Goal: Transaction & Acquisition: Purchase product/service

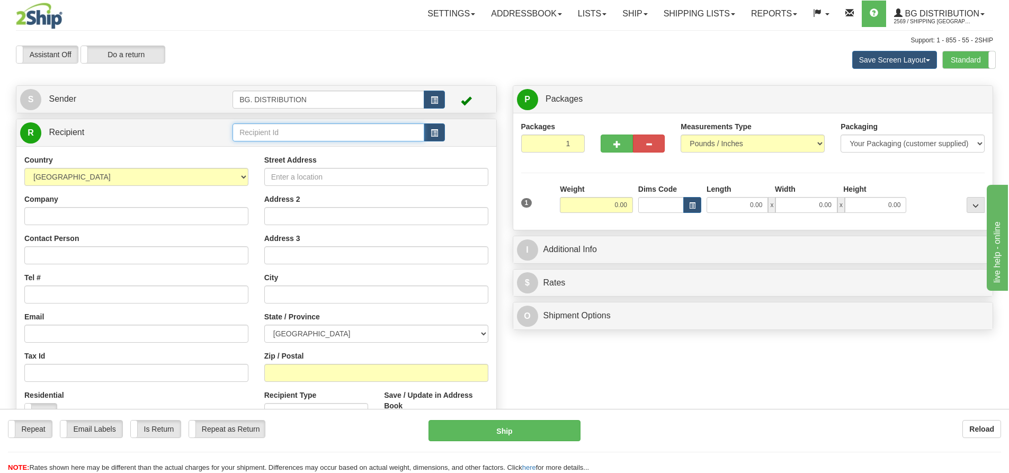
drag, startPoint x: 261, startPoint y: 132, endPoint x: 271, endPoint y: 131, distance: 10.7
click at [261, 131] on input "text" at bounding box center [329, 132] width 192 height 18
type input "20222"
click button "Delete" at bounding box center [0, 0] width 0 height 0
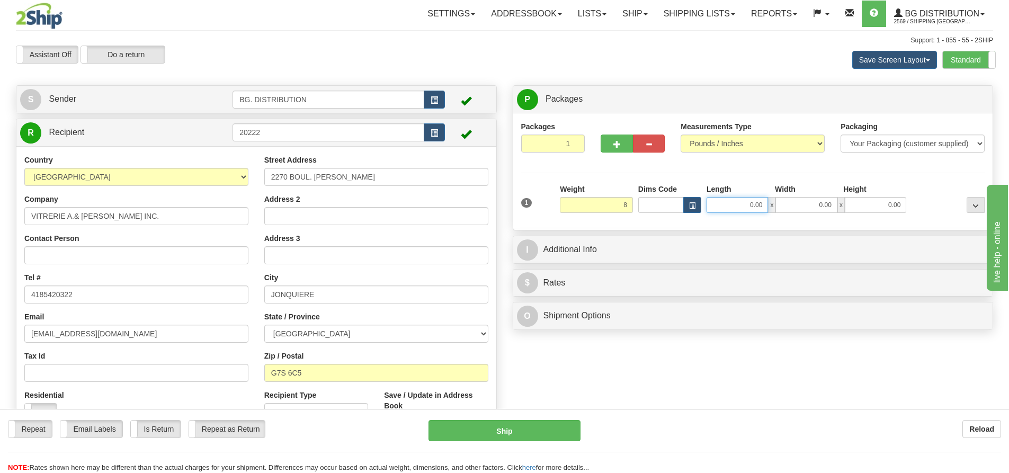
click at [756, 206] on input "0.00" at bounding box center [737, 205] width 61 height 16
type input "8.00"
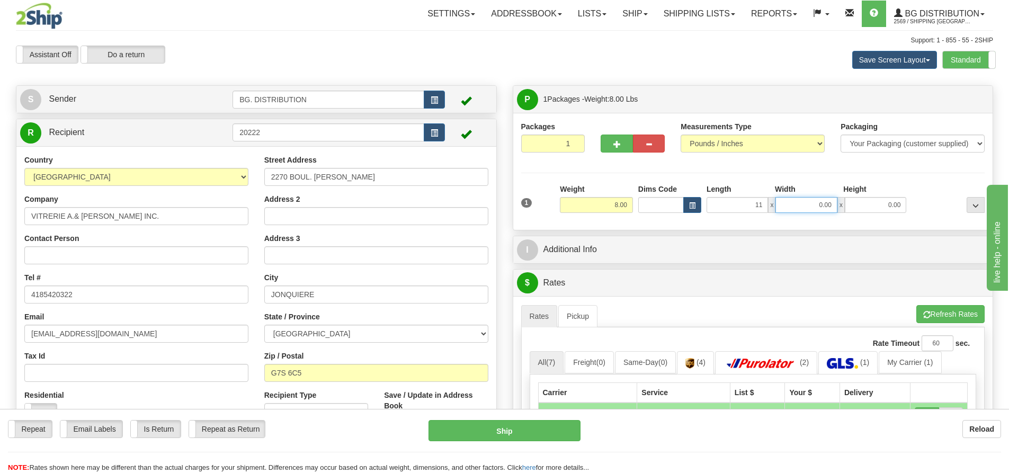
type input "11.00"
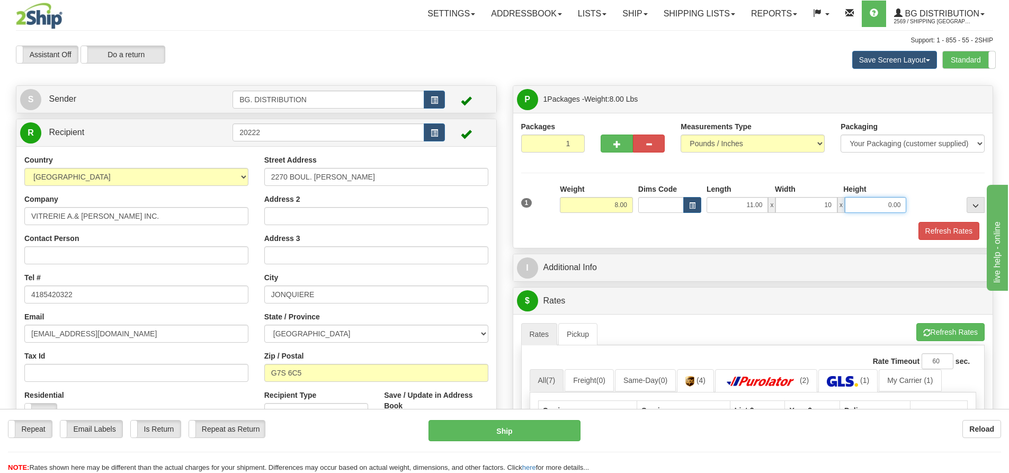
type input "10.00"
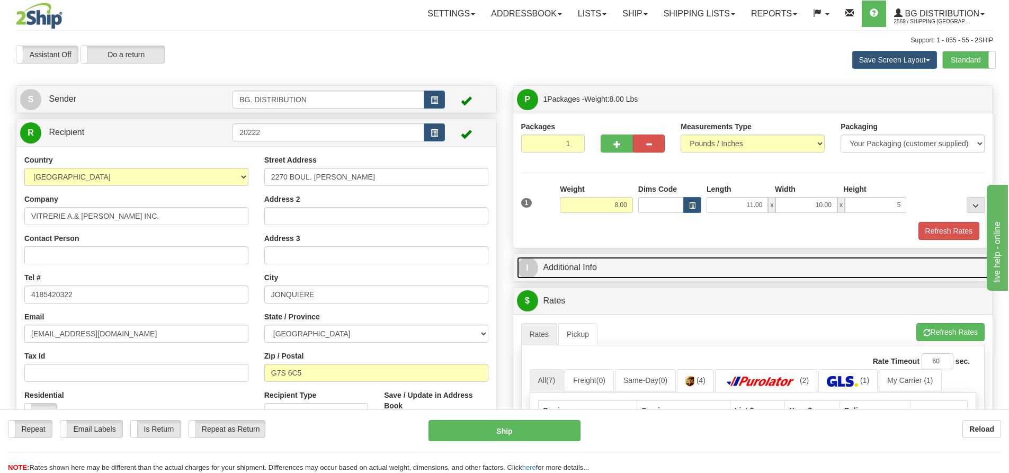
type input "5.00"
click at [530, 264] on span "I" at bounding box center [527, 268] width 21 height 21
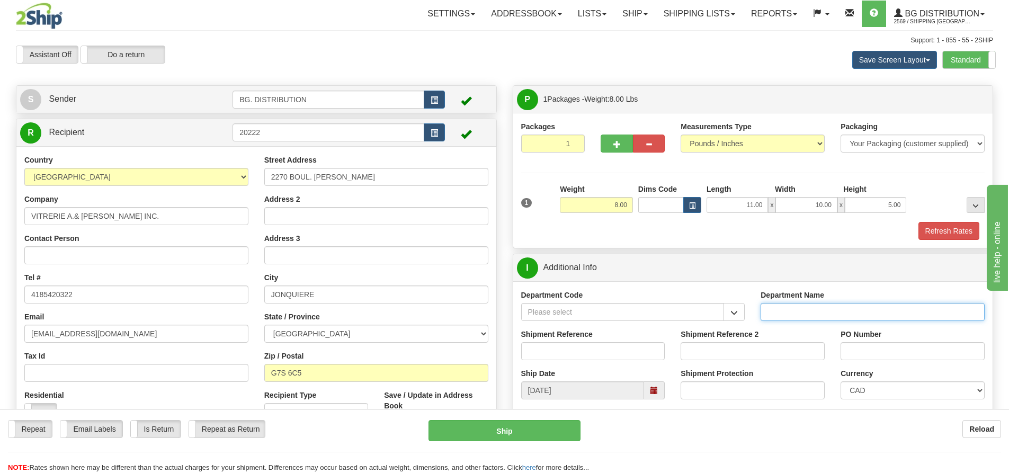
click at [821, 311] on input "Department Name" at bounding box center [873, 312] width 224 height 18
type input "."
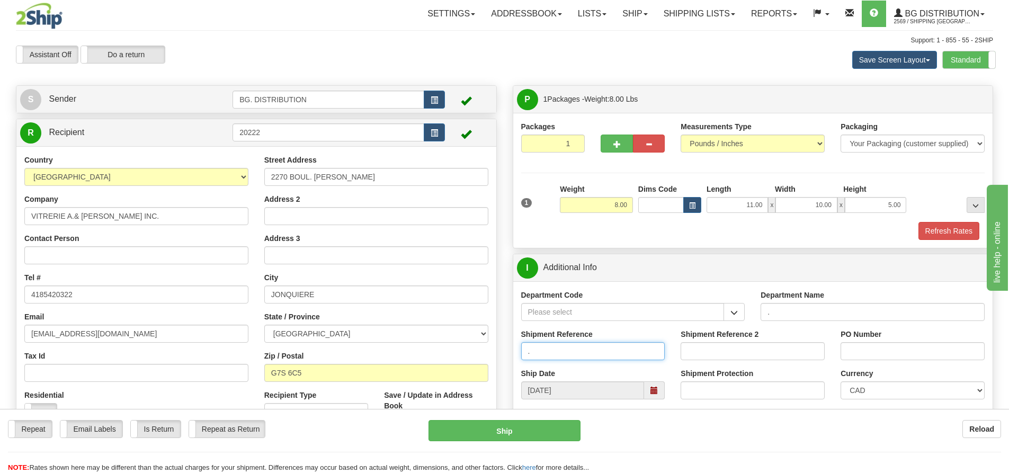
type input "."
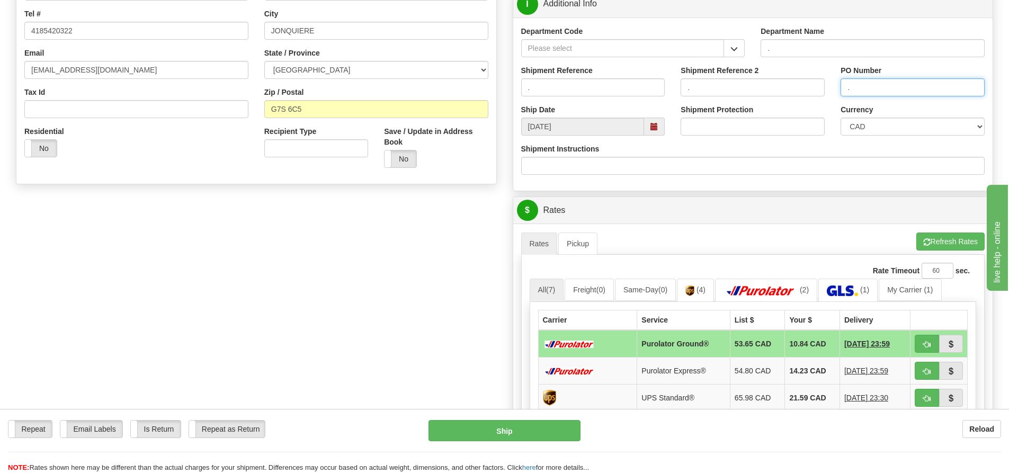
scroll to position [265, 0]
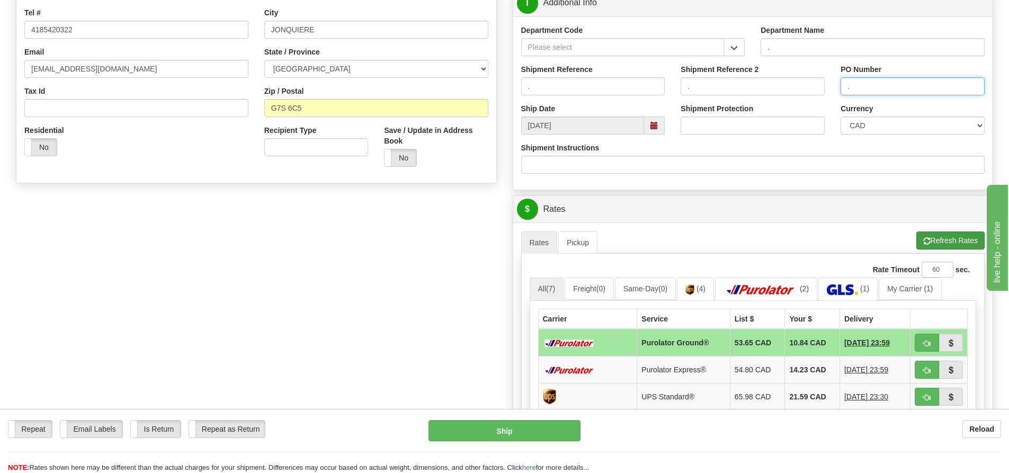
type input "."
click at [929, 236] on button "Refresh Rates" at bounding box center [951, 241] width 68 height 18
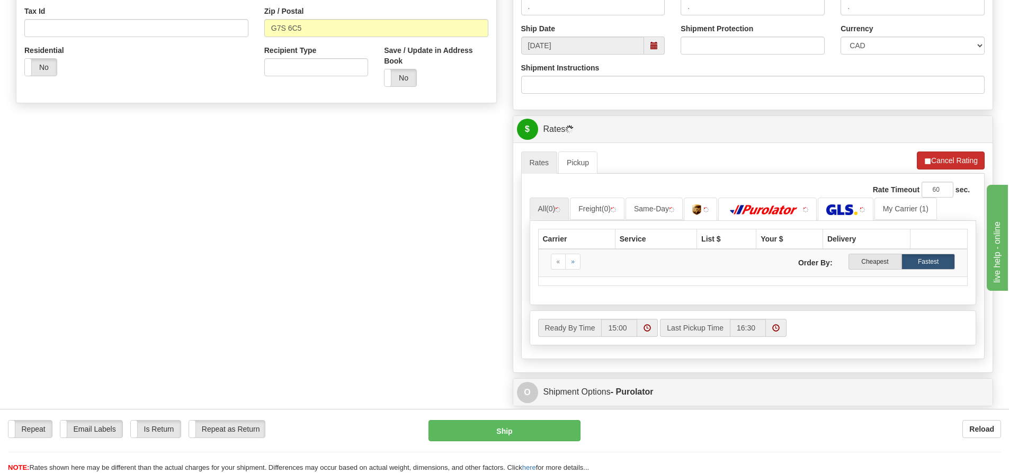
scroll to position [424, 0]
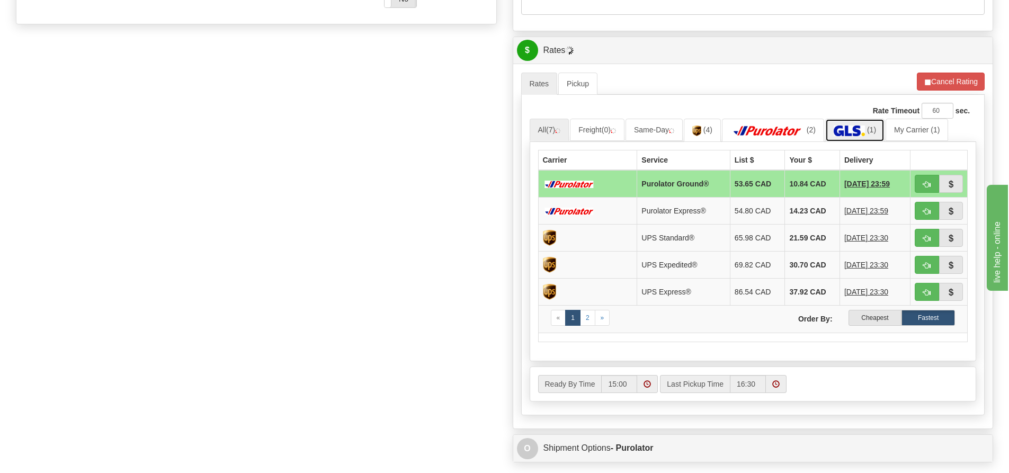
click at [865, 131] on img at bounding box center [849, 131] width 31 height 11
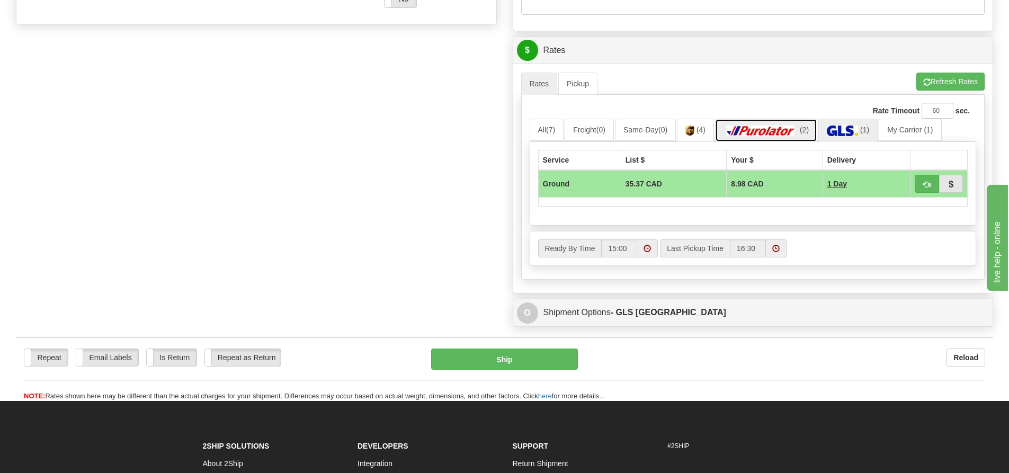
click at [772, 127] on img at bounding box center [761, 131] width 74 height 11
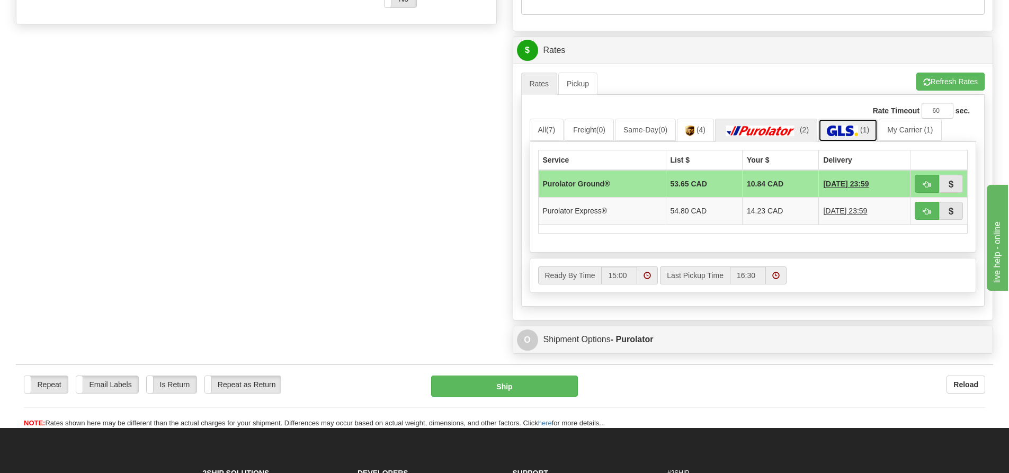
click at [858, 134] on img at bounding box center [842, 131] width 31 height 11
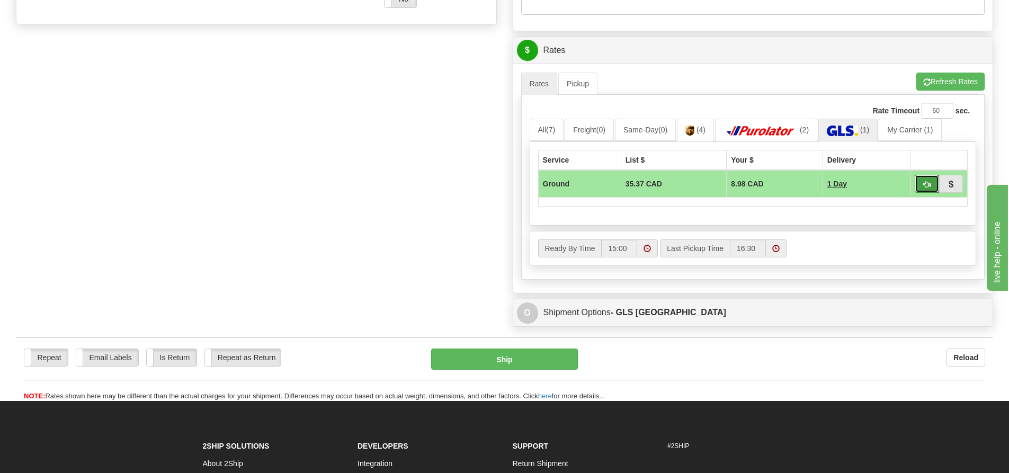
click at [917, 185] on button "button" at bounding box center [927, 184] width 24 height 18
type input "1"
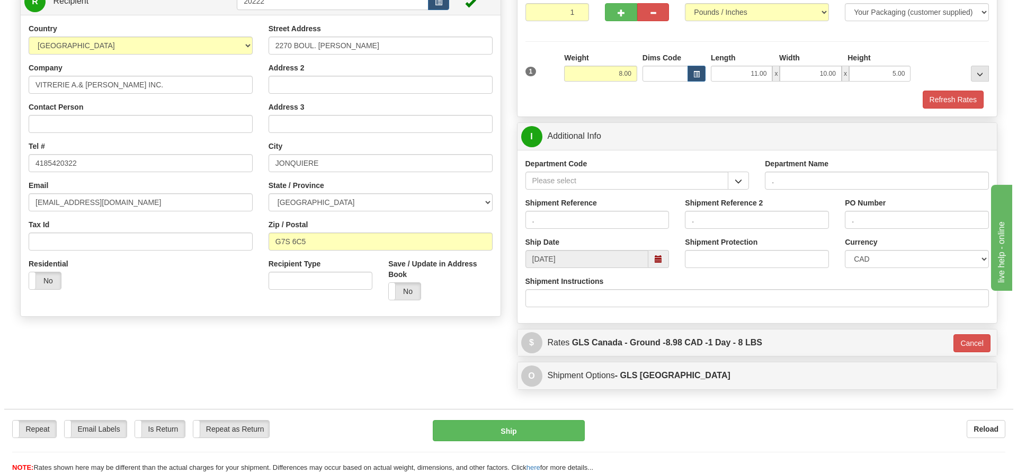
scroll to position [78, 0]
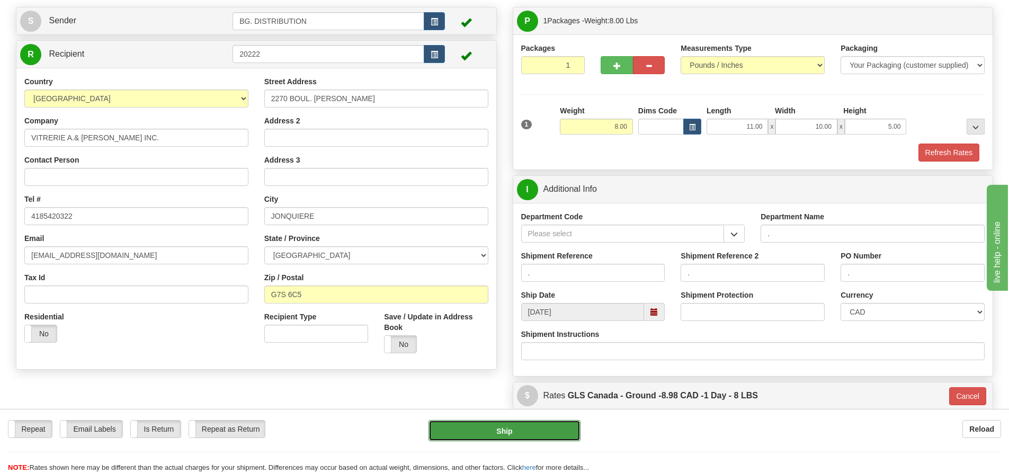
click at [544, 427] on button "Ship" at bounding box center [505, 430] width 152 height 21
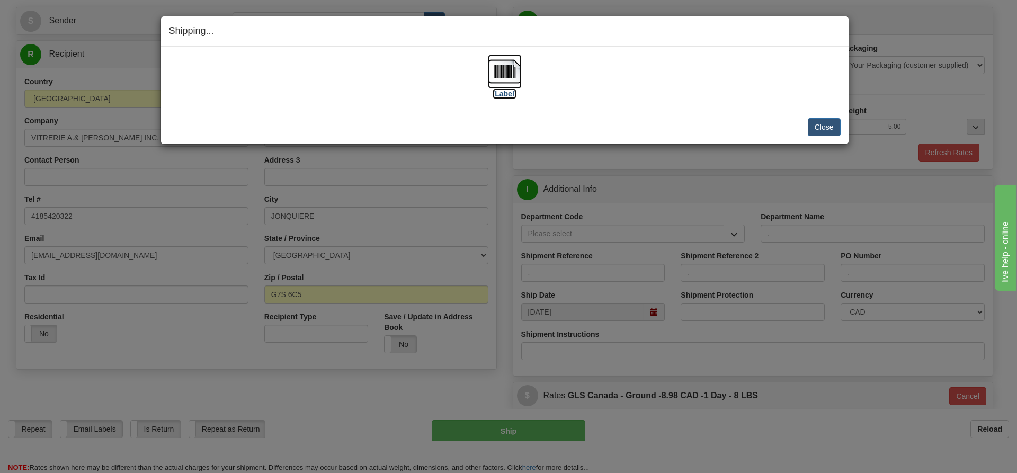
click at [507, 96] on label "[Label]" at bounding box center [505, 93] width 24 height 11
click at [817, 123] on button "Close" at bounding box center [824, 127] width 33 height 18
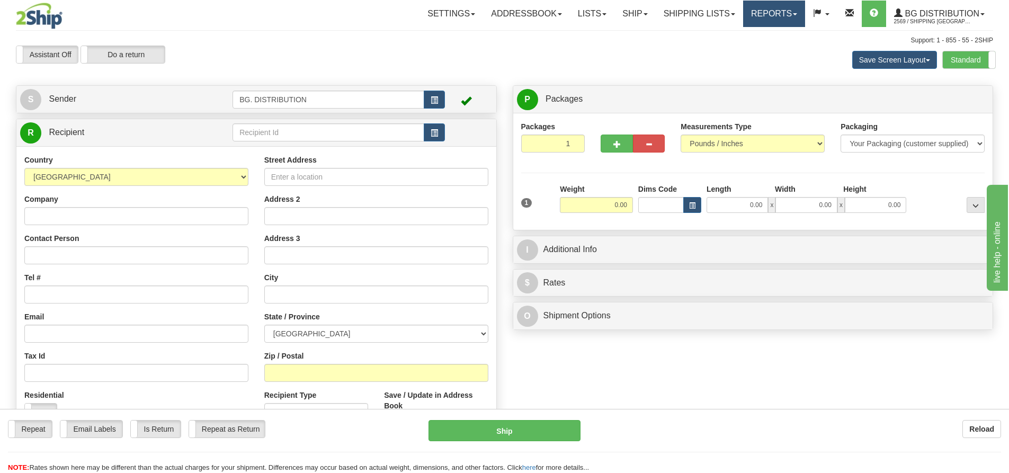
click at [770, 15] on link "Reports" at bounding box center [774, 14] width 62 height 26
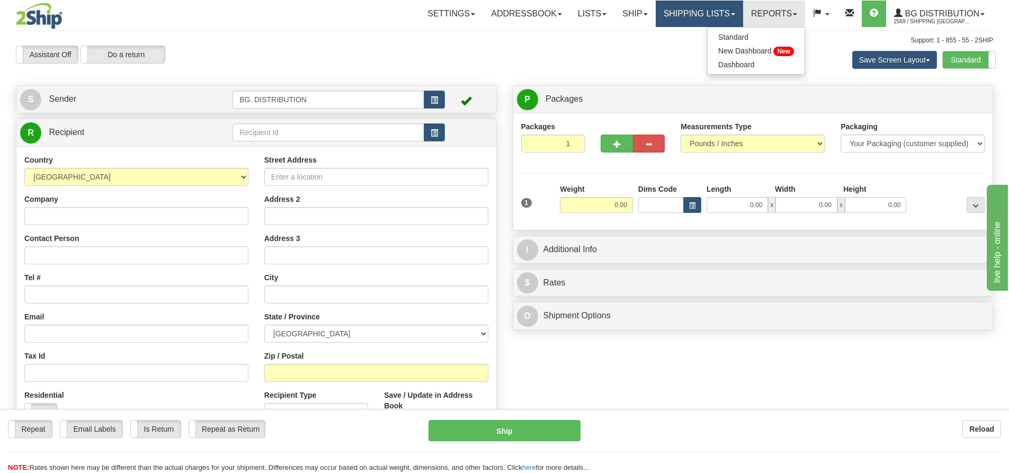
click at [703, 9] on link "Shipping lists" at bounding box center [699, 14] width 87 height 26
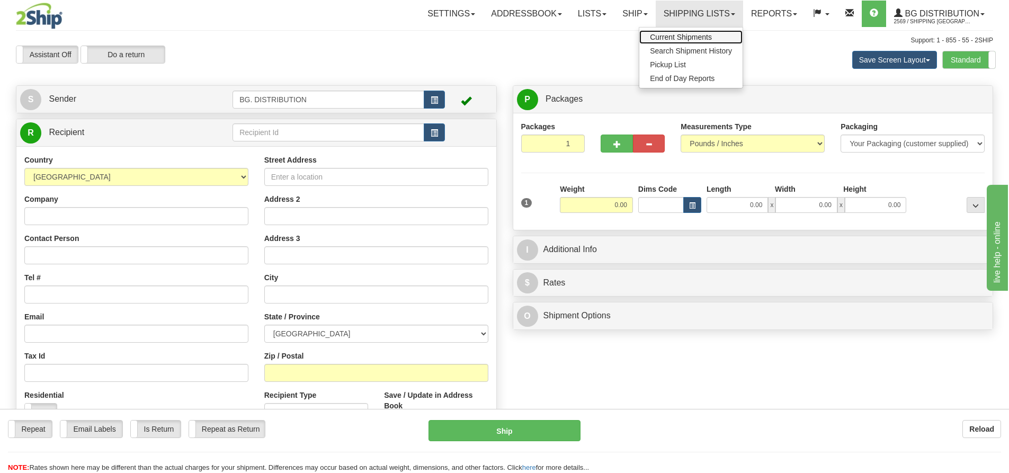
click at [689, 33] on span "Current Shipments" at bounding box center [681, 37] width 62 height 8
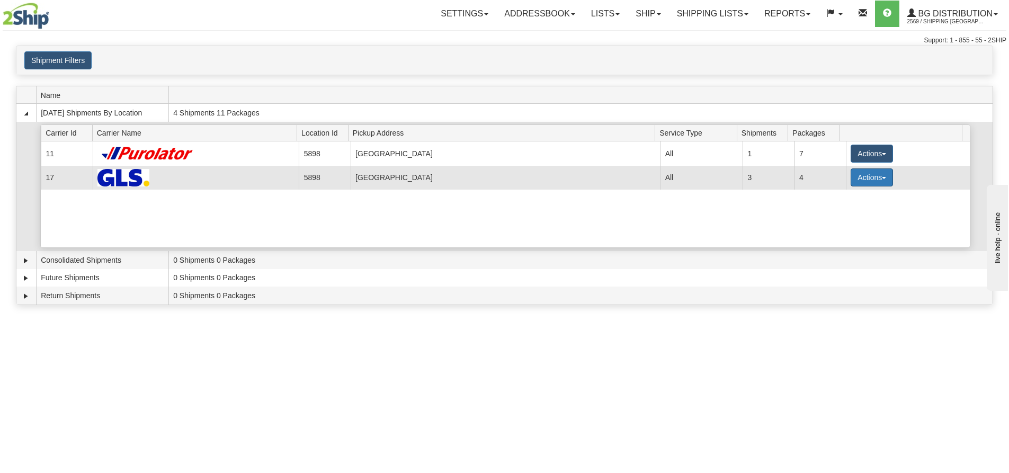
click at [853, 176] on button "Actions" at bounding box center [872, 178] width 42 height 18
click at [831, 198] on span "Details" at bounding box center [833, 196] width 29 height 7
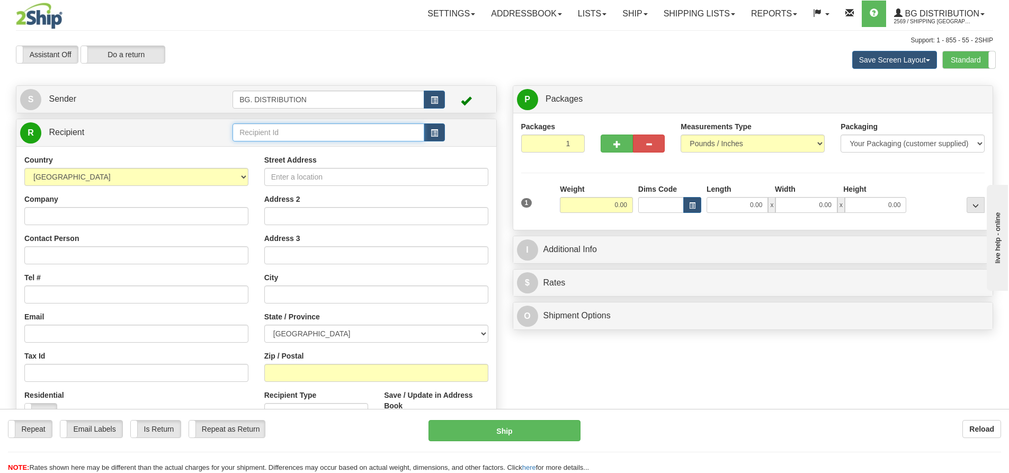
click at [262, 133] on input "text" at bounding box center [329, 132] width 192 height 18
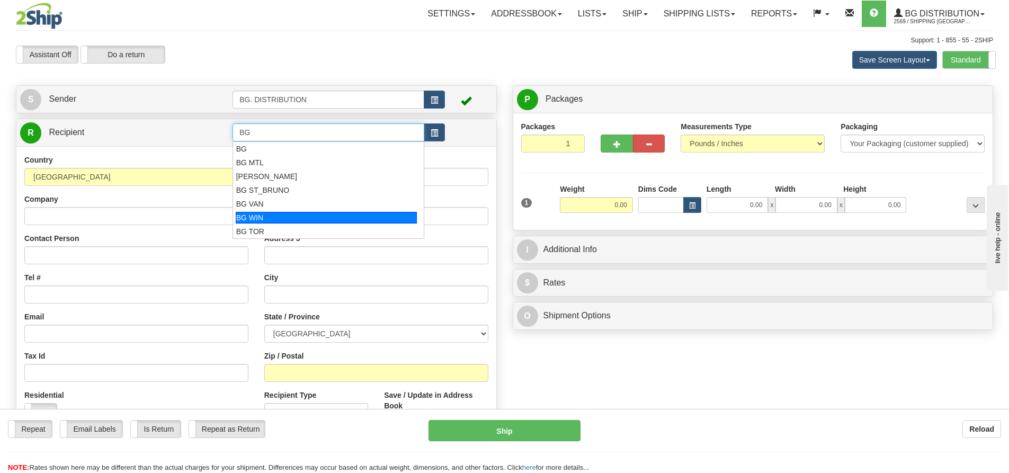
click at [255, 217] on div "BG WIN" at bounding box center [327, 218] width 182 height 12
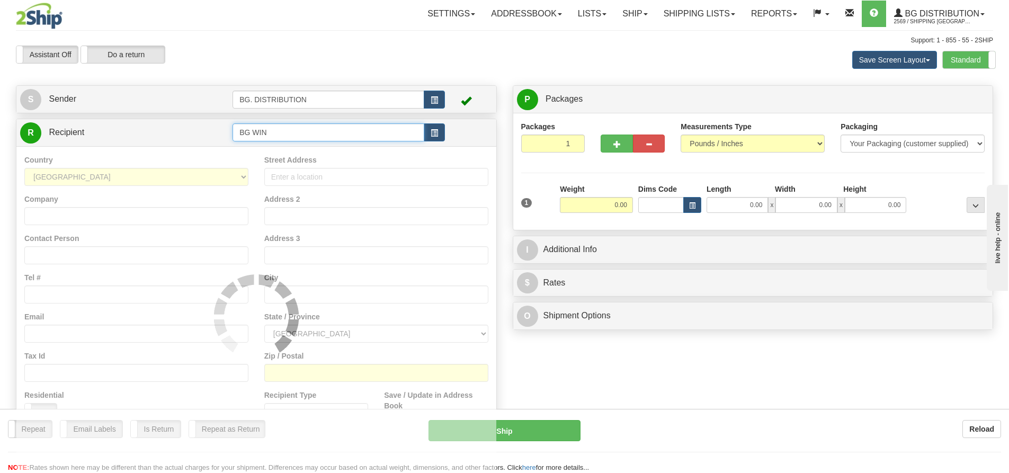
type input "BG WIN"
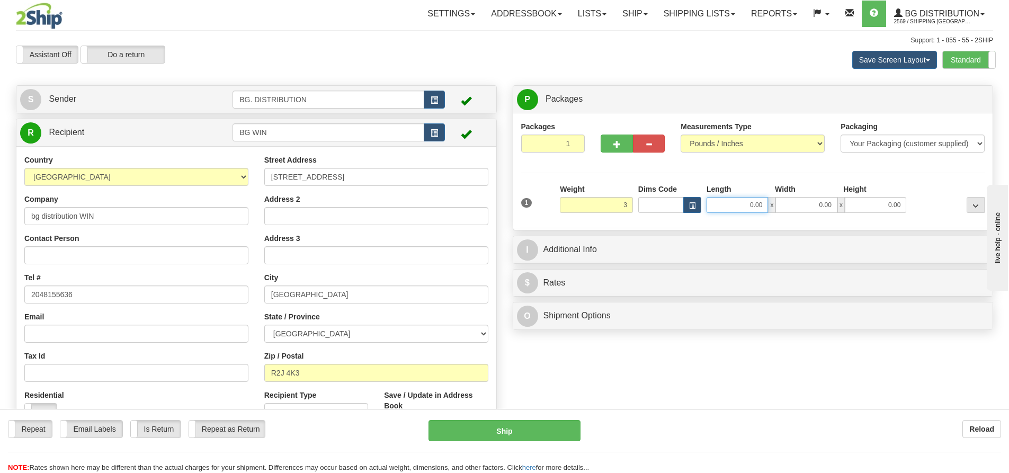
drag, startPoint x: 761, startPoint y: 208, endPoint x: 744, endPoint y: 226, distance: 24.4
click at [760, 208] on input "0.00" at bounding box center [737, 205] width 61 height 16
type input "3.00"
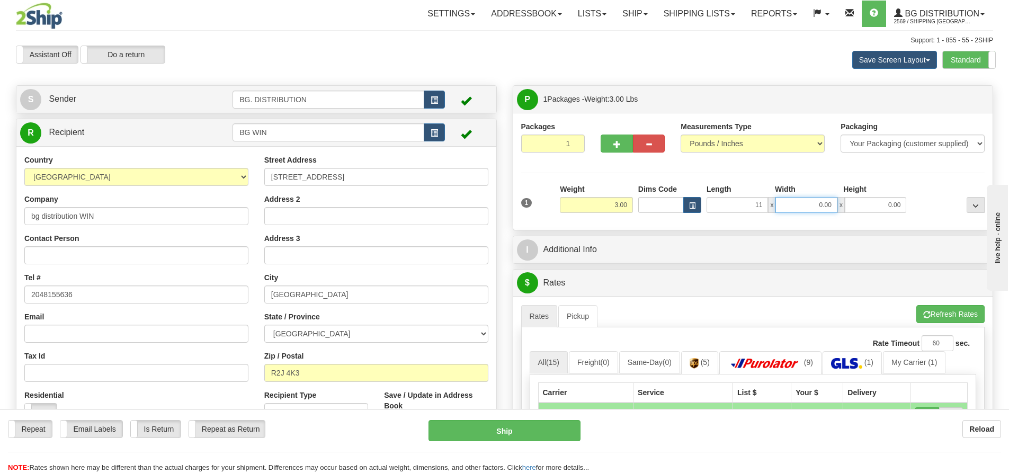
type input "11.00"
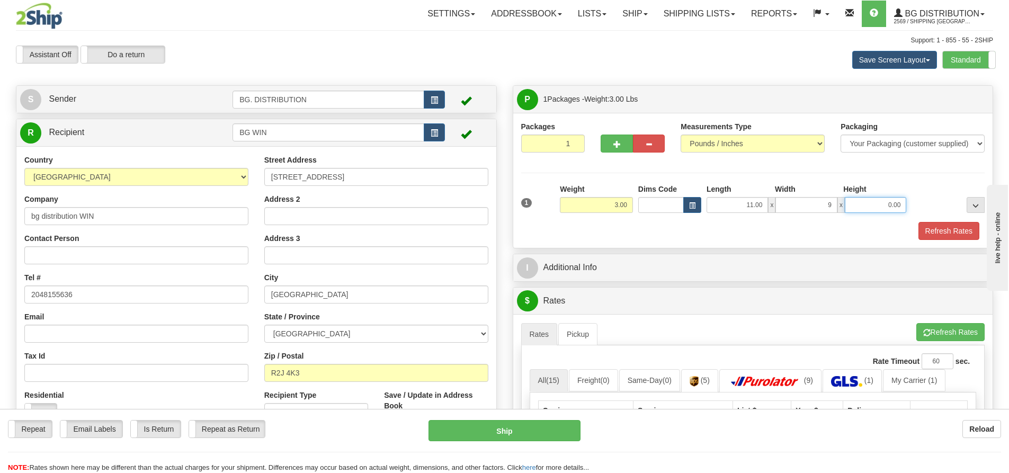
type input "9.00"
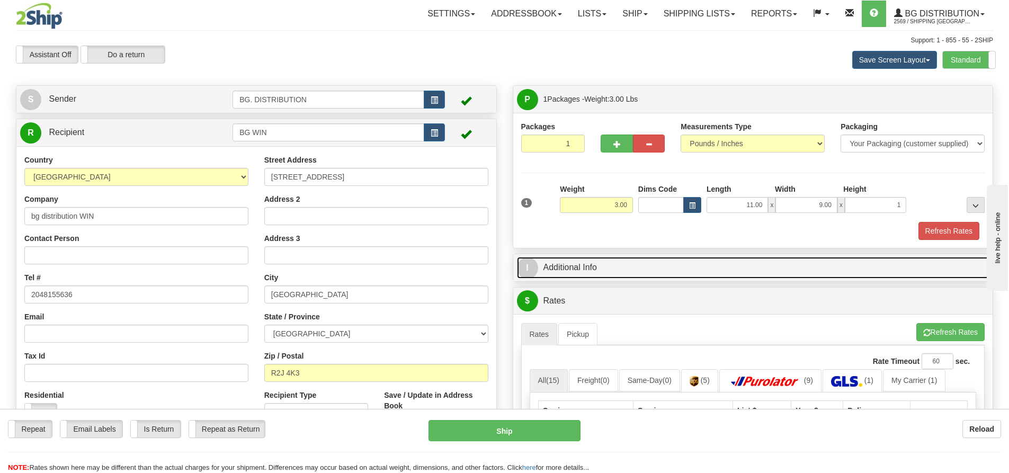
type input "1.00"
click at [537, 272] on span "I" at bounding box center [527, 268] width 21 height 21
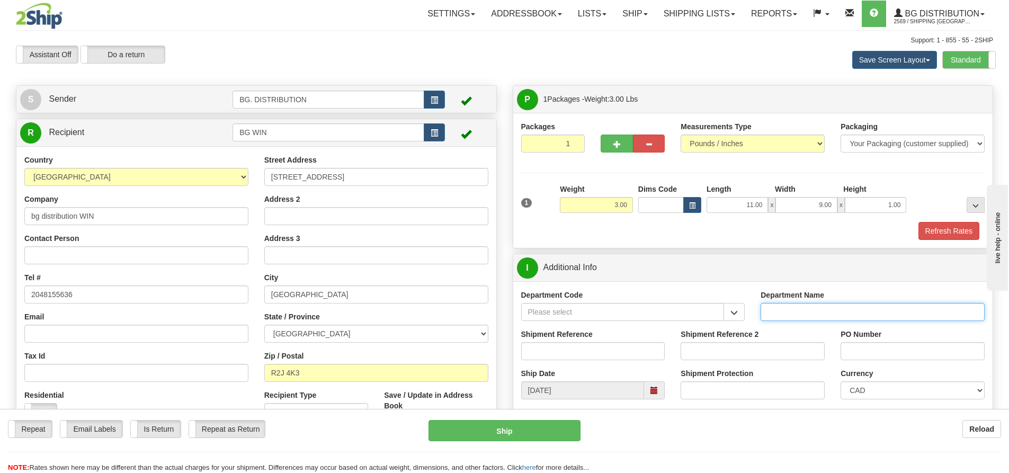
click at [829, 315] on input "Department Name" at bounding box center [873, 312] width 224 height 18
type input "."
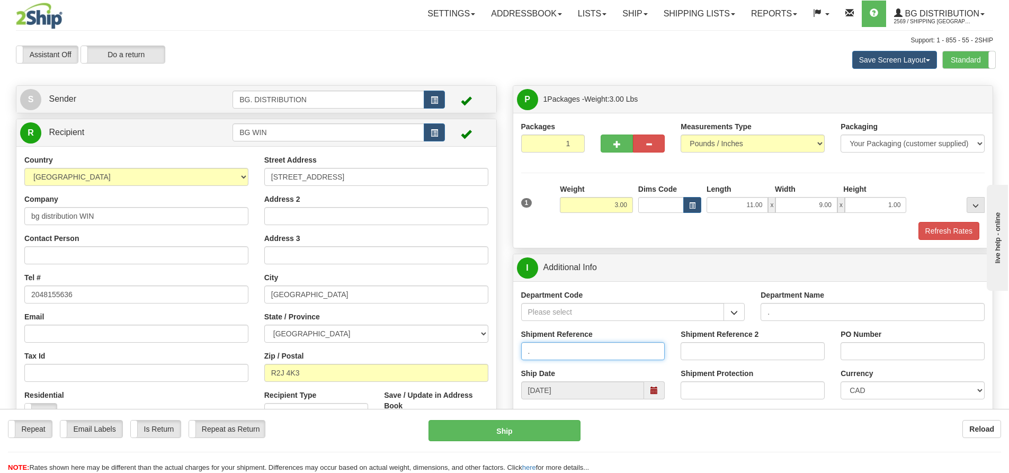
type input "."
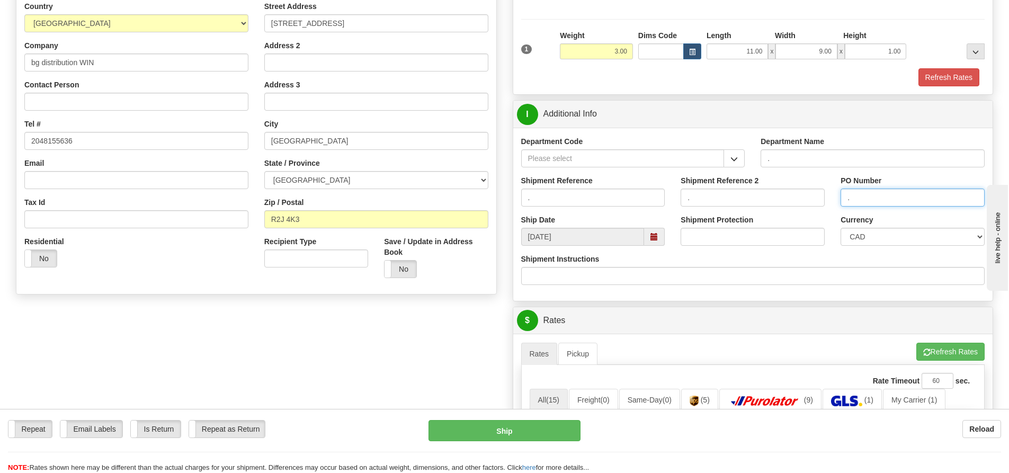
scroll to position [159, 0]
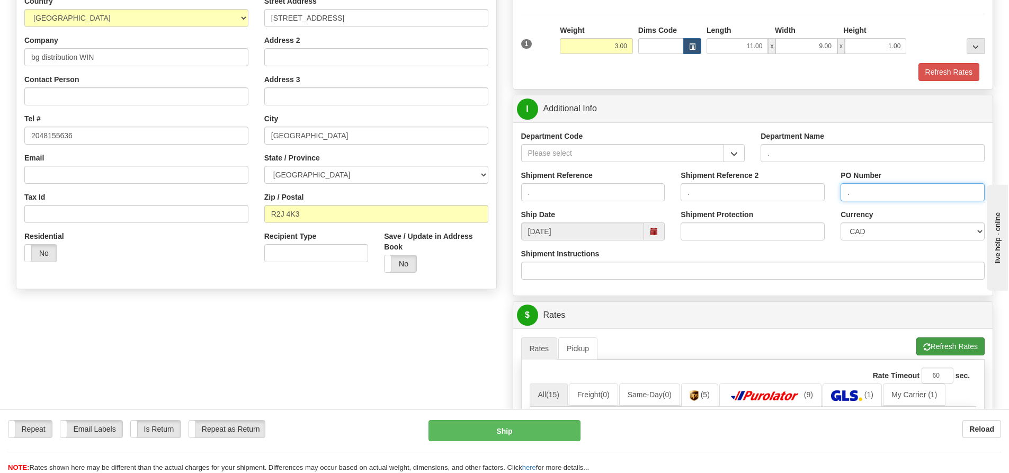
type input "."
click at [932, 344] on button "Refresh Rates" at bounding box center [951, 347] width 68 height 18
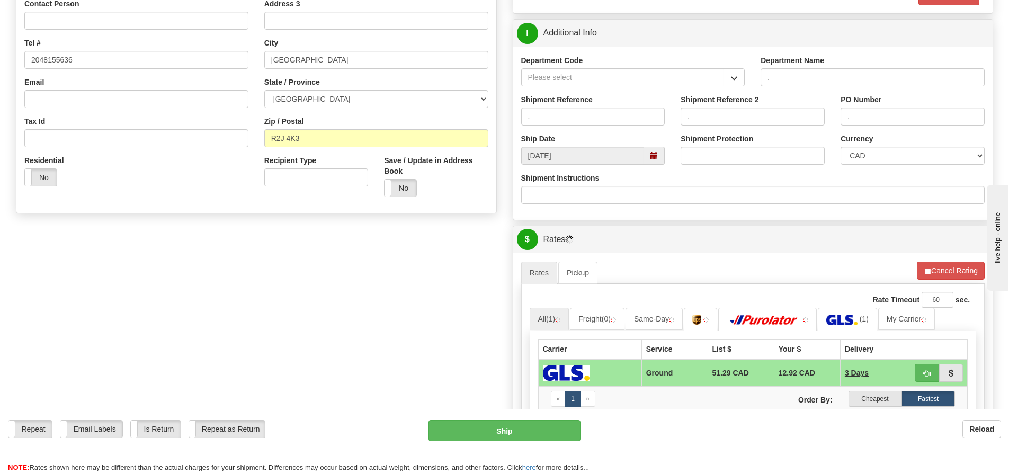
scroll to position [318, 0]
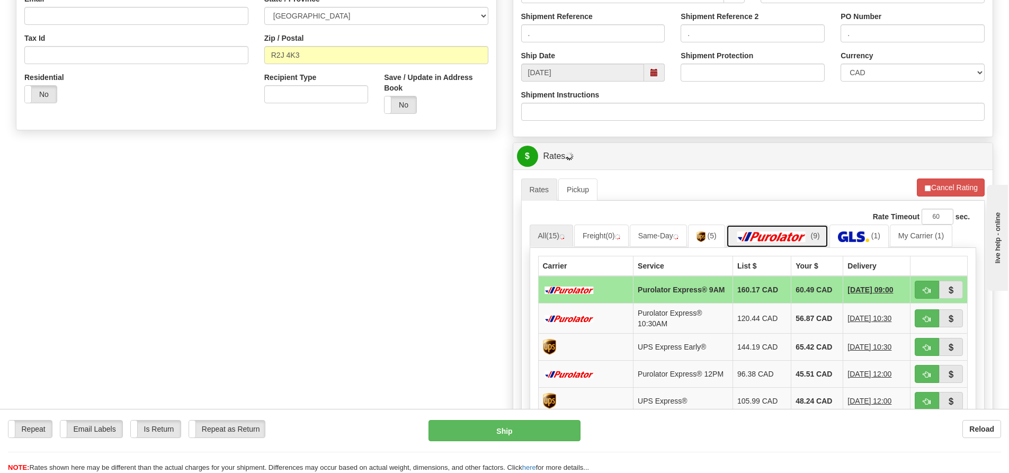
click at [804, 240] on img at bounding box center [772, 237] width 74 height 11
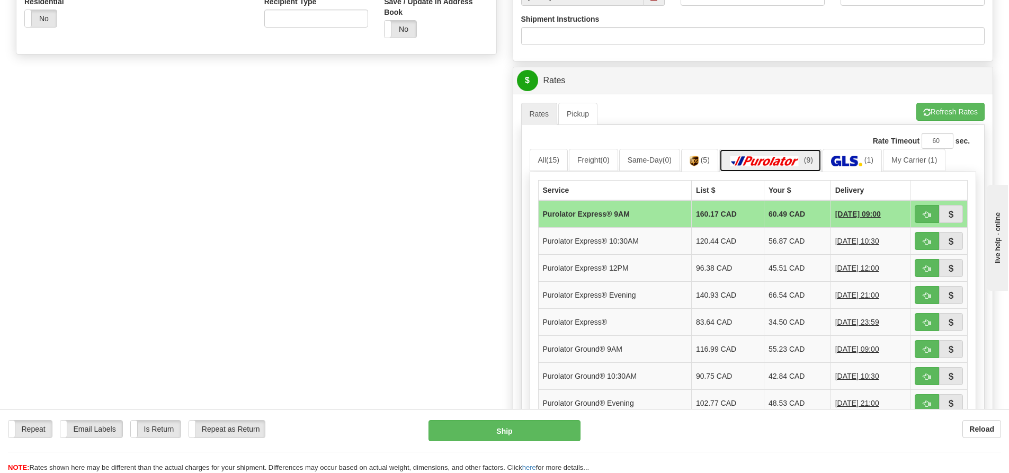
scroll to position [530, 0]
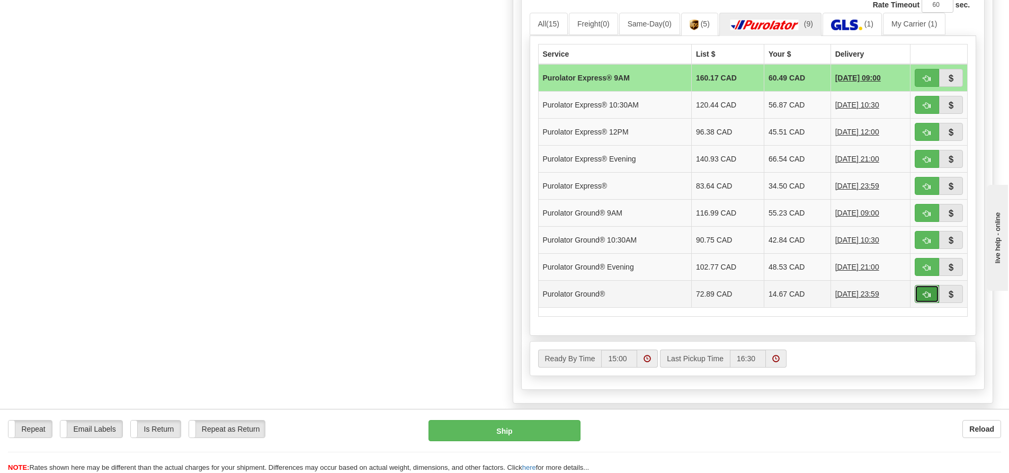
click at [918, 294] on button "button" at bounding box center [927, 294] width 24 height 18
type input "260"
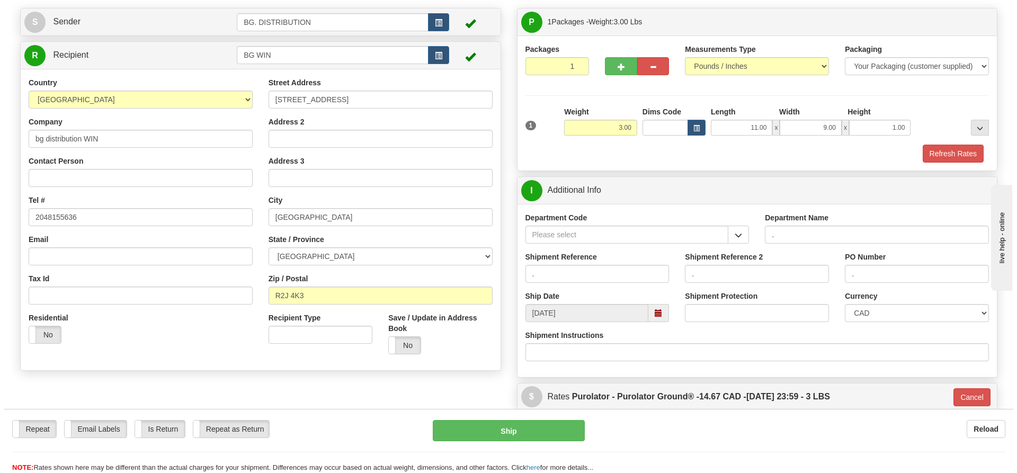
scroll to position [78, 0]
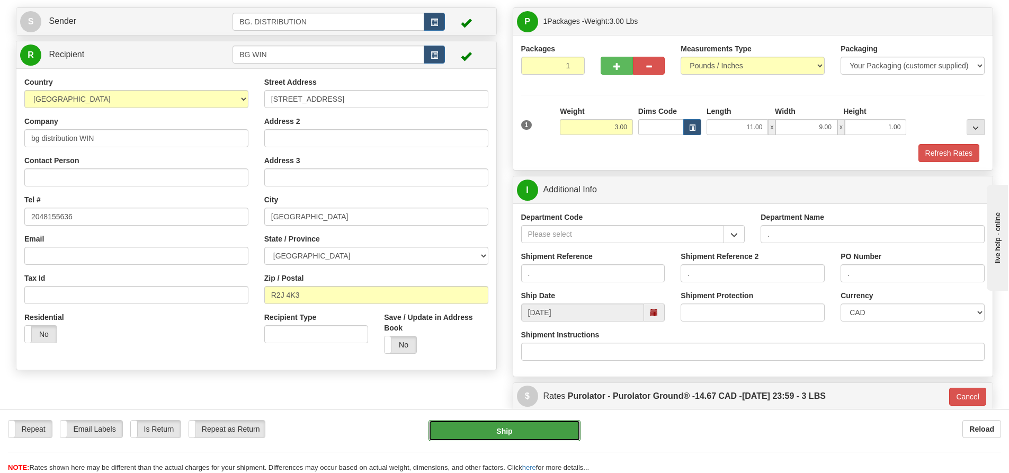
click at [486, 430] on button "Ship" at bounding box center [505, 430] width 152 height 21
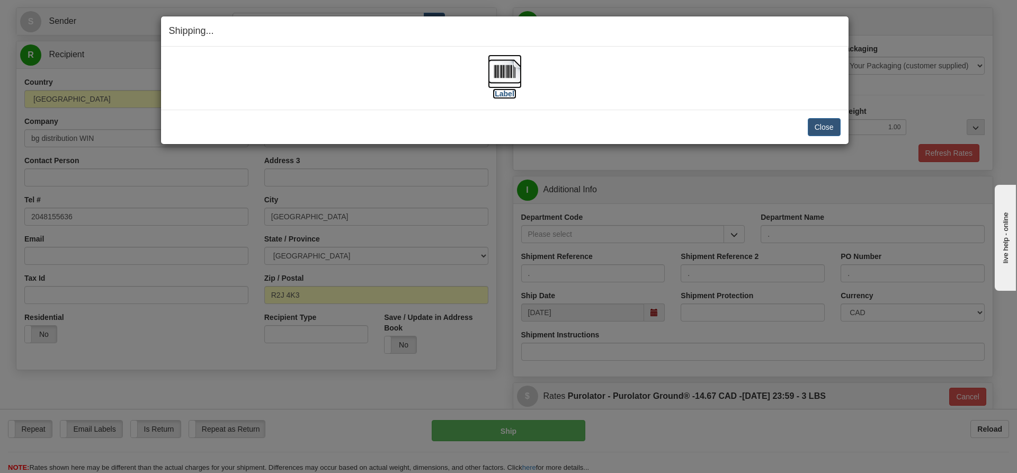
click at [508, 94] on label "[Label]" at bounding box center [505, 93] width 24 height 11
click at [817, 124] on button "Close" at bounding box center [824, 127] width 33 height 18
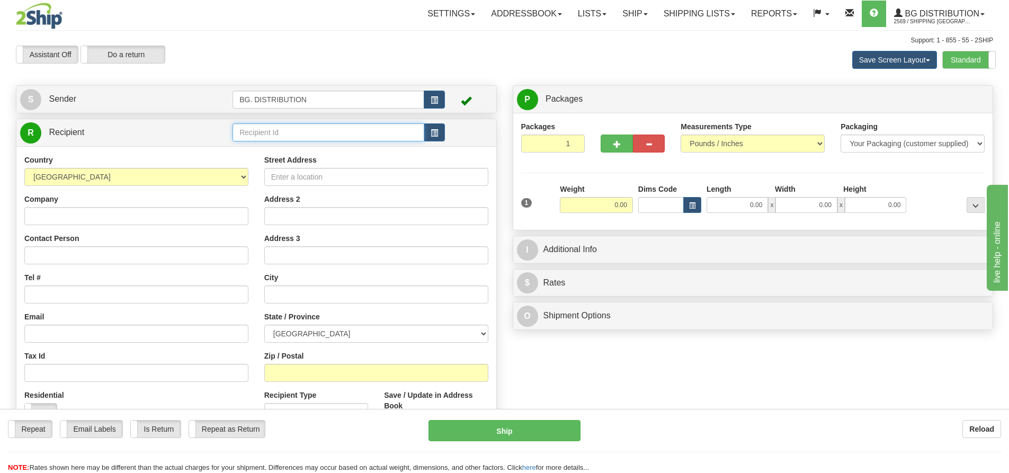
click at [241, 130] on input "text" at bounding box center [329, 132] width 192 height 18
type input "20044"
click button "Delete" at bounding box center [0, 0] width 0 height 0
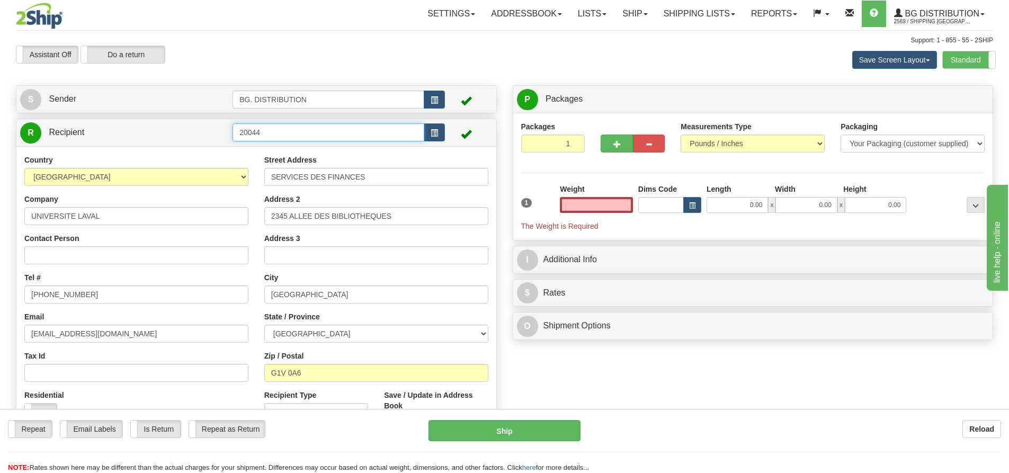
type input "0.00"
click at [307, 129] on input "20044" at bounding box center [329, 132] width 192 height 18
type input "20044."
click button "Delete" at bounding box center [0, 0] width 0 height 0
type input "0.00"
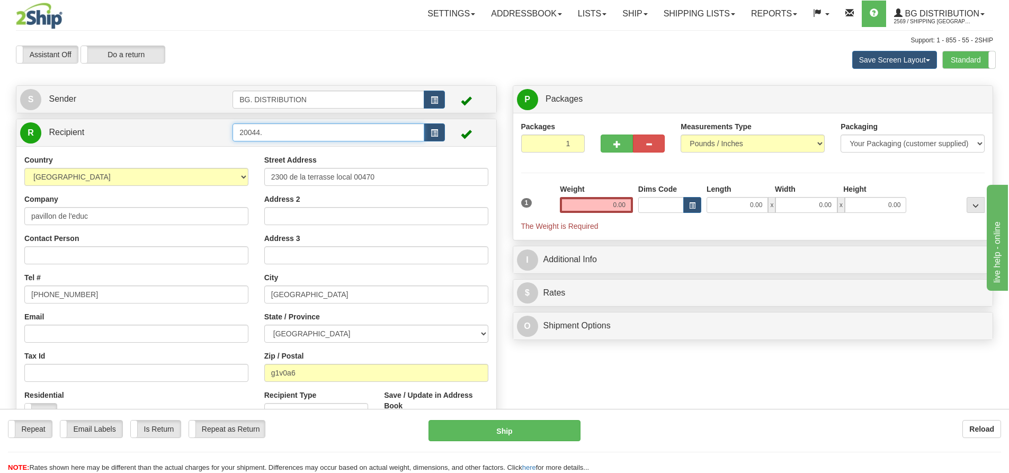
click at [326, 126] on input "20044." at bounding box center [329, 132] width 192 height 18
click button "Delete" at bounding box center [0, 0] width 0 height 0
click at [325, 125] on input "20044.." at bounding box center [329, 132] width 192 height 18
click button "Delete" at bounding box center [0, 0] width 0 height 0
drag, startPoint x: 313, startPoint y: 129, endPoint x: 261, endPoint y: 130, distance: 51.9
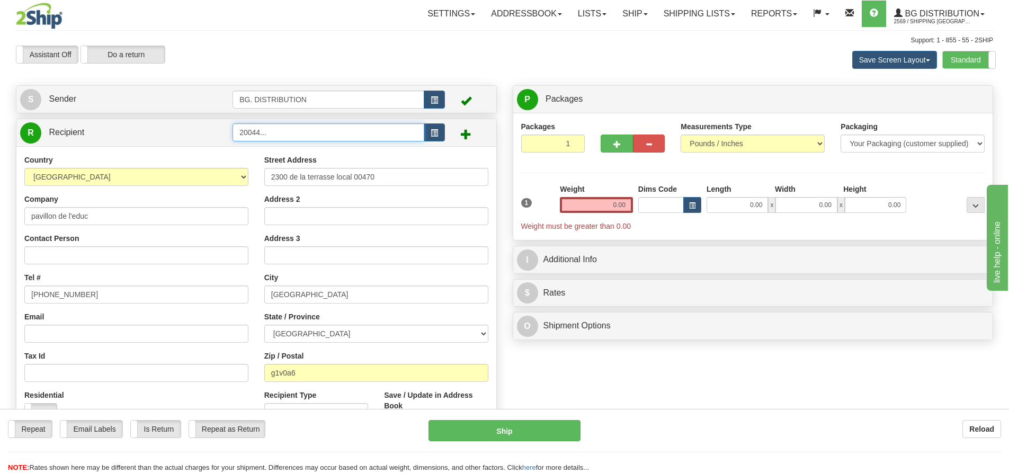
click at [255, 135] on input "20044..." at bounding box center [329, 132] width 192 height 18
click at [268, 131] on input "20044..." at bounding box center [329, 132] width 192 height 18
type input "20044"
click button "Delete" at bounding box center [0, 0] width 0 height 0
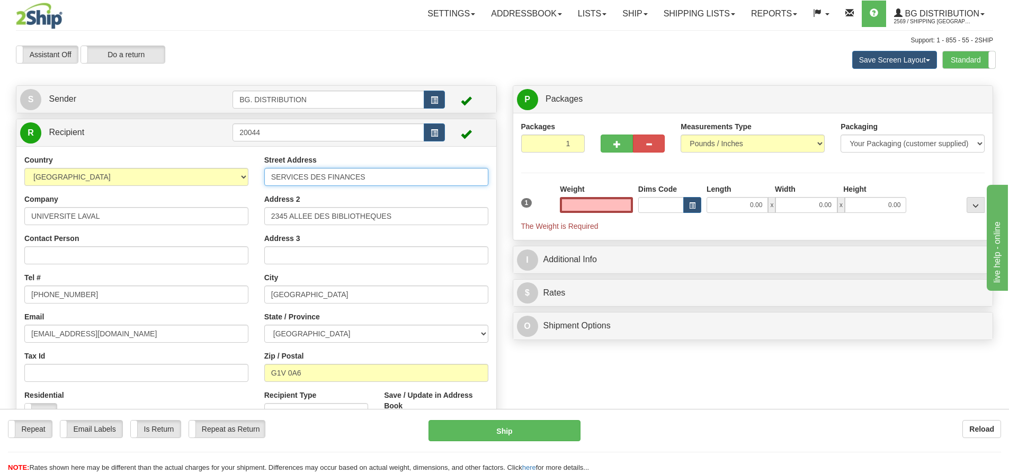
type input "0.00"
drag, startPoint x: 389, startPoint y: 178, endPoint x: 254, endPoint y: 178, distance: 135.7
click at [254, 179] on div "Country AFGHANISTAN ALAND ISLANDS ALBANIA ALGERIA AMERICAN SAMOA ANDORRA ANGOLA…" at bounding box center [256, 297] width 480 height 285
type input "MAGASIN SERRURERIE"
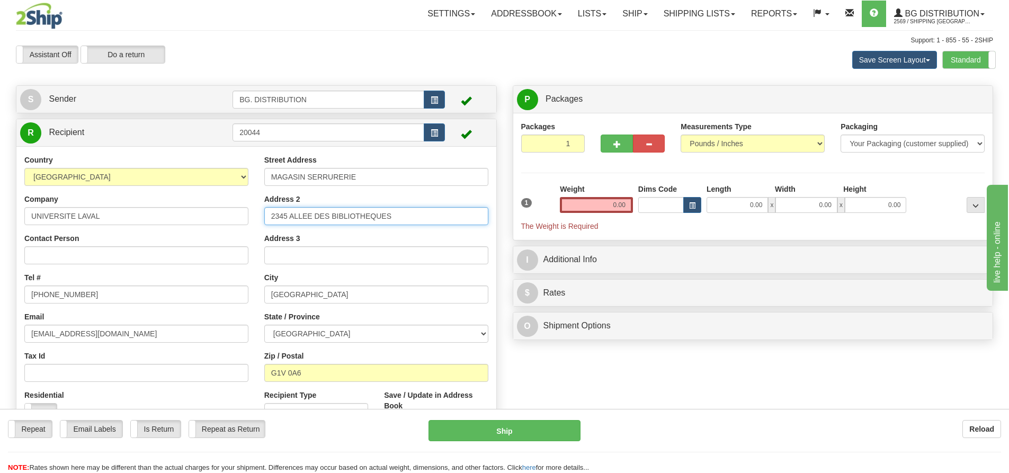
drag, startPoint x: 412, startPoint y: 212, endPoint x: 269, endPoint y: 213, distance: 143.1
click at [269, 213] on input "2345 ALLEE DES BIBLIOTHEQUES" at bounding box center [376, 216] width 224 height 18
type input "2220, RUE DE L'UNIVERSITÉ"
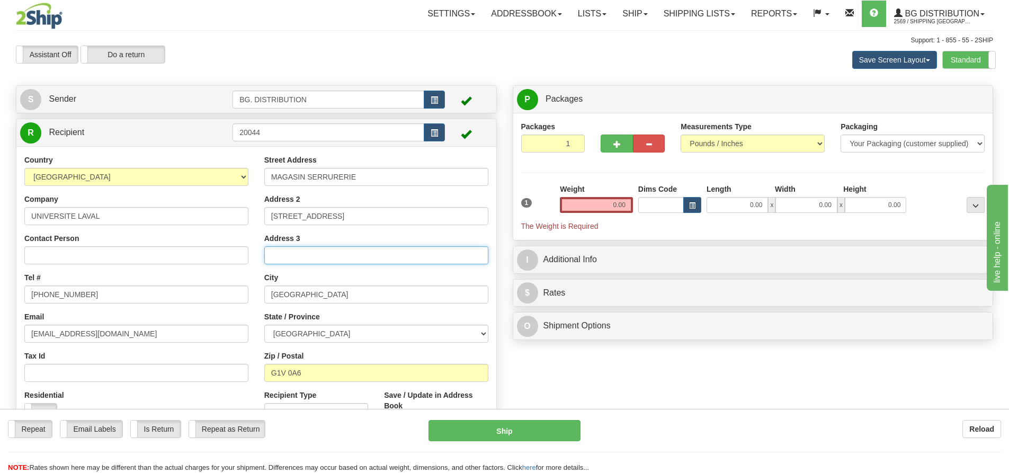
drag, startPoint x: 325, startPoint y: 251, endPoint x: 331, endPoint y: 250, distance: 6.0
click at [328, 251] on input "Address 3" at bounding box center [376, 255] width 224 height 18
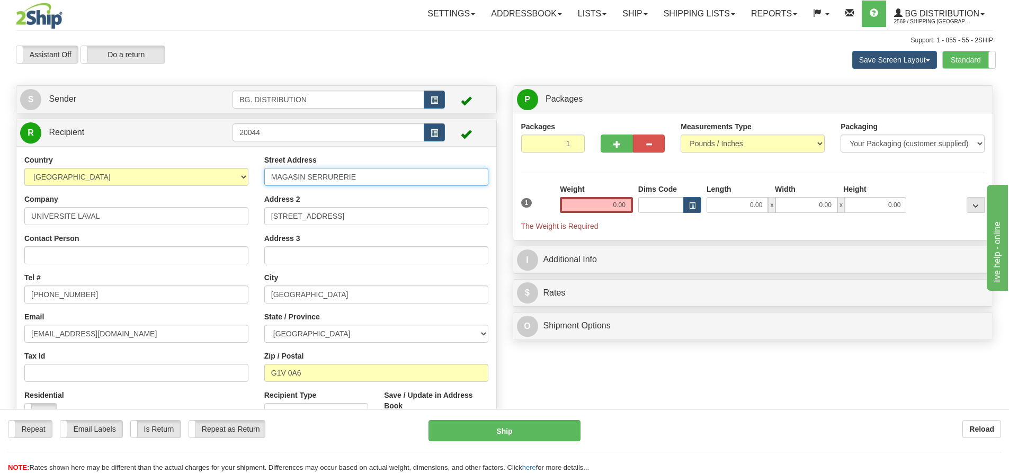
drag, startPoint x: 356, startPoint y: 176, endPoint x: 254, endPoint y: 178, distance: 101.2
click at [260, 178] on div "Street Address MAGASIN SERRURERIE Address 2 2220, RUE DE L'UNIVERSITÉ Address 3…" at bounding box center [376, 297] width 240 height 285
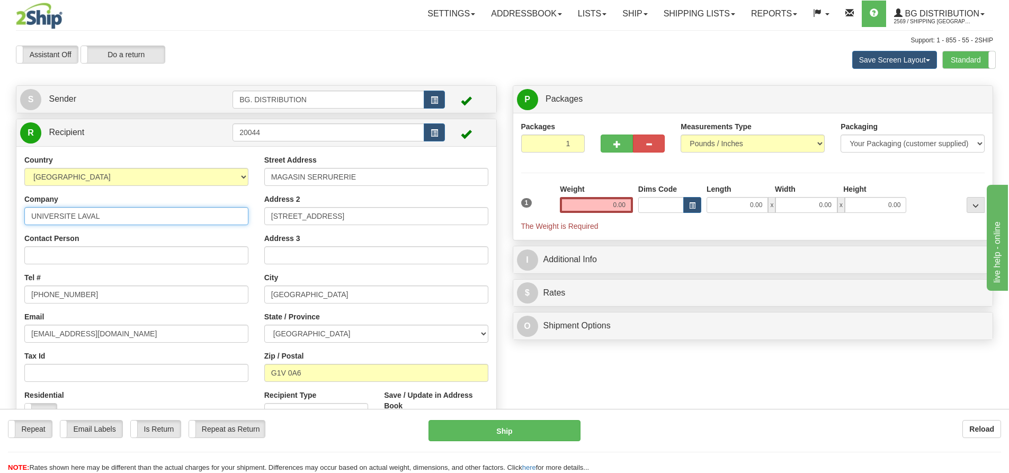
drag, startPoint x: 167, startPoint y: 216, endPoint x: 0, endPoint y: 191, distance: 169.3
click at [0, 191] on div "Toggle navigation Settings Shipping Preferences Fields Preferences New" at bounding box center [504, 254] width 1009 height 508
paste input "MAGASIN SERRURERIE"
type input "MAGASIN SERRURERIE"
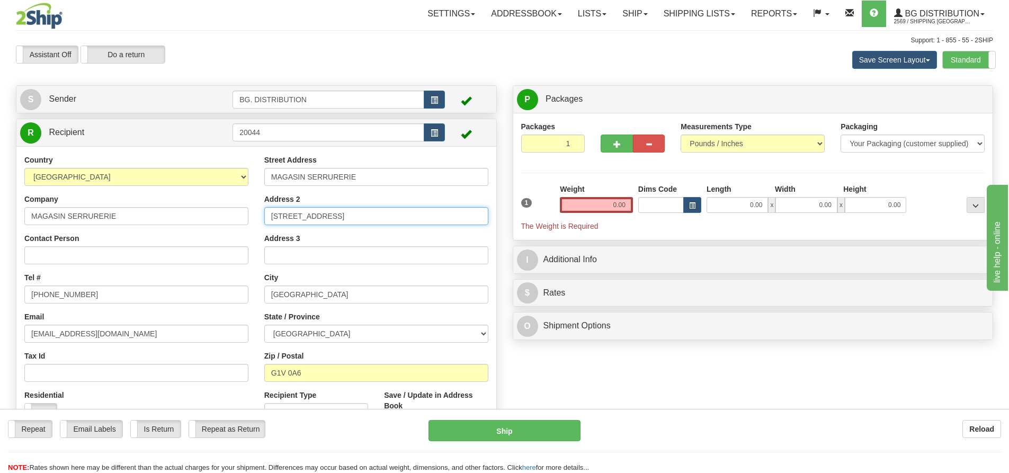
drag, startPoint x: 388, startPoint y: 218, endPoint x: 259, endPoint y: 210, distance: 129.6
click at [259, 210] on div "Street Address MAGASIN SERRURERIE Address 2 2220, RUE DE L'UNIVERSITÉ Address 3…" at bounding box center [376, 297] width 240 height 285
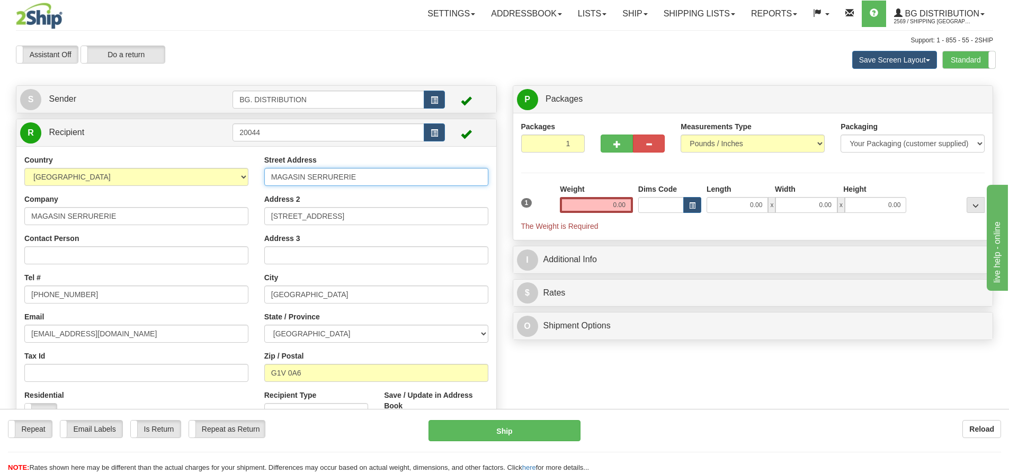
drag, startPoint x: 374, startPoint y: 173, endPoint x: 265, endPoint y: 171, distance: 108.7
click at [269, 170] on input "MAGASIN SERRURERIE" at bounding box center [376, 177] width 224 height 18
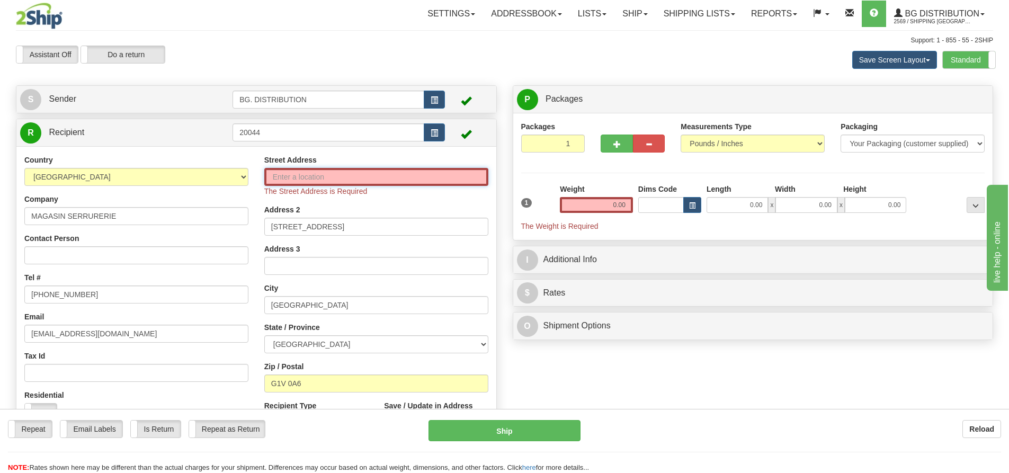
paste input "2220, RUE DE L'UNIVERSITÉ"
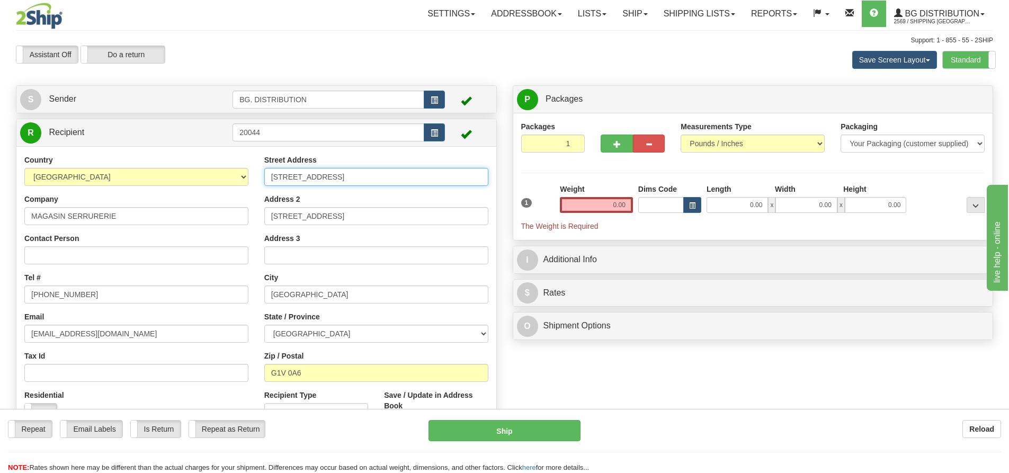
type input "2220, RUE DE L'UNIVERSITÉ"
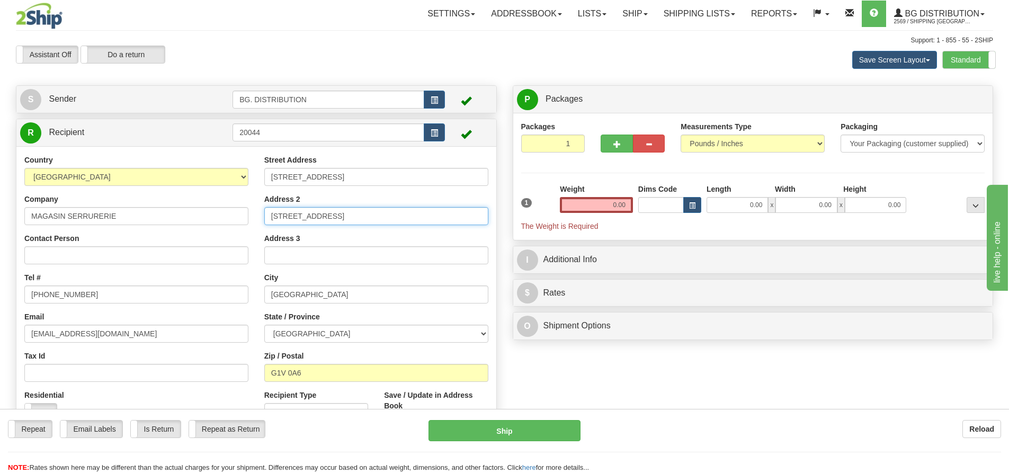
drag, startPoint x: 406, startPoint y: 215, endPoint x: 254, endPoint y: 224, distance: 152.3
click at [254, 224] on div "Country AFGHANISTAN ALAND ISLANDS ALBANIA ALGERIA AMERICAN SAMOA ANDORRA ANGOLA…" at bounding box center [256, 297] width 480 height 285
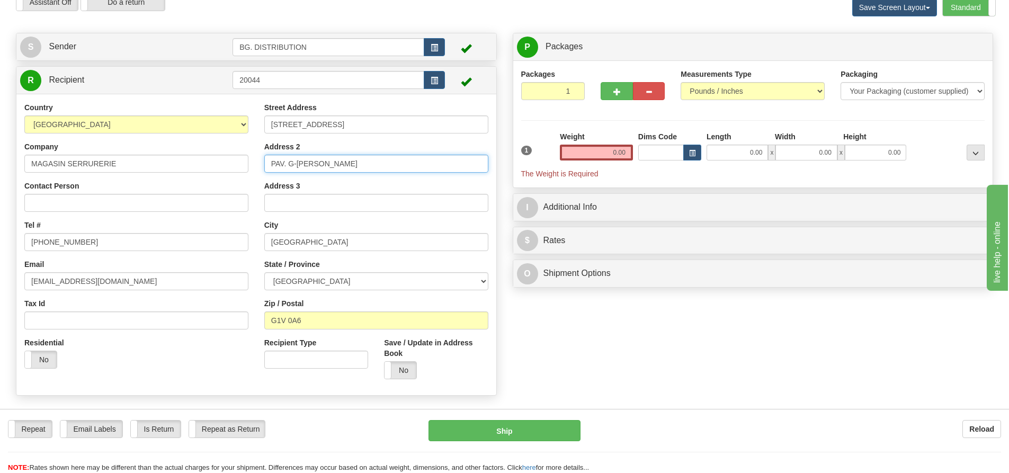
scroll to position [53, 0]
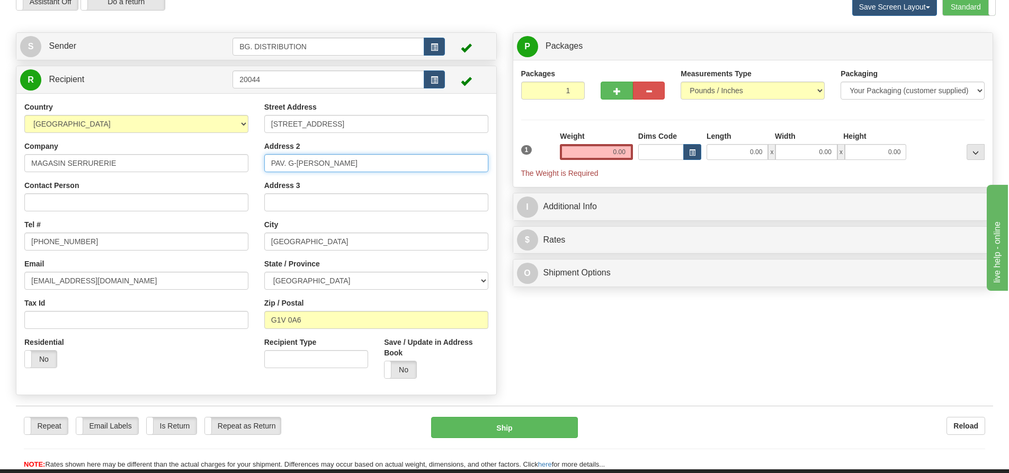
type input "PAV. G-BISAILLON"
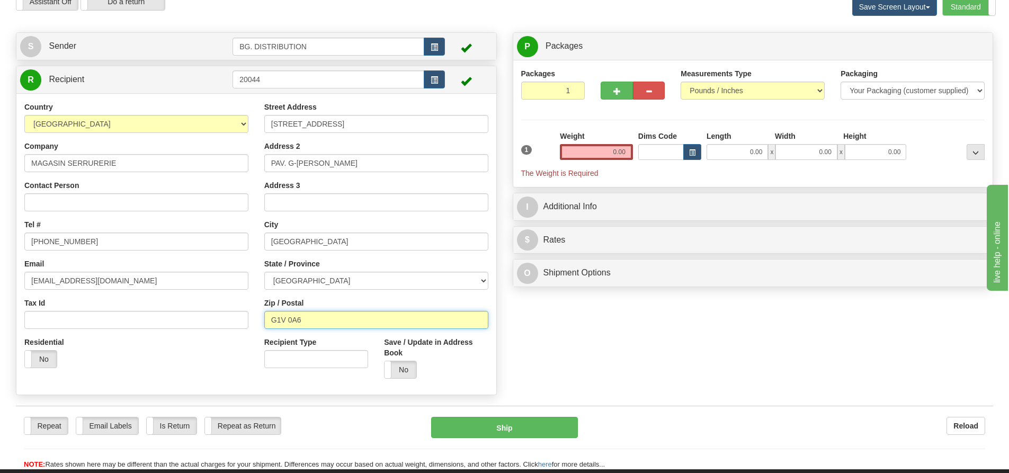
drag, startPoint x: 365, startPoint y: 320, endPoint x: 260, endPoint y: 312, distance: 105.2
click at [260, 312] on div "Street Address 2220, RUE DE L'UNIVERSITÉ Address 2 PAV. G-BISAILLON Address 3 C…" at bounding box center [376, 244] width 240 height 285
click at [285, 318] on input "G1K7P4" at bounding box center [376, 320] width 224 height 18
type input "G1K 7P4"
click at [612, 150] on input "0.00" at bounding box center [596, 152] width 73 height 16
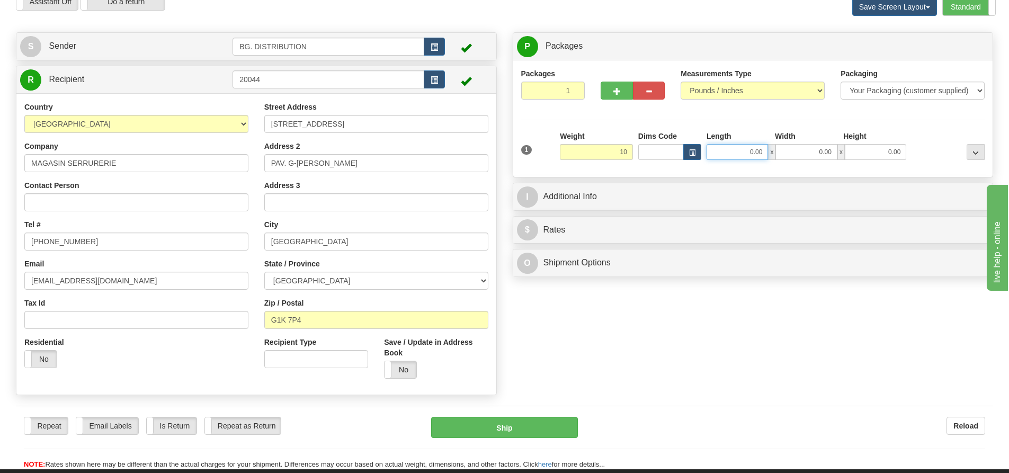
click at [722, 148] on input "0.00" at bounding box center [737, 152] width 61 height 16
type input "10.00"
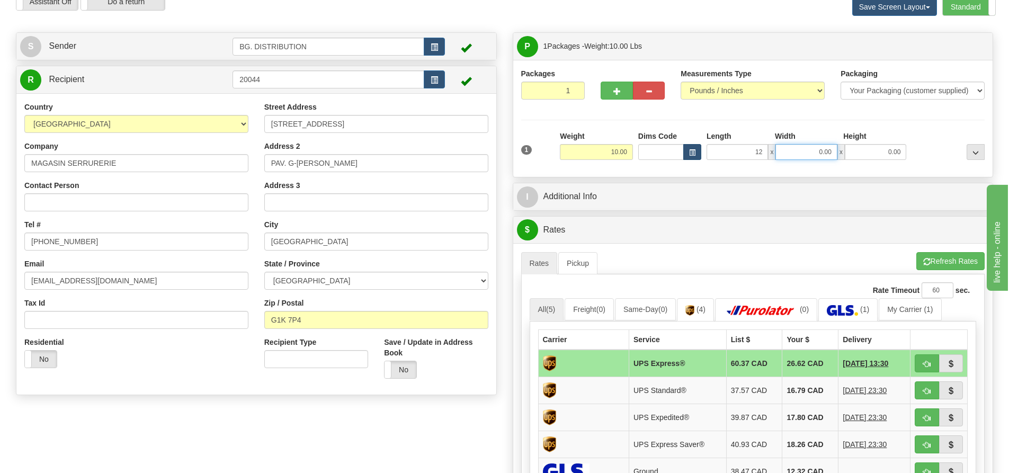
type input "12.00"
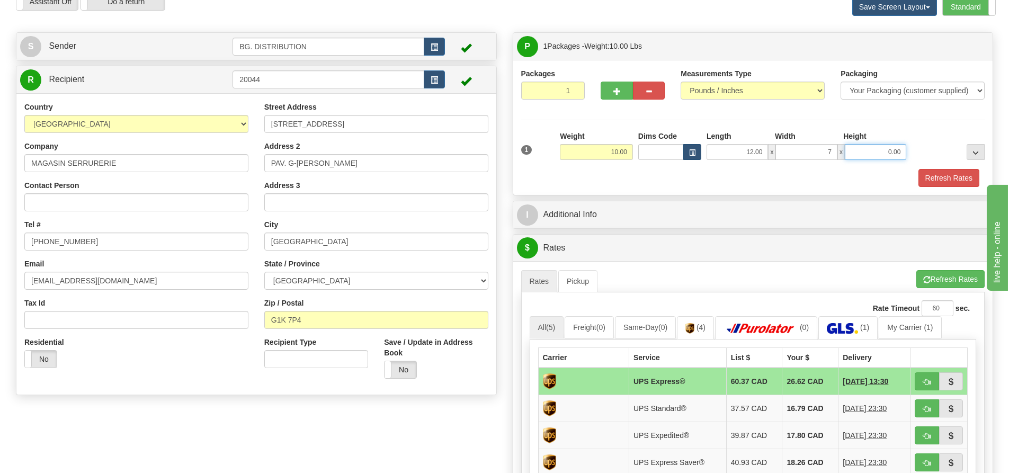
type input "7.00"
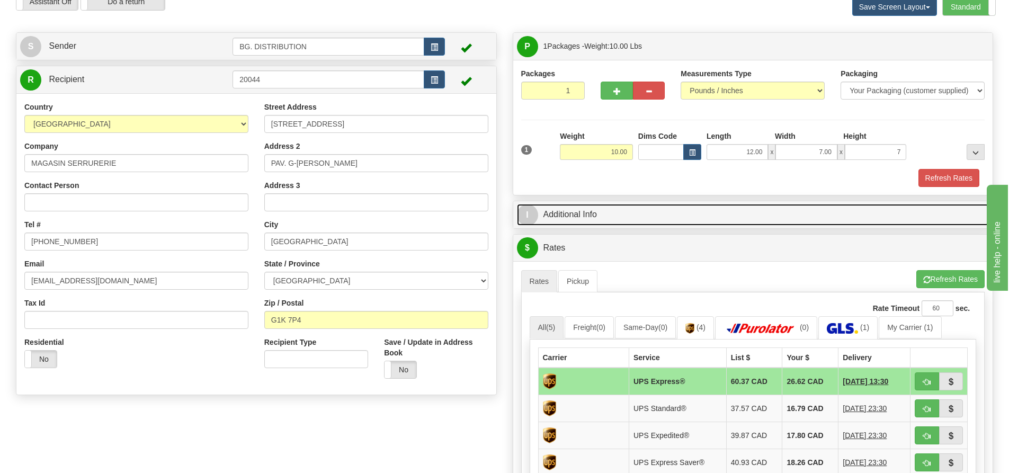
type input "7.00"
click at [531, 213] on span "I" at bounding box center [527, 215] width 21 height 21
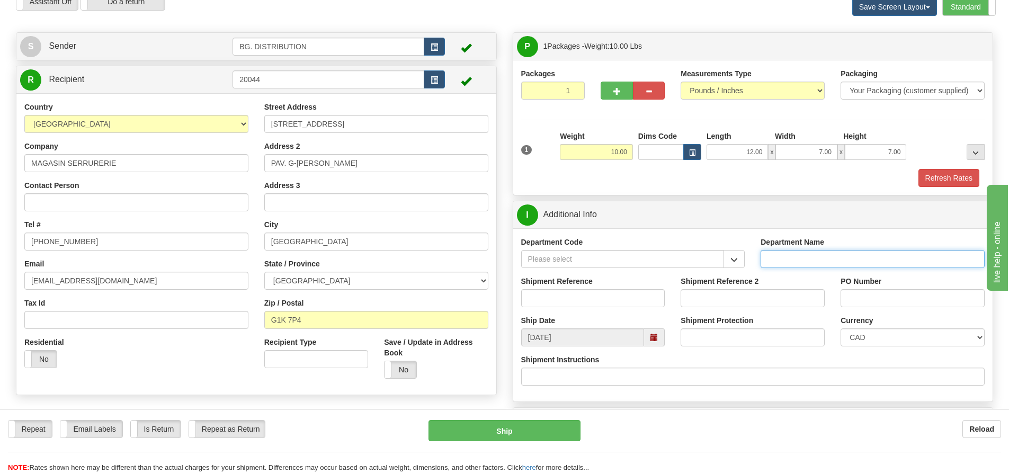
click at [776, 253] on input "Department Name" at bounding box center [873, 259] width 224 height 18
type input "."
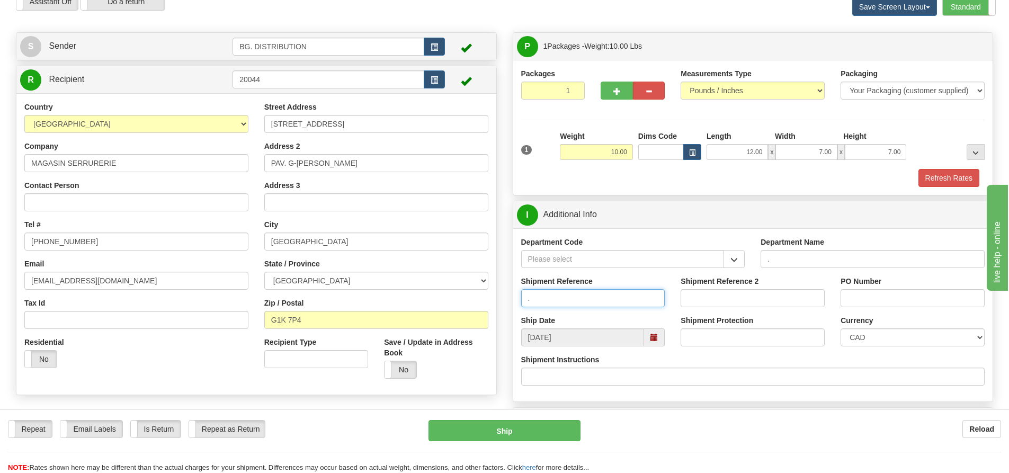
type input "."
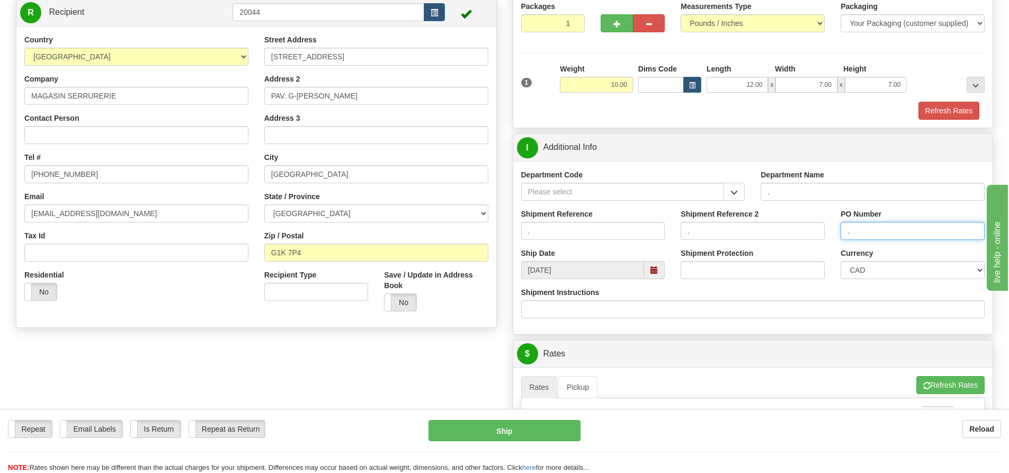
scroll to position [265, 0]
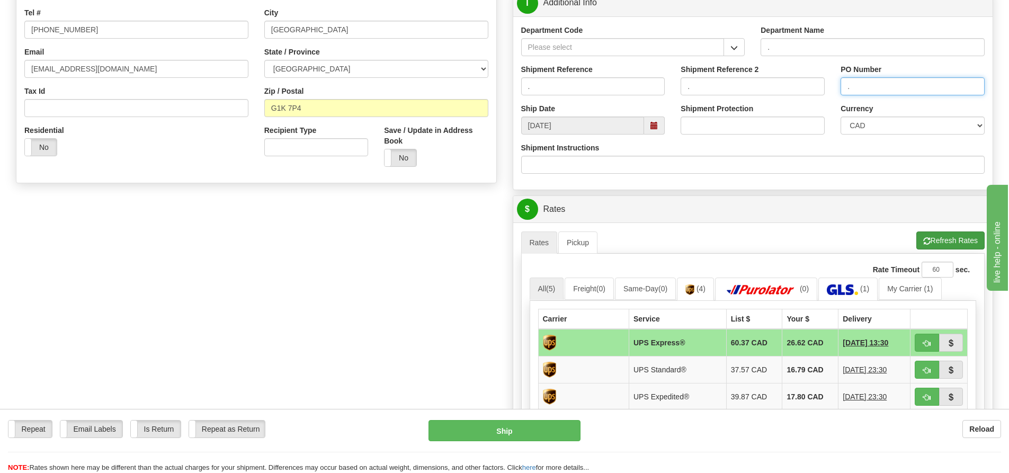
type input "."
click at [938, 242] on button "Refresh Rates" at bounding box center [951, 241] width 68 height 18
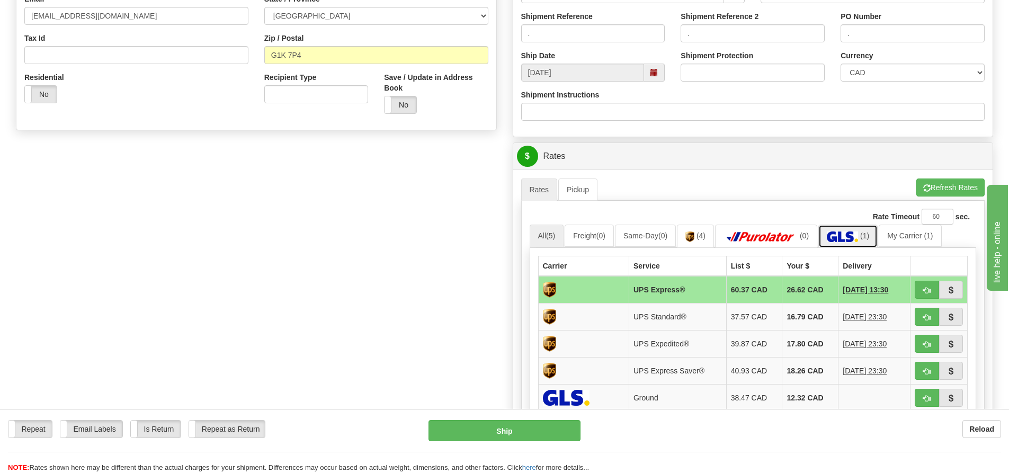
click at [835, 238] on img at bounding box center [842, 237] width 31 height 11
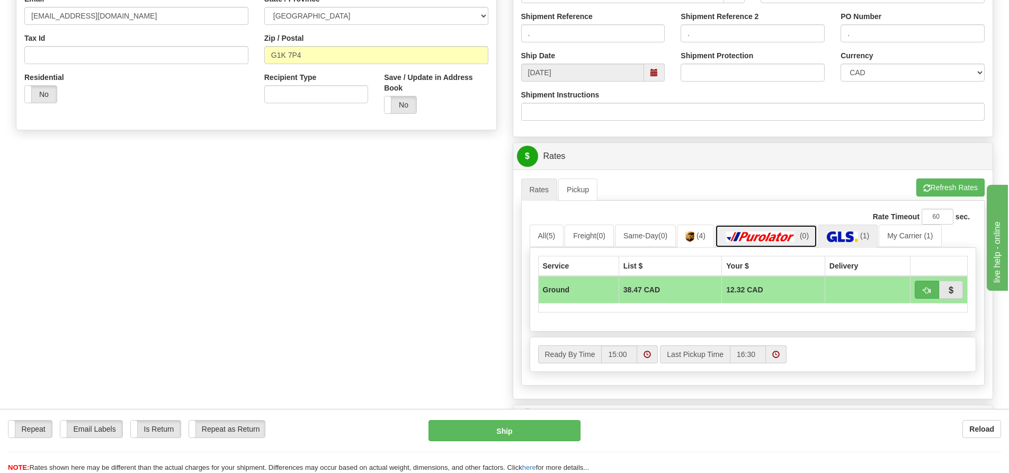
click at [787, 240] on img at bounding box center [761, 237] width 74 height 11
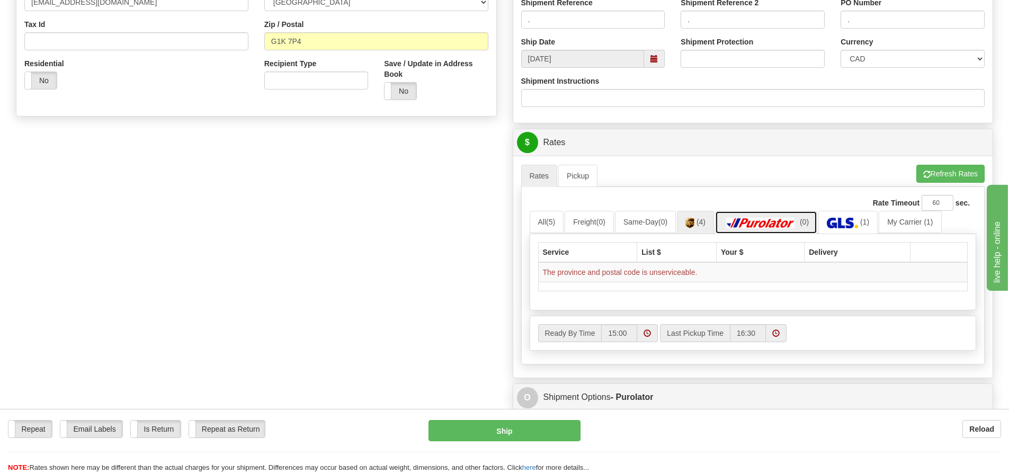
scroll to position [371, 0]
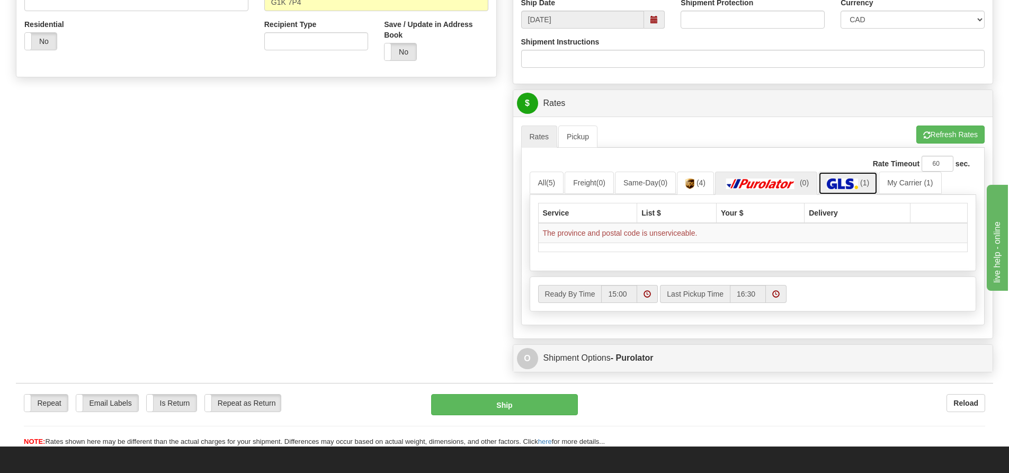
click at [846, 179] on img at bounding box center [842, 184] width 31 height 11
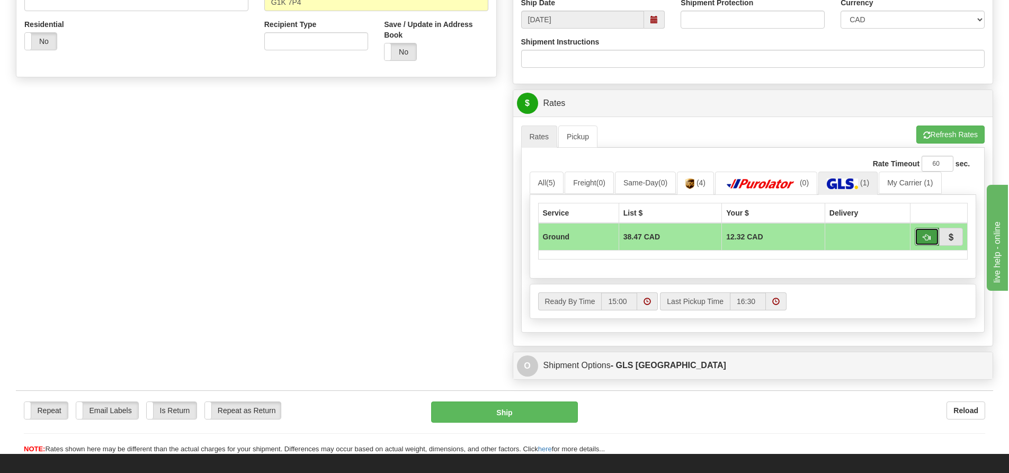
click at [926, 234] on span "button" at bounding box center [927, 237] width 7 height 7
type input "1"
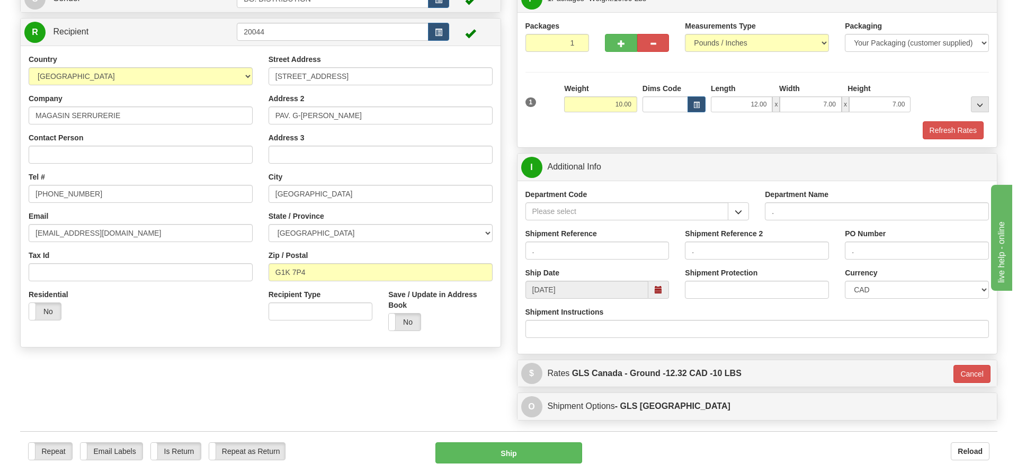
scroll to position [78, 0]
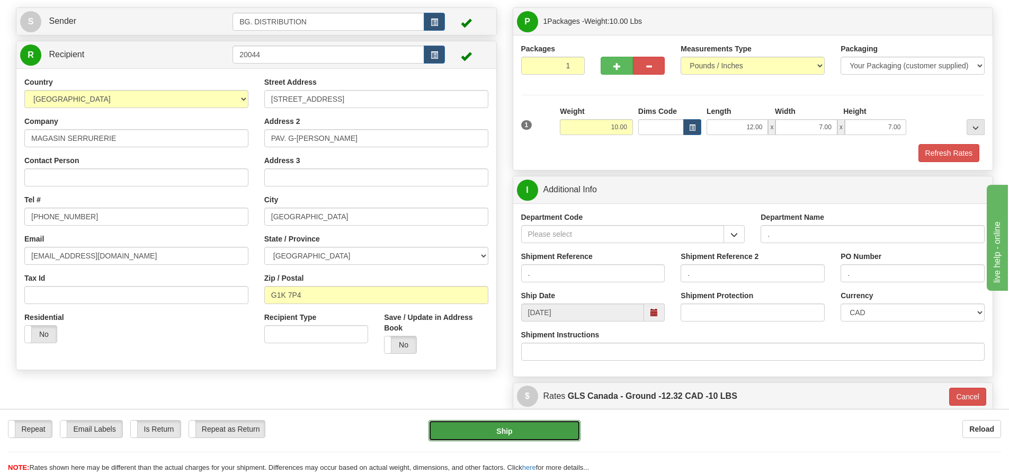
click at [536, 429] on button "Ship" at bounding box center [505, 430] width 152 height 21
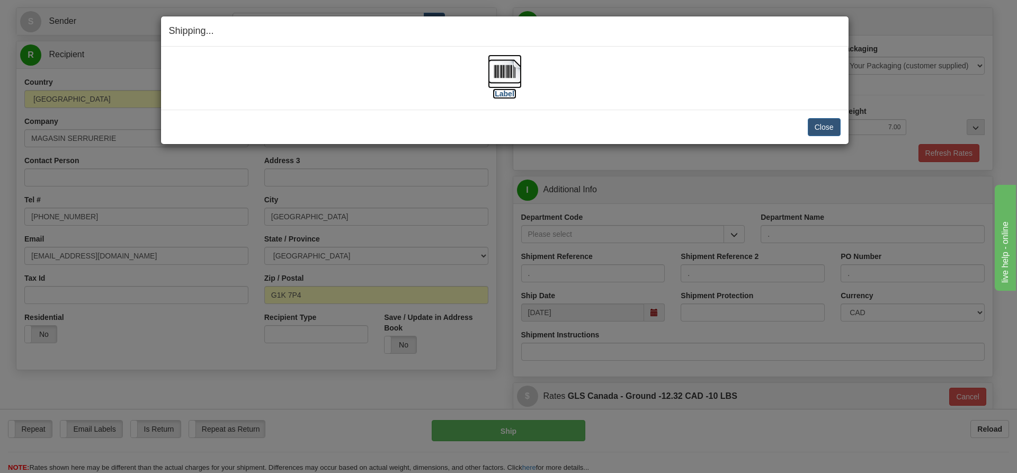
click at [507, 88] on label "[Label]" at bounding box center [505, 93] width 24 height 11
click at [823, 122] on button "Close" at bounding box center [824, 127] width 33 height 18
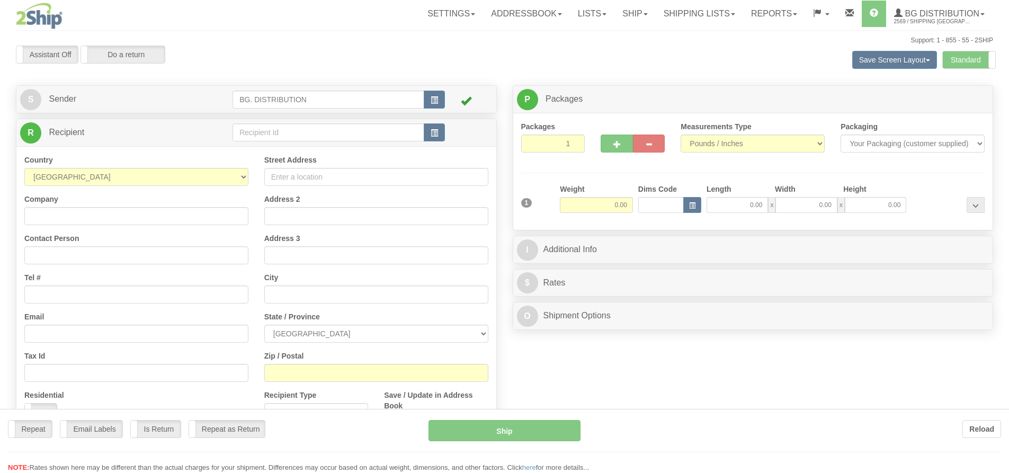
click at [321, 126] on div at bounding box center [504, 236] width 1009 height 473
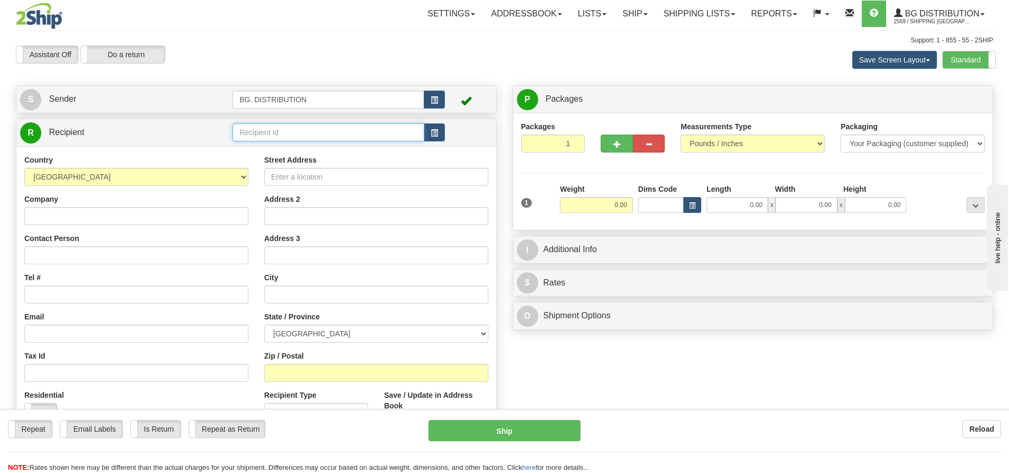
click at [321, 129] on input "text" at bounding box center [329, 132] width 192 height 18
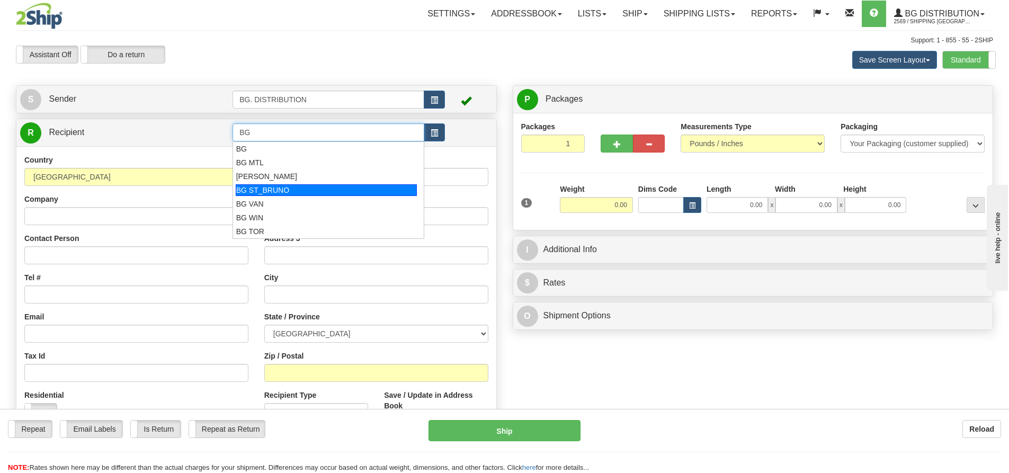
click at [295, 194] on div "BG ST_BRUNO" at bounding box center [327, 190] width 182 height 12
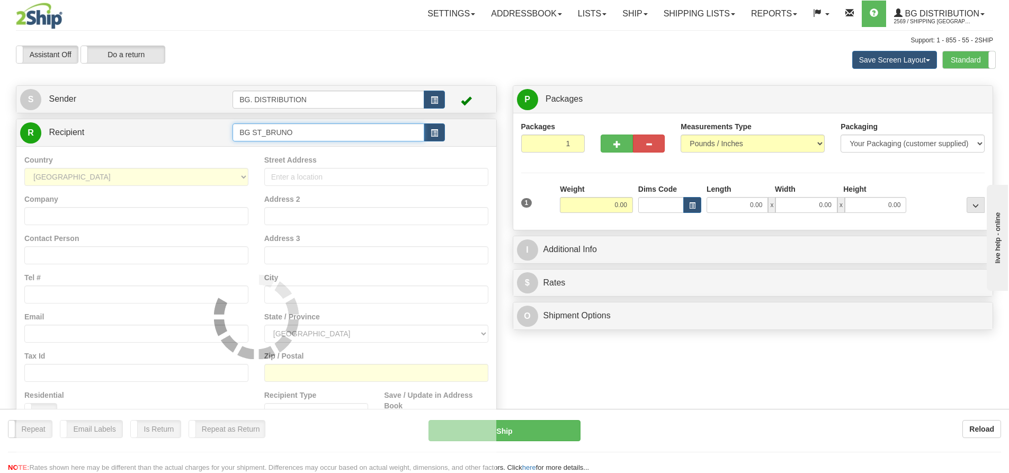
type input "BG ST_BRUNO"
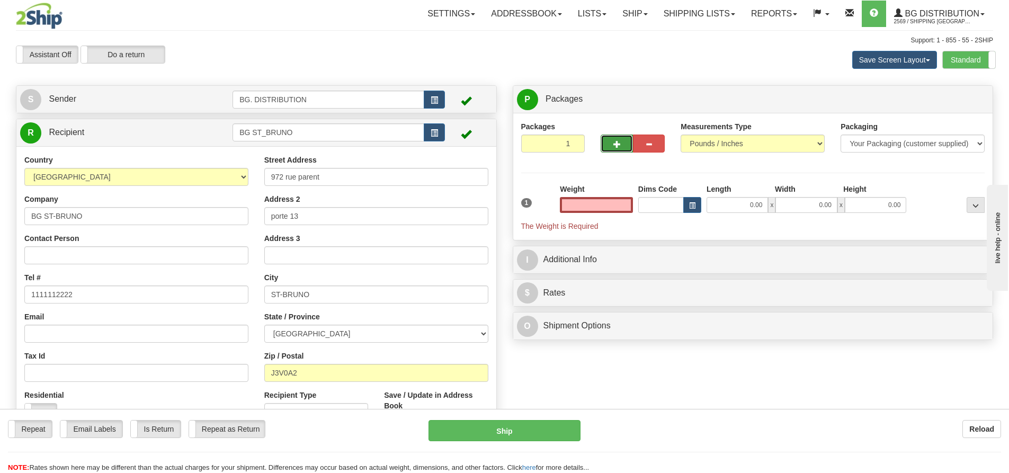
type input "0.00"
click at [616, 142] on span "button" at bounding box center [617, 144] width 7 height 7
click at [616, 145] on span "button" at bounding box center [617, 144] width 7 height 7
type input "4"
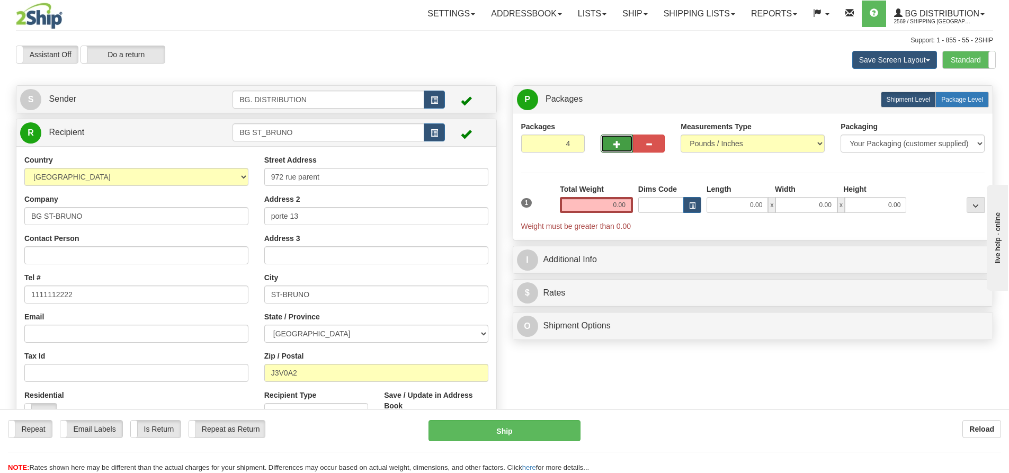
click at [964, 102] on span "Package Level" at bounding box center [963, 99] width 42 height 7
radio input "true"
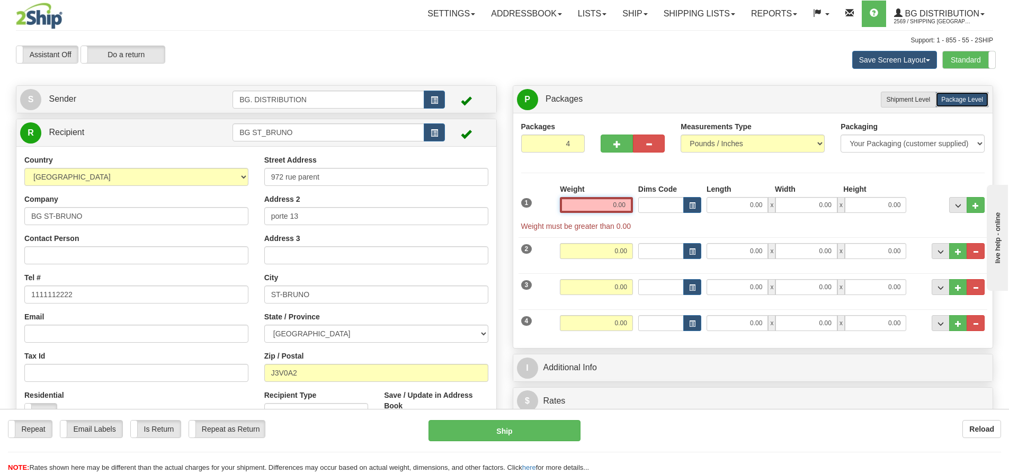
click at [595, 203] on input "0.00" at bounding box center [596, 205] width 73 height 16
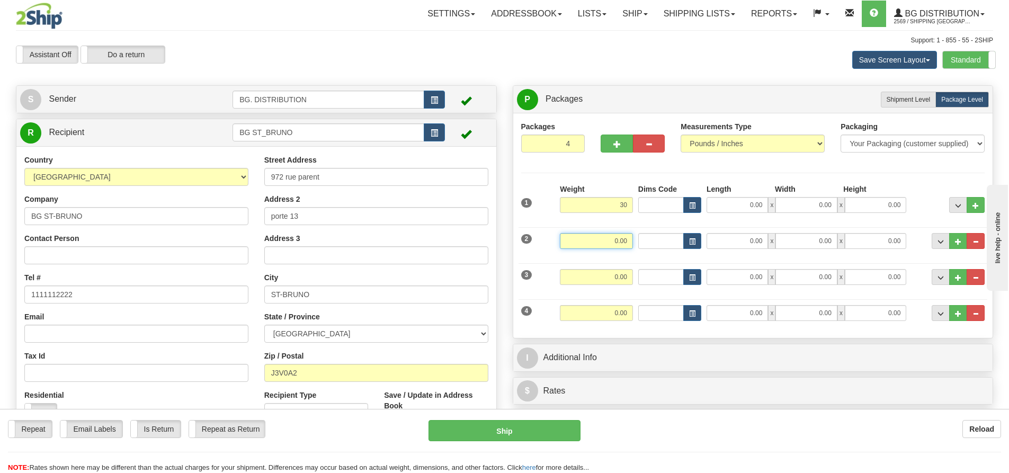
type input "30.00"
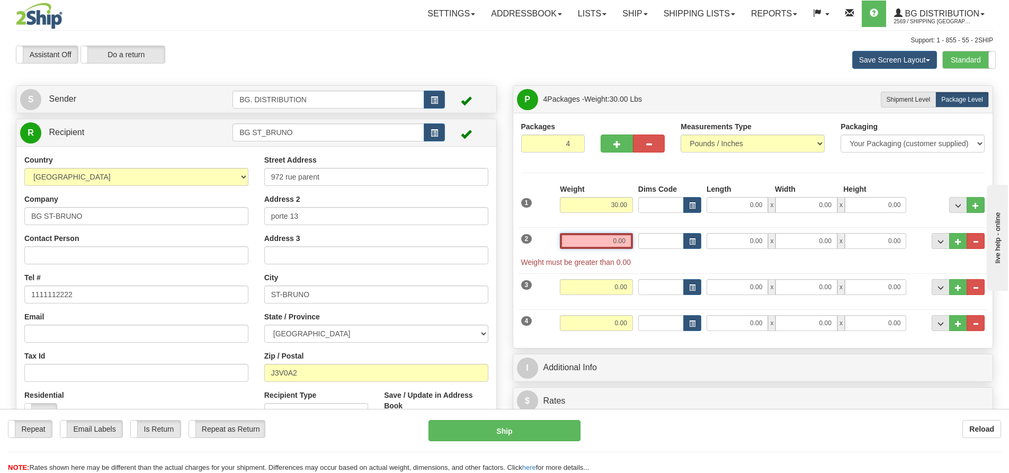
drag, startPoint x: 616, startPoint y: 241, endPoint x: 623, endPoint y: 245, distance: 7.8
click at [617, 241] on input "0.00" at bounding box center [596, 241] width 73 height 16
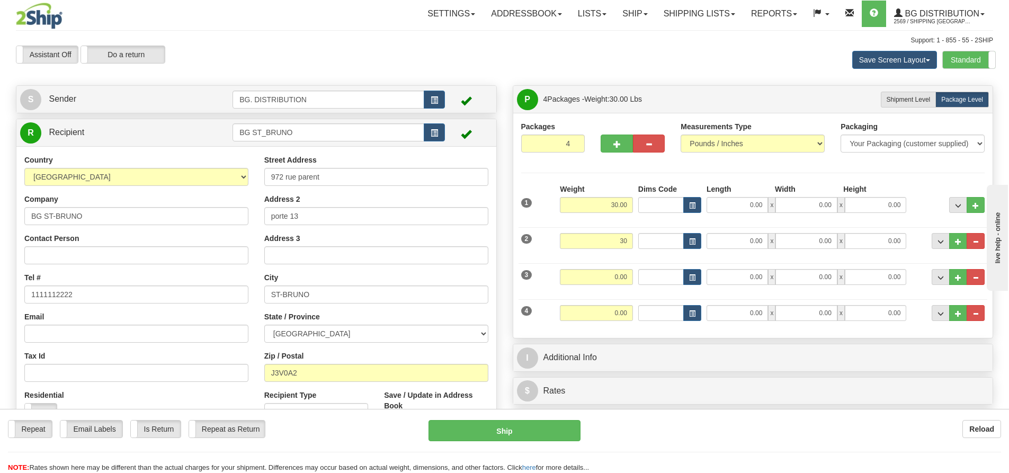
type input "30.00"
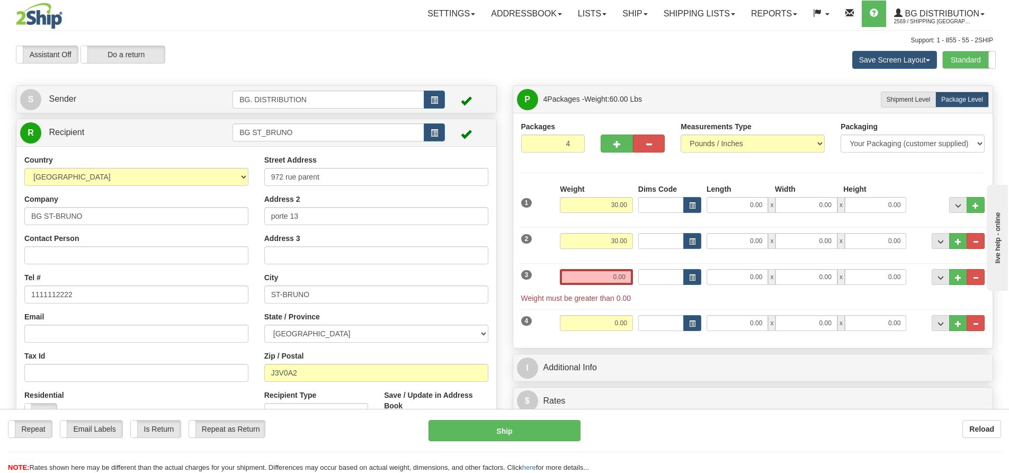
click at [755, 214] on div "1 Weight 30.00 Dims Code x x" at bounding box center [753, 203] width 469 height 38
click at [754, 206] on input "0.00" at bounding box center [737, 205] width 61 height 16
type input "16.00"
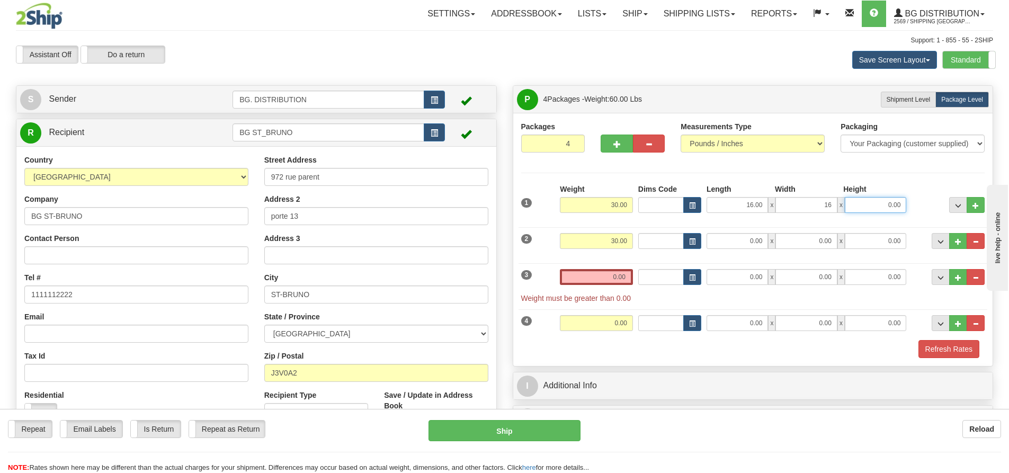
type input "16.00"
type input "11.00"
click at [746, 239] on input "0.00" at bounding box center [737, 241] width 61 height 16
type input "16.00"
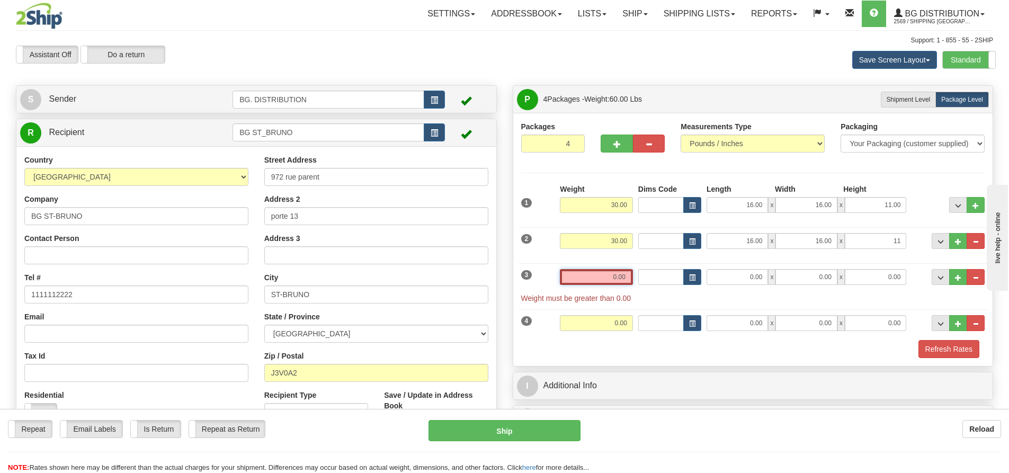
type input "11.00"
click at [582, 277] on input "0.00" at bounding box center [596, 277] width 73 height 16
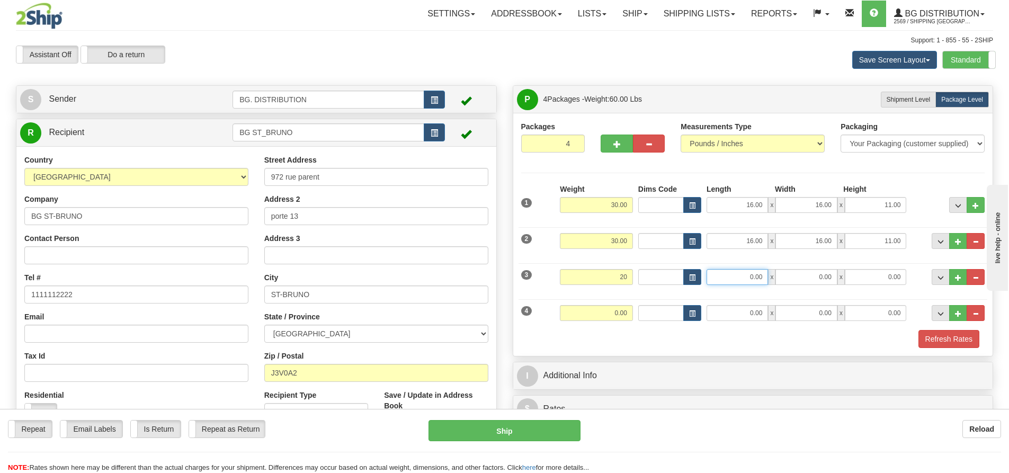
type input "20.00"
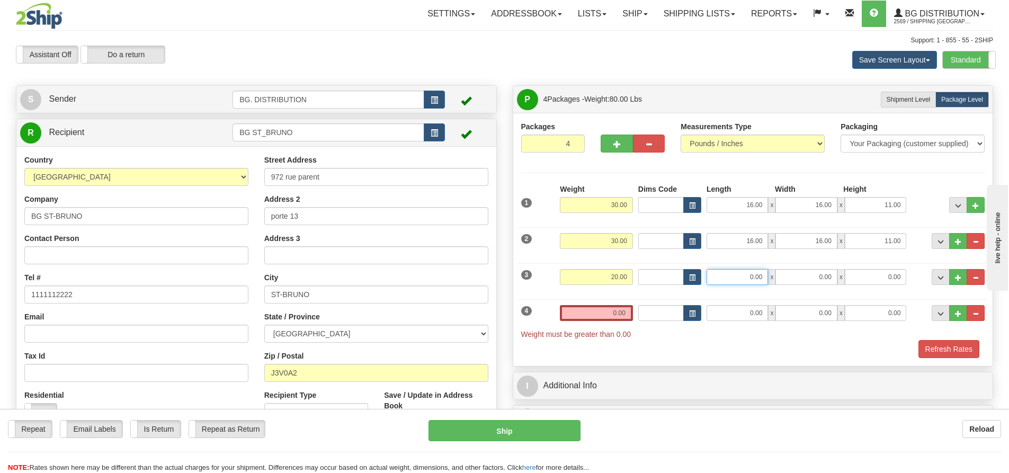
click at [744, 274] on input "0.00" at bounding box center [737, 277] width 61 height 16
type input "52.00"
type input "12.00"
type input "6.00"
click at [607, 306] on input "0.00" at bounding box center [596, 313] width 73 height 16
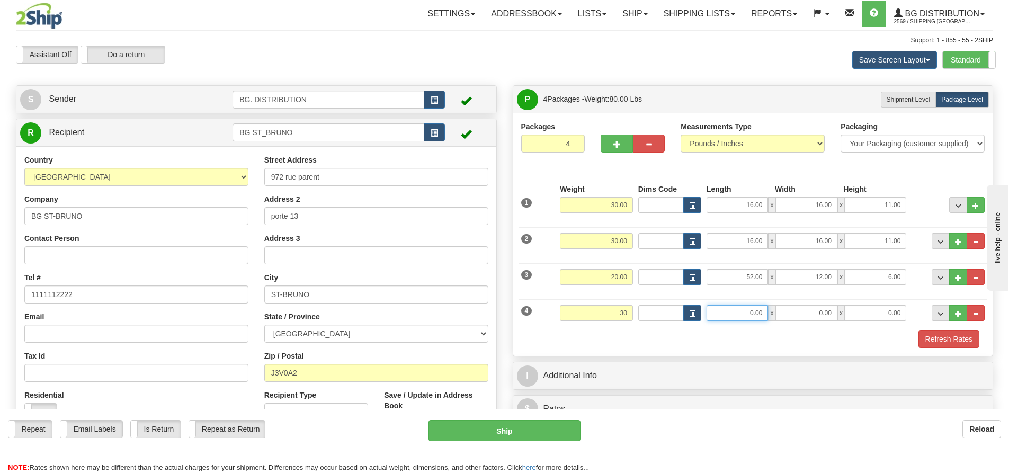
click at [748, 320] on input "0.00" at bounding box center [737, 313] width 61 height 16
type input "30.00"
type input "19.00"
type input "15.00"
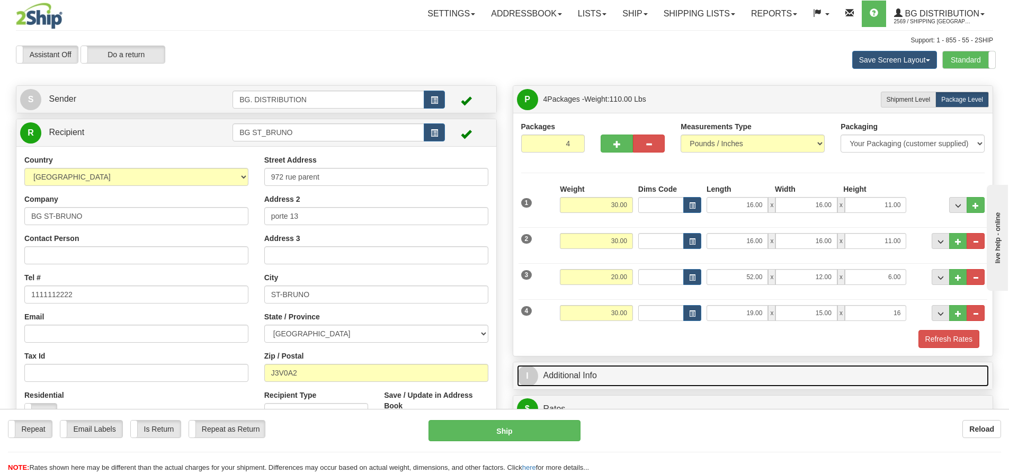
type input "16.00"
click at [532, 384] on span "I" at bounding box center [527, 376] width 21 height 21
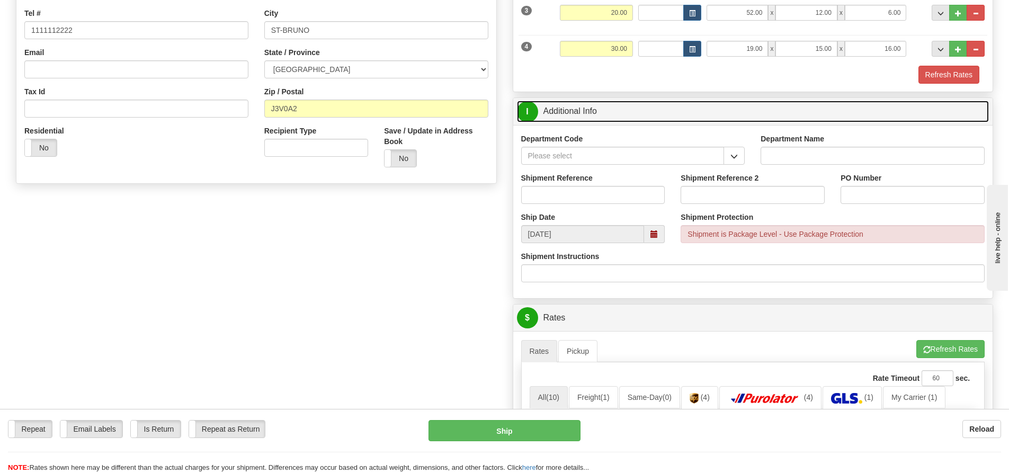
scroll to position [265, 0]
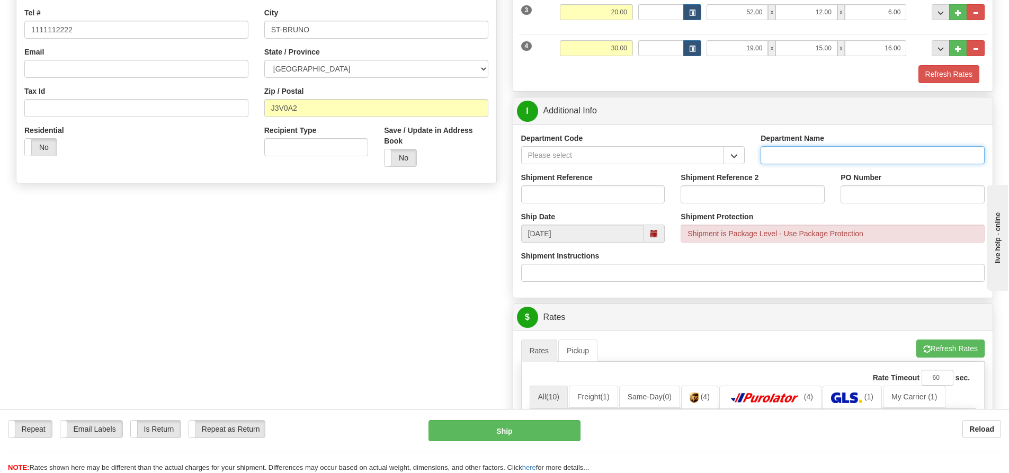
click at [834, 149] on input "Department Name" at bounding box center [873, 155] width 224 height 18
type input "."
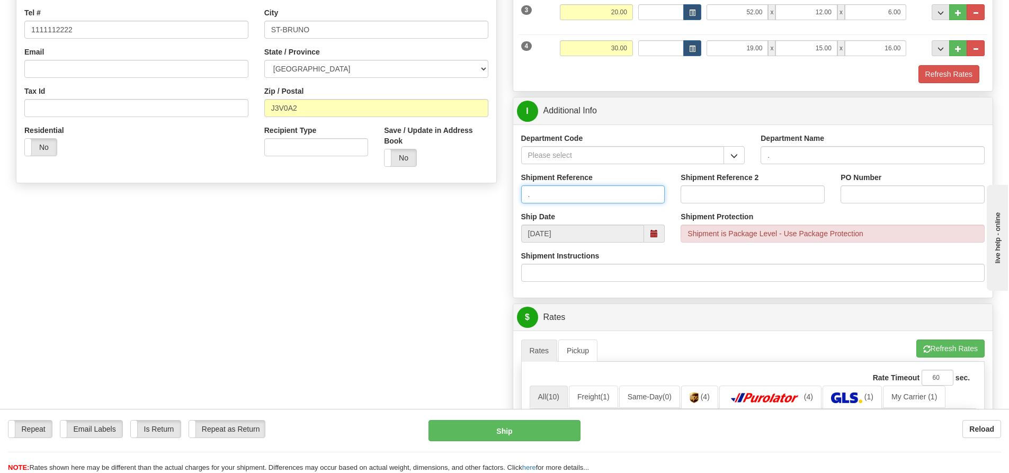
type input "."
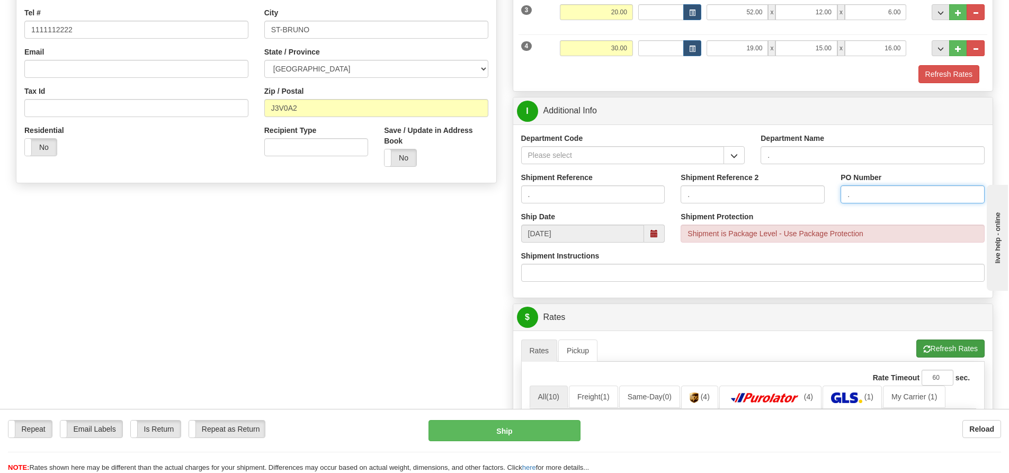
type input "."
click at [925, 346] on span "button" at bounding box center [927, 349] width 7 height 7
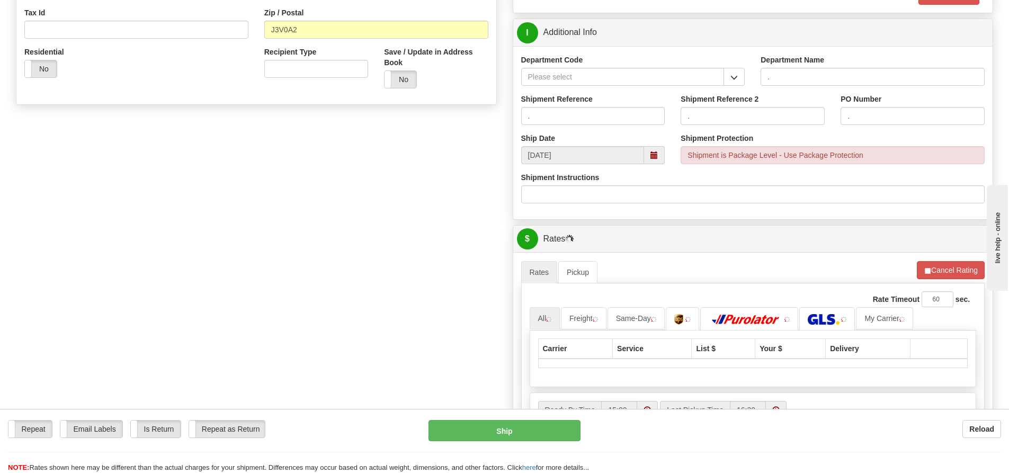
scroll to position [530, 0]
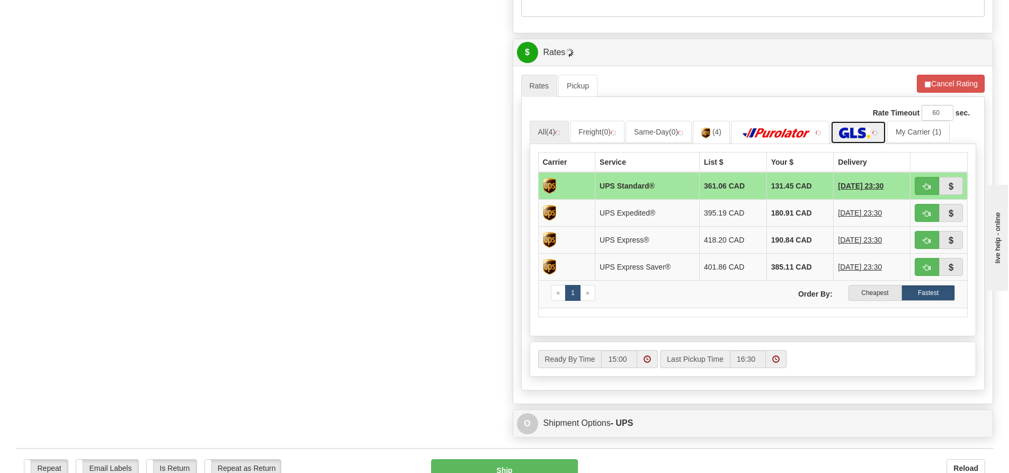
click at [848, 135] on link at bounding box center [859, 132] width 56 height 23
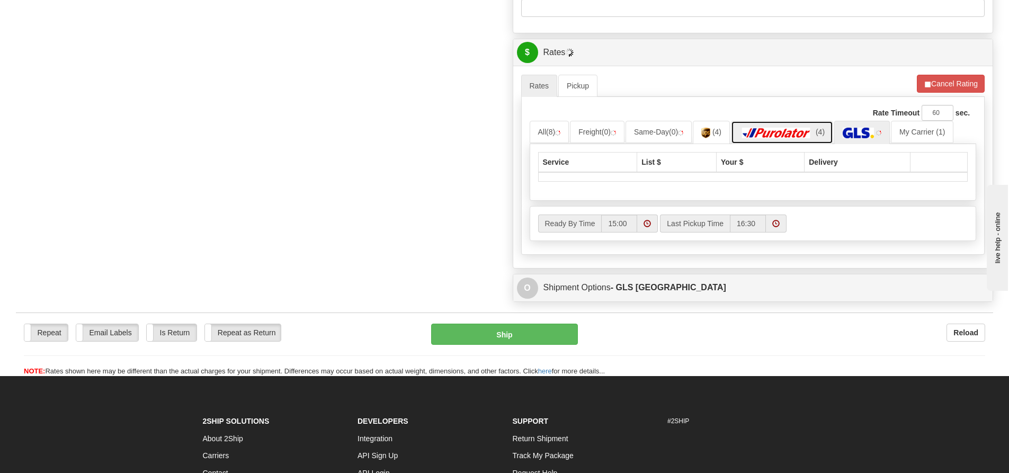
click at [807, 135] on img at bounding box center [777, 133] width 74 height 11
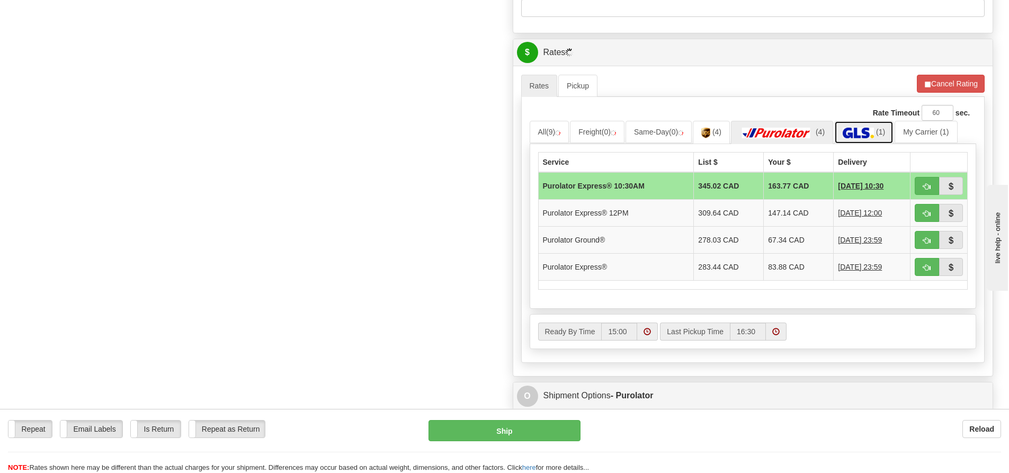
click at [853, 134] on img at bounding box center [858, 133] width 31 height 11
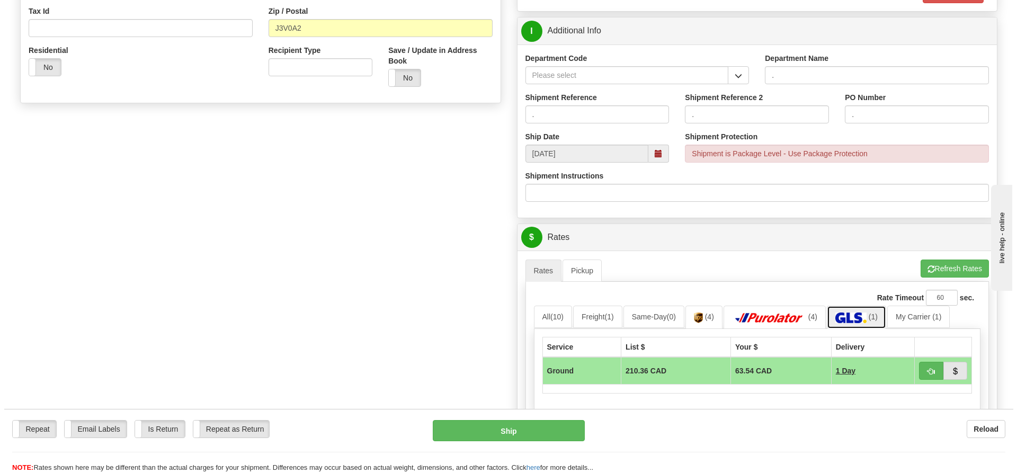
scroll to position [371, 0]
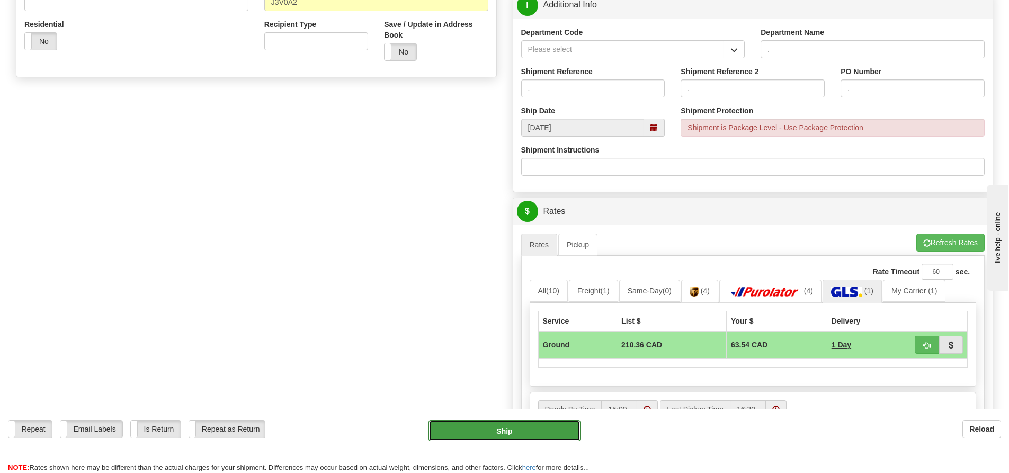
click at [536, 428] on button "Ship" at bounding box center [505, 430] width 152 height 21
type input "1"
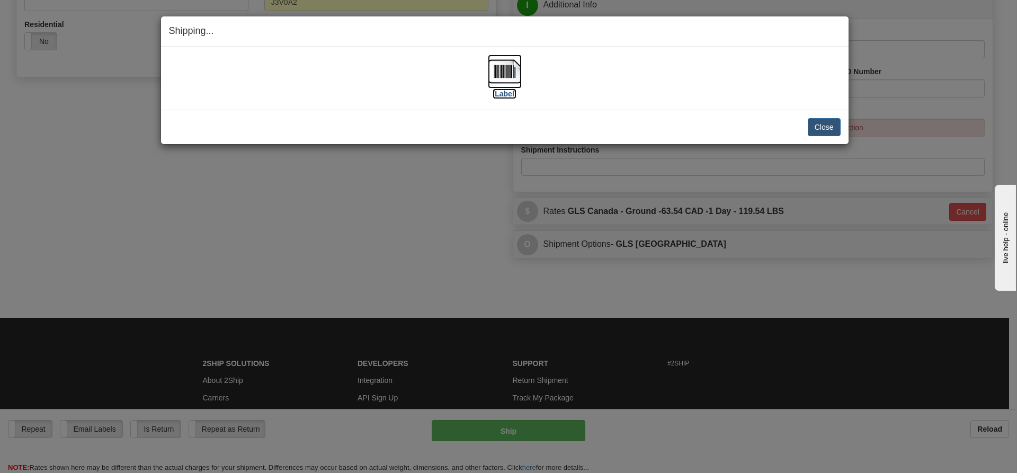
click at [508, 94] on label "[Label]" at bounding box center [505, 93] width 24 height 11
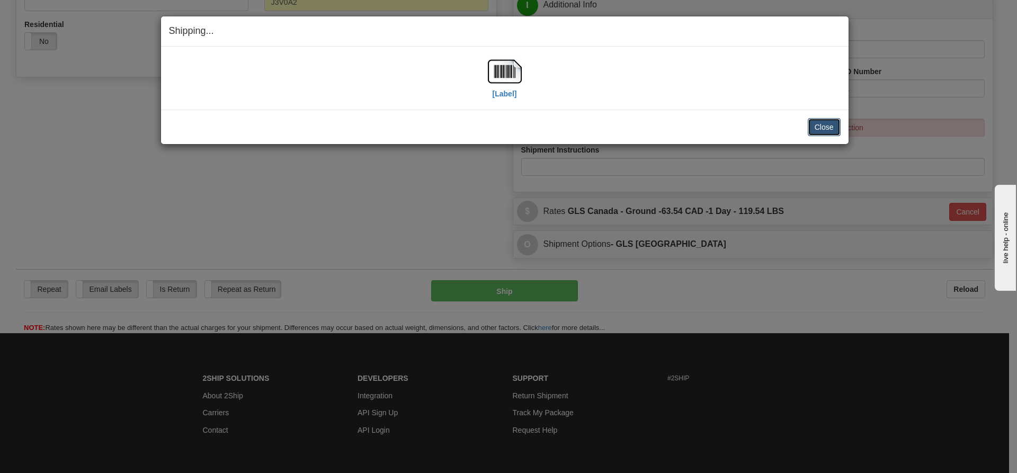
click at [838, 126] on button "Close" at bounding box center [824, 127] width 33 height 18
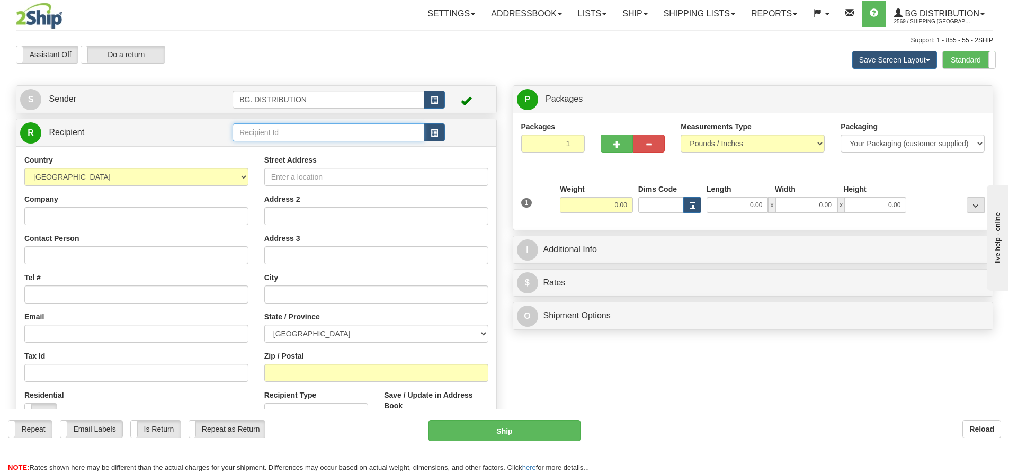
click at [252, 128] on input "text" at bounding box center [329, 132] width 192 height 18
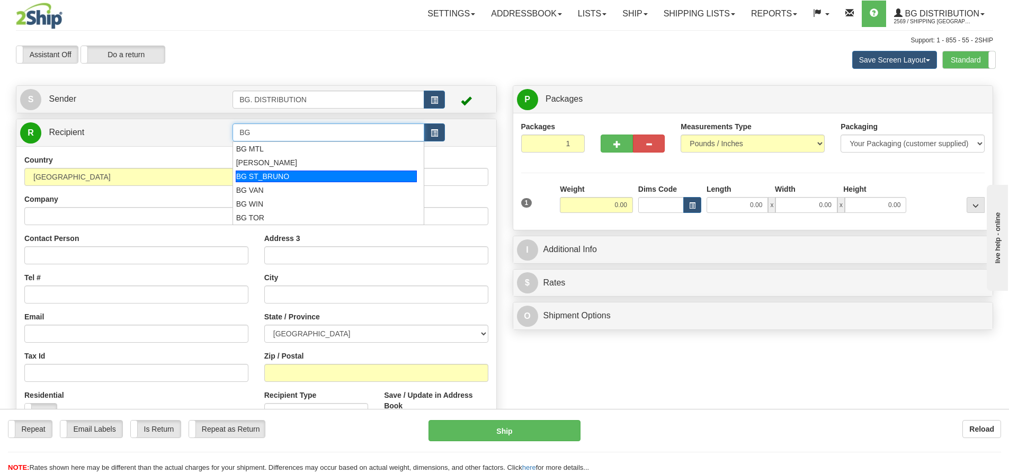
click at [262, 175] on div "BG ST_BRUNO" at bounding box center [327, 177] width 182 height 12
type input "BG ST_BRUNO"
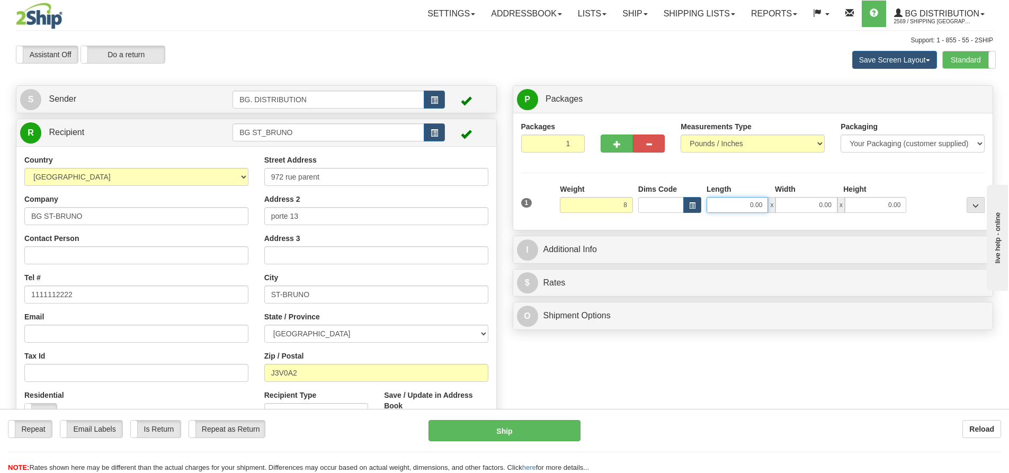
click at [743, 206] on input "0.00" at bounding box center [737, 205] width 61 height 16
type input "8.00"
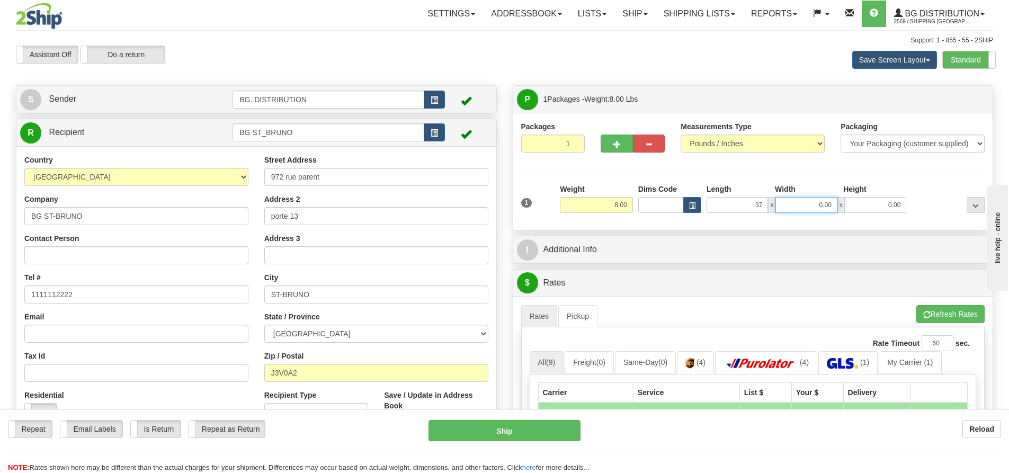
type input "37.00"
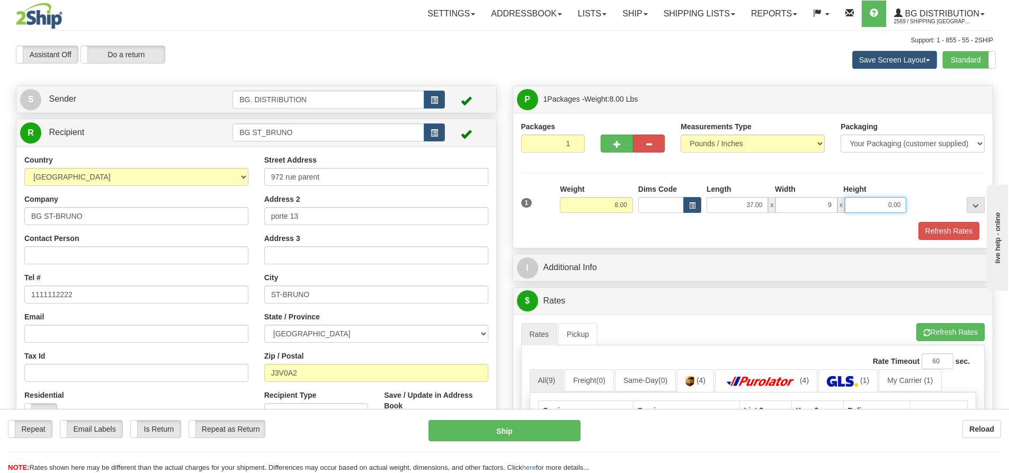
type input "9.00"
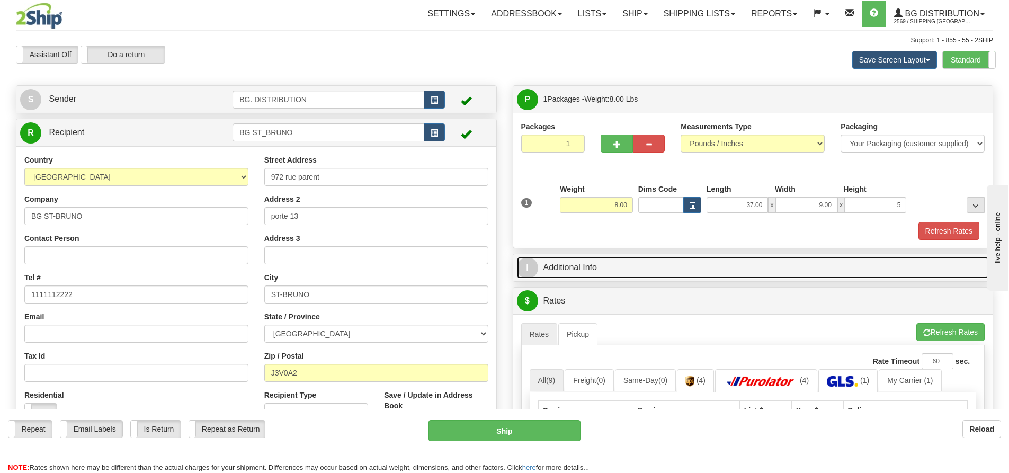
type input "5.00"
click at [533, 268] on span "I" at bounding box center [527, 268] width 21 height 21
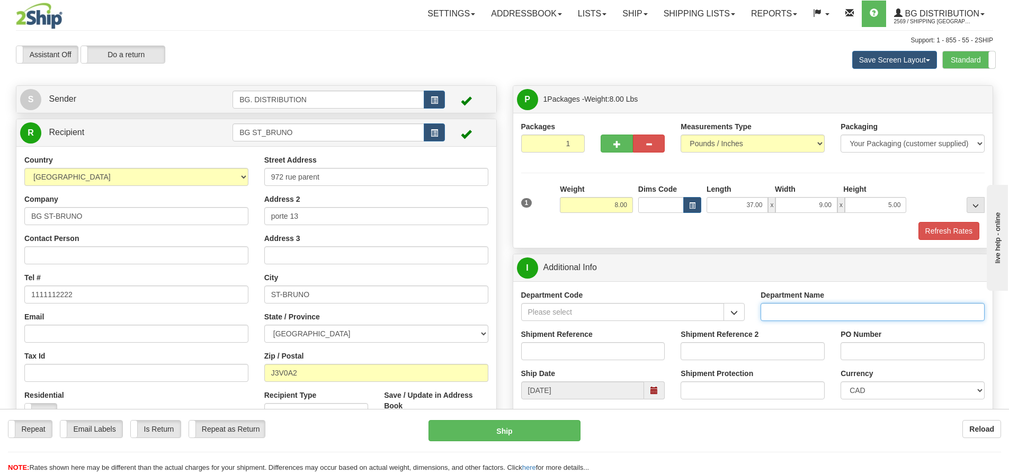
click at [777, 312] on input "Department Name" at bounding box center [873, 312] width 224 height 18
type input "."
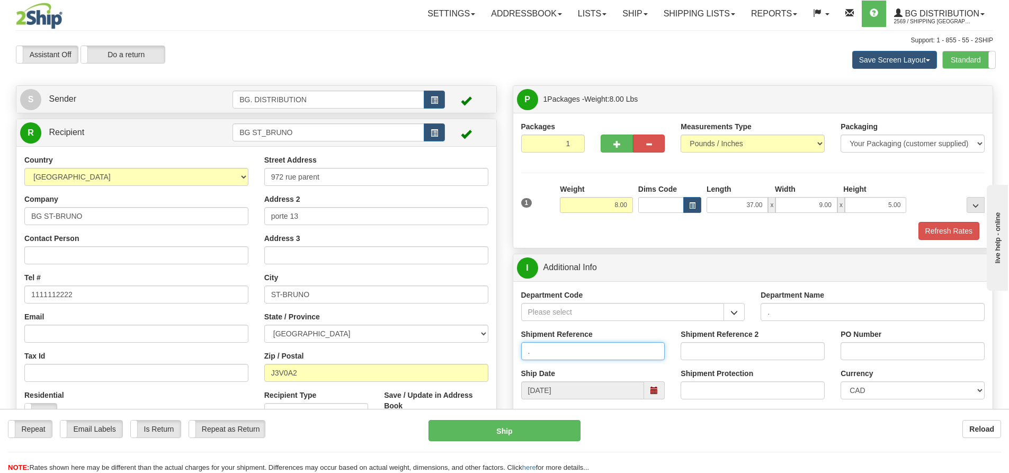
type input "."
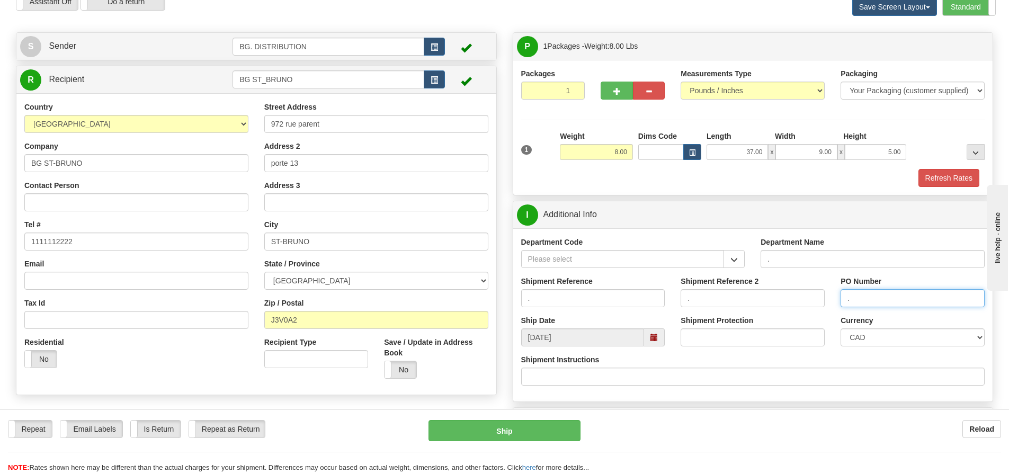
scroll to position [159, 0]
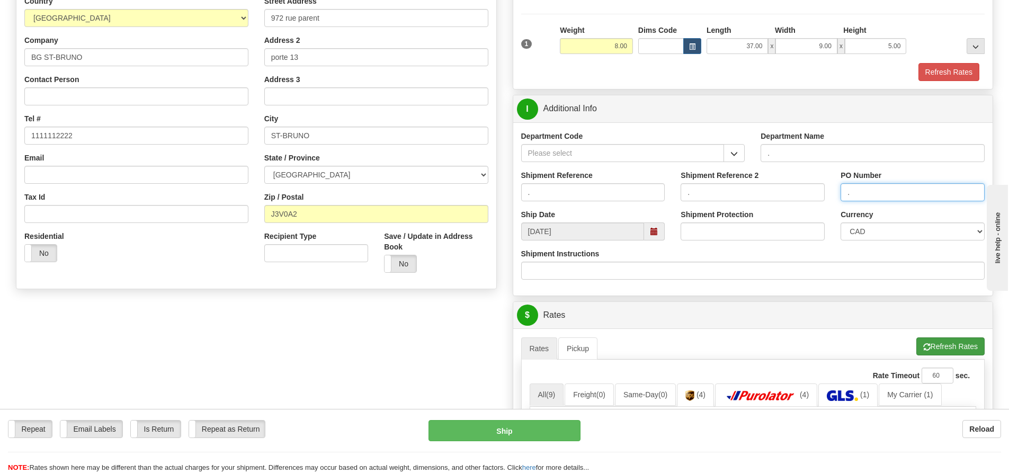
type input "."
click at [928, 347] on span "button" at bounding box center [927, 347] width 7 height 7
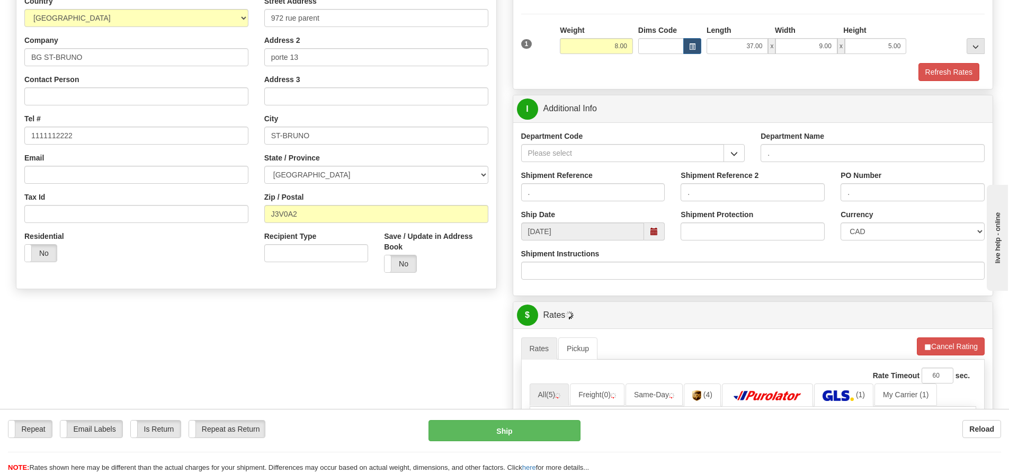
scroll to position [318, 0]
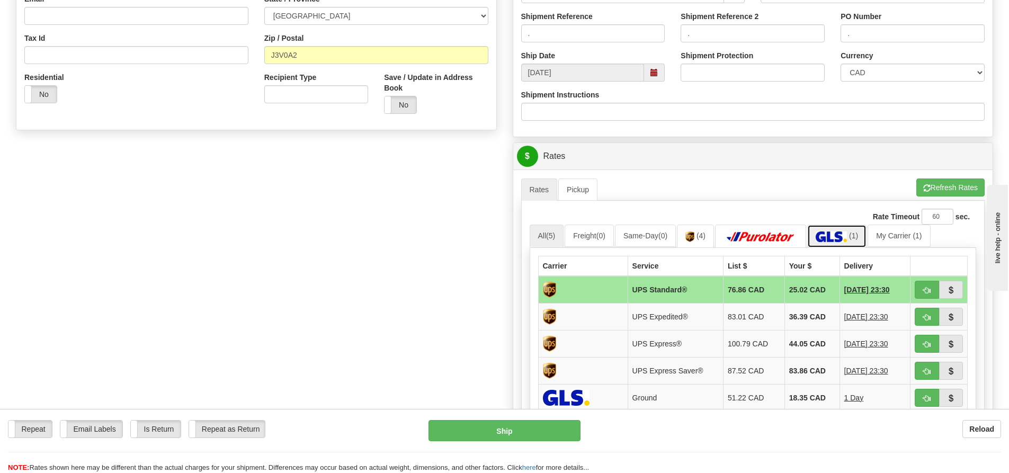
click at [832, 232] on img at bounding box center [831, 237] width 31 height 11
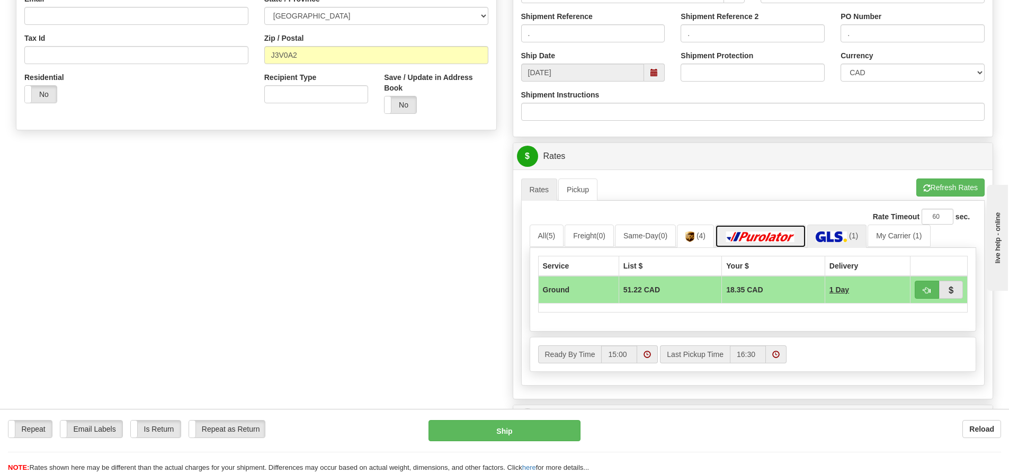
click at [771, 237] on img at bounding box center [761, 237] width 74 height 11
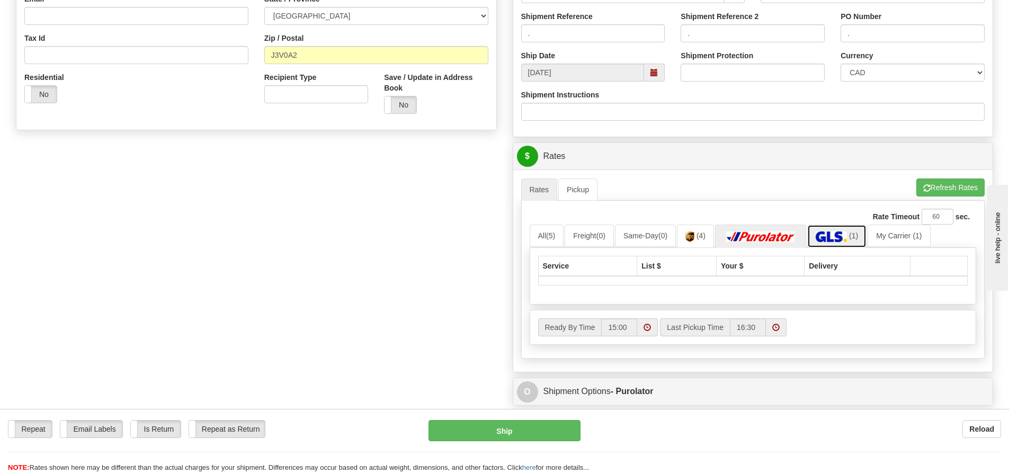
click at [865, 238] on link "(1)" at bounding box center [837, 236] width 59 height 23
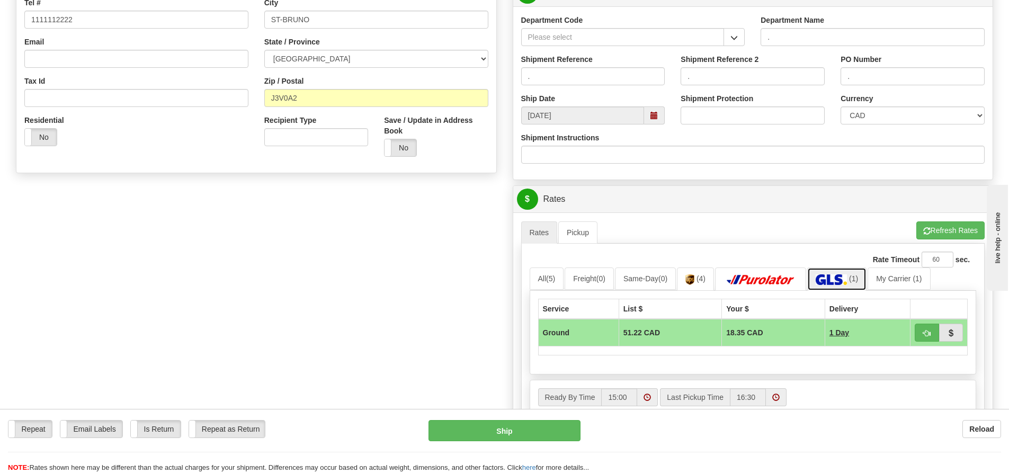
scroll to position [212, 0]
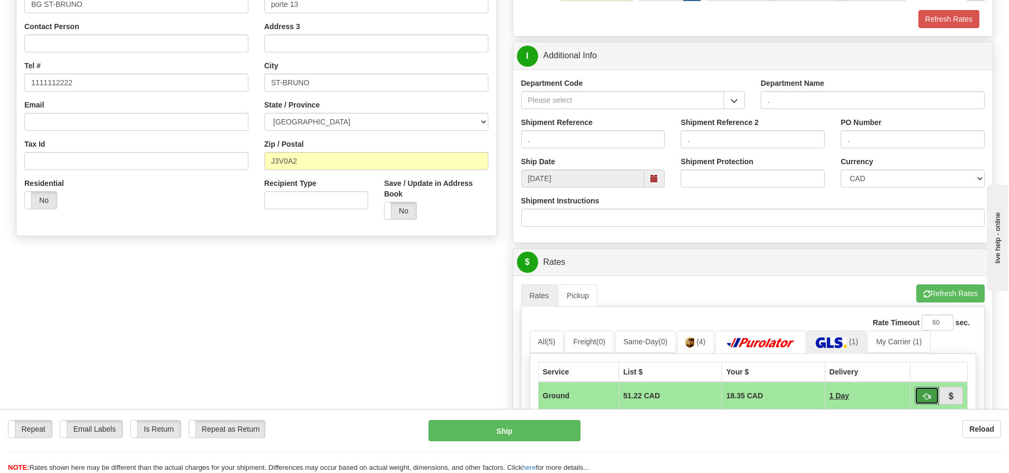
click at [924, 397] on span "button" at bounding box center [927, 396] width 7 height 7
type input "1"
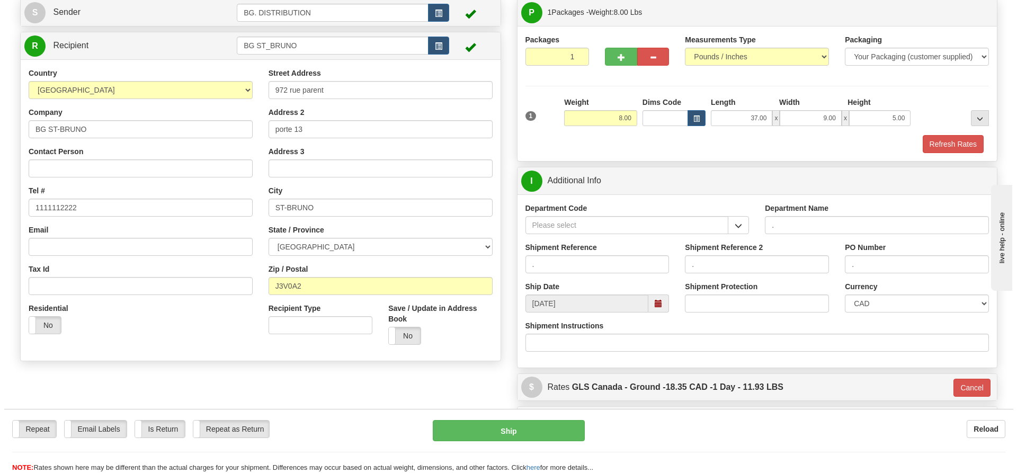
scroll to position [106, 0]
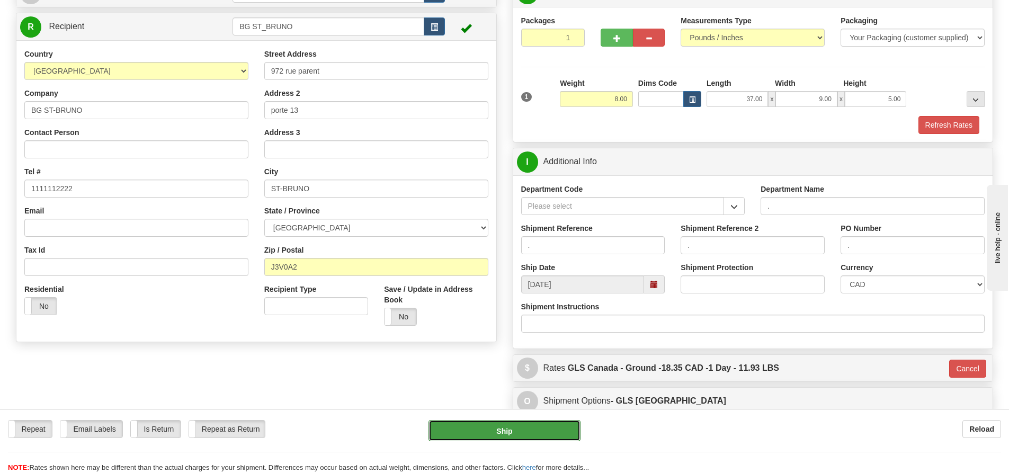
click at [559, 430] on button "Ship" at bounding box center [505, 430] width 152 height 21
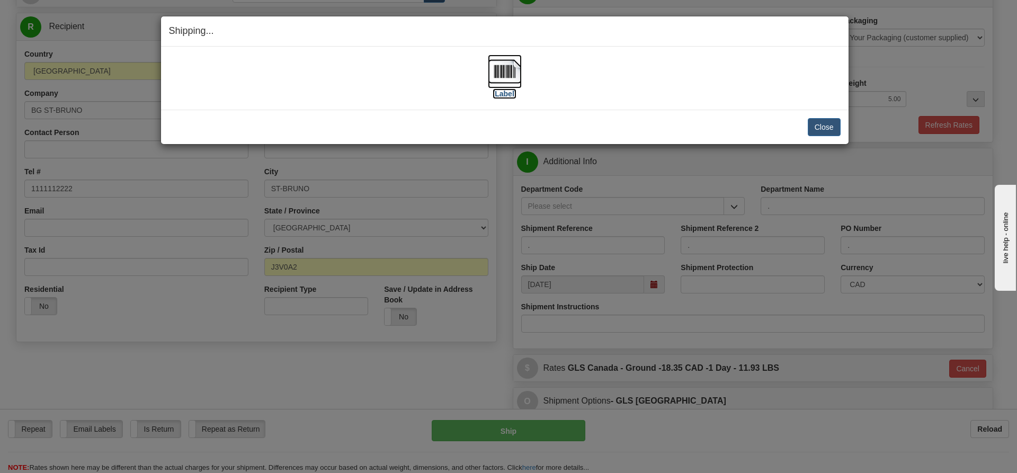
click at [503, 94] on label "[Label]" at bounding box center [505, 93] width 24 height 11
click at [814, 128] on button "Close" at bounding box center [824, 127] width 33 height 18
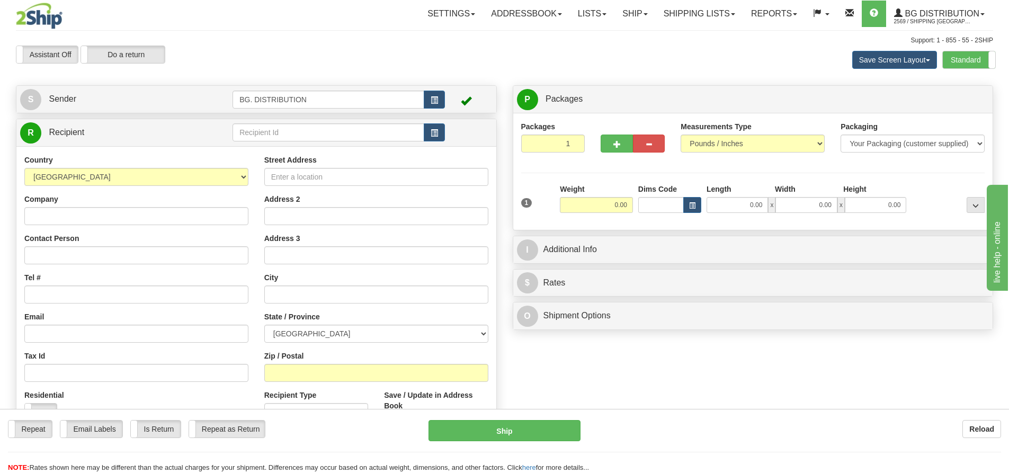
drag, startPoint x: 684, startPoint y: 64, endPoint x: 684, endPoint y: 56, distance: 8.0
click at [684, 64] on div "Save Screen Layout Save Layout Reset to Default Standard Advanced" at bounding box center [795, 60] width 414 height 29
click at [323, 136] on input "text" at bounding box center [329, 132] width 192 height 18
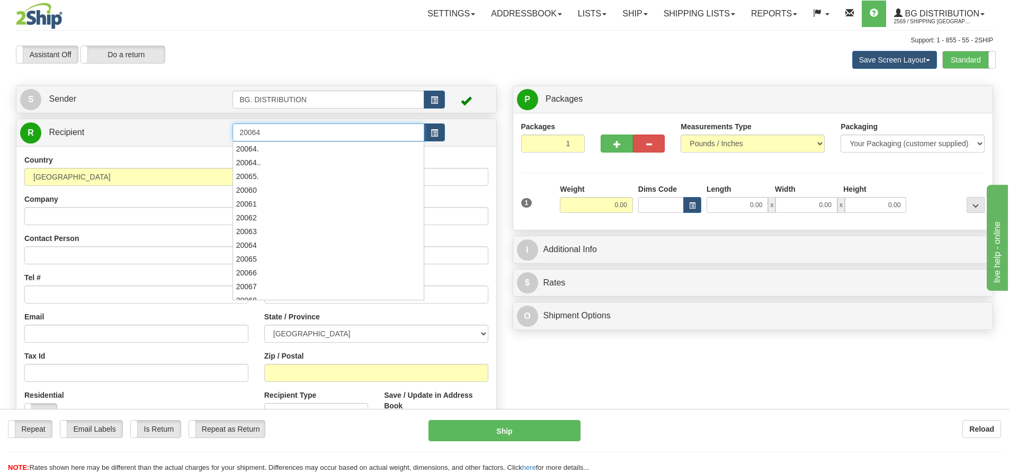
type input "20064"
click button "Delete" at bounding box center [0, 0] width 0 height 0
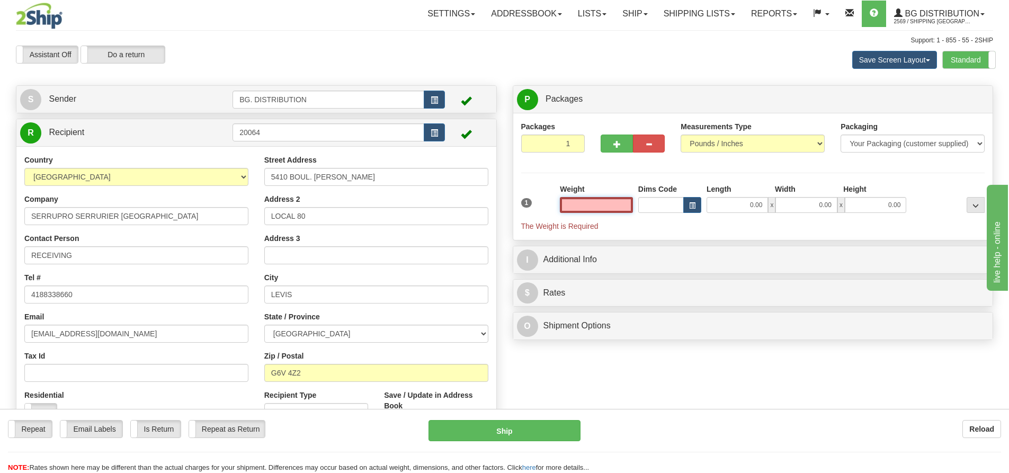
click at [589, 207] on input "text" at bounding box center [596, 205] width 73 height 16
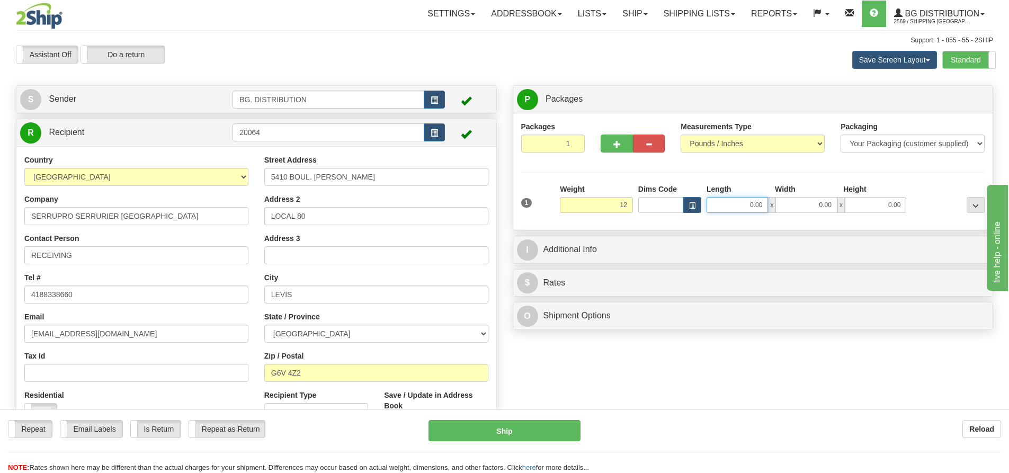
type input "12.00"
drag, startPoint x: 747, startPoint y: 209, endPoint x: 740, endPoint y: 208, distance: 7.5
click at [752, 208] on input "0.00" at bounding box center [737, 205] width 61 height 16
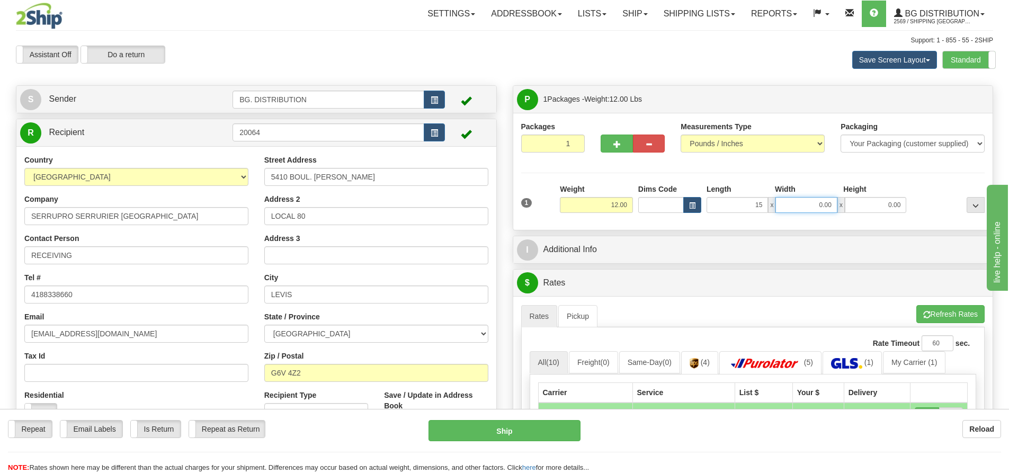
type input "15.00"
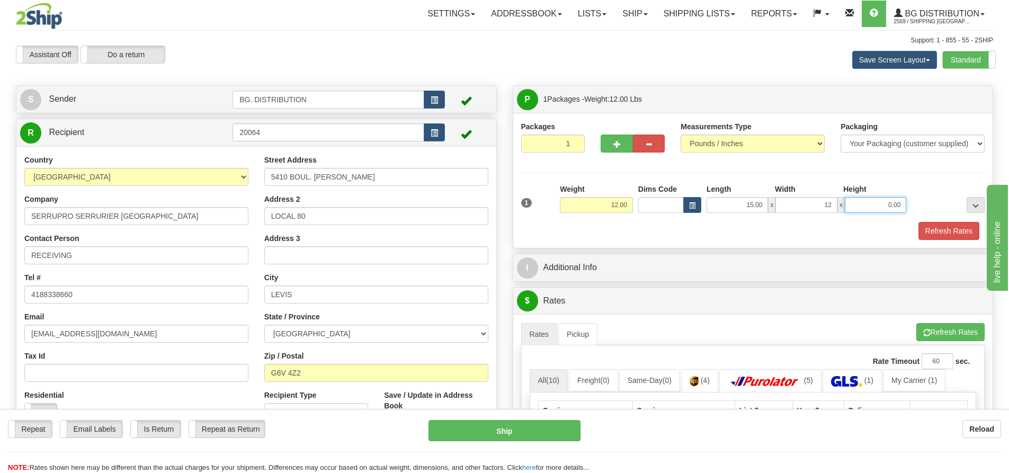
type input "12.00"
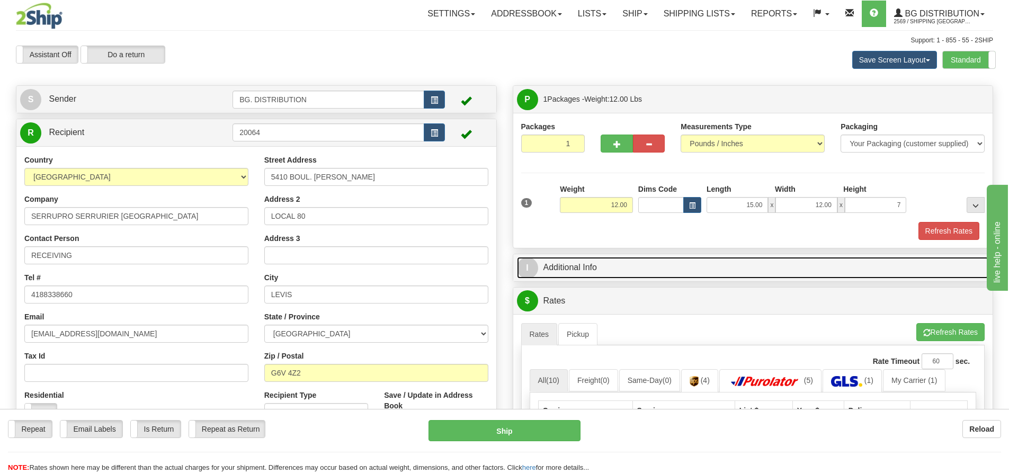
type input "7.00"
click at [528, 262] on span "I" at bounding box center [527, 268] width 21 height 21
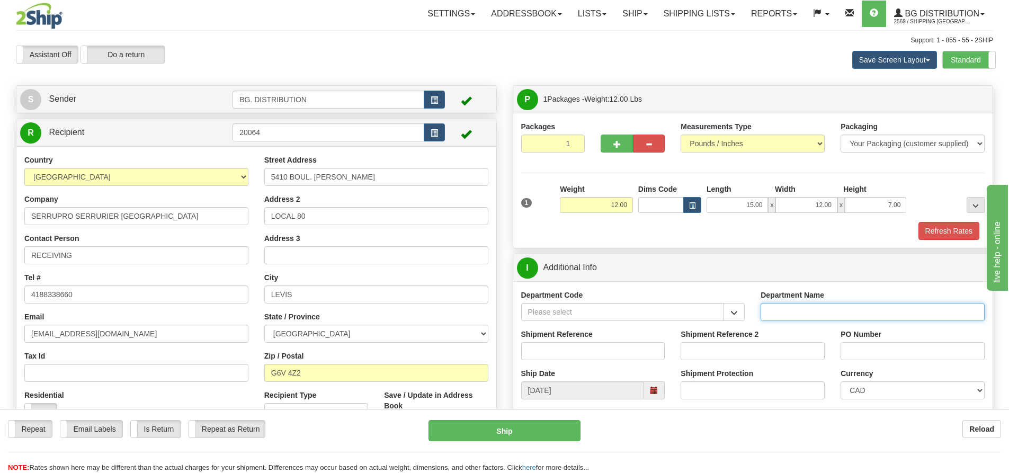
click at [826, 312] on input "Department Name" at bounding box center [873, 312] width 224 height 18
type input "."
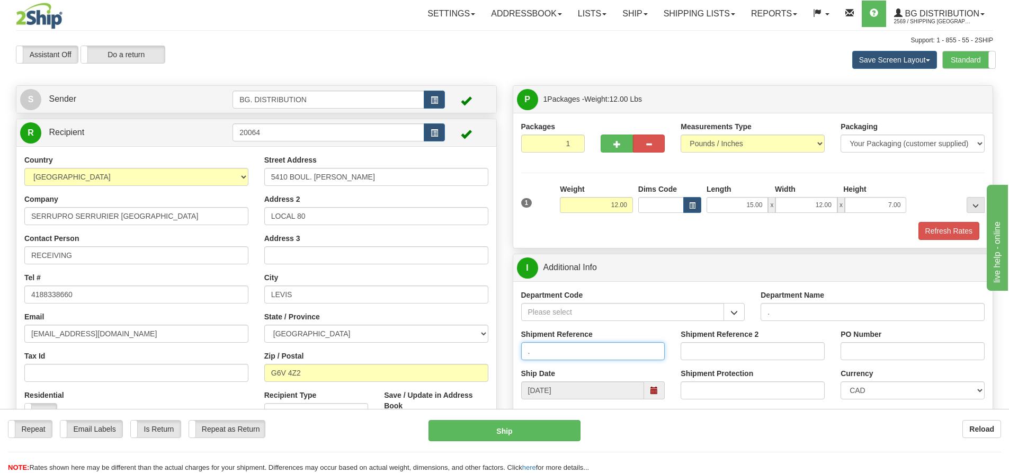
type input "."
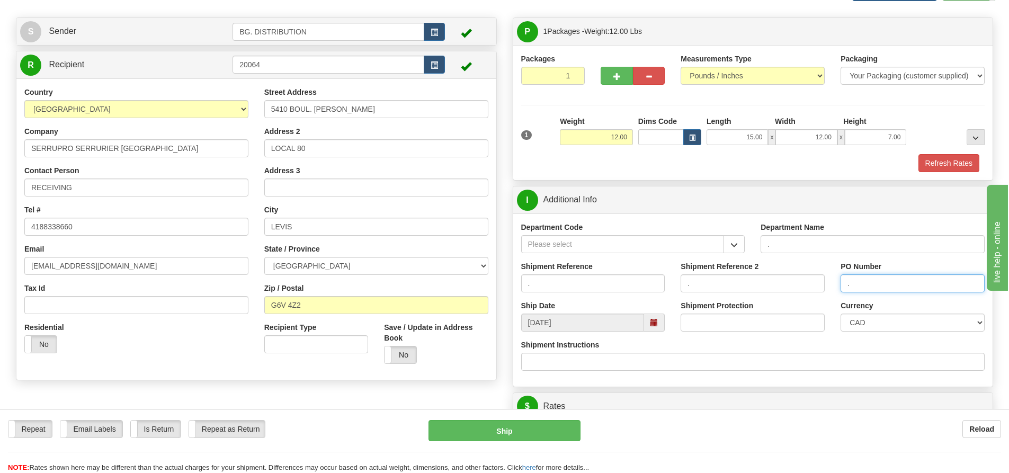
scroll to position [106, 0]
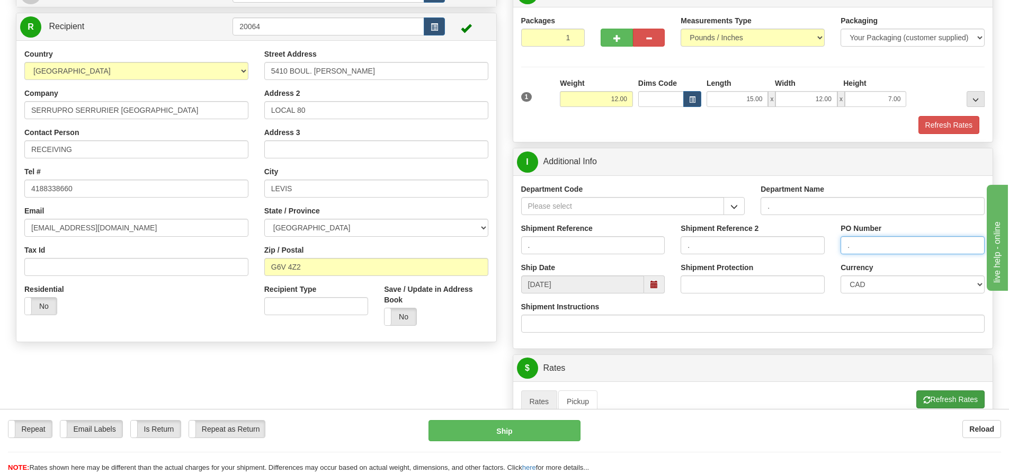
type input "."
click at [939, 392] on button "Refresh Rates" at bounding box center [951, 400] width 68 height 18
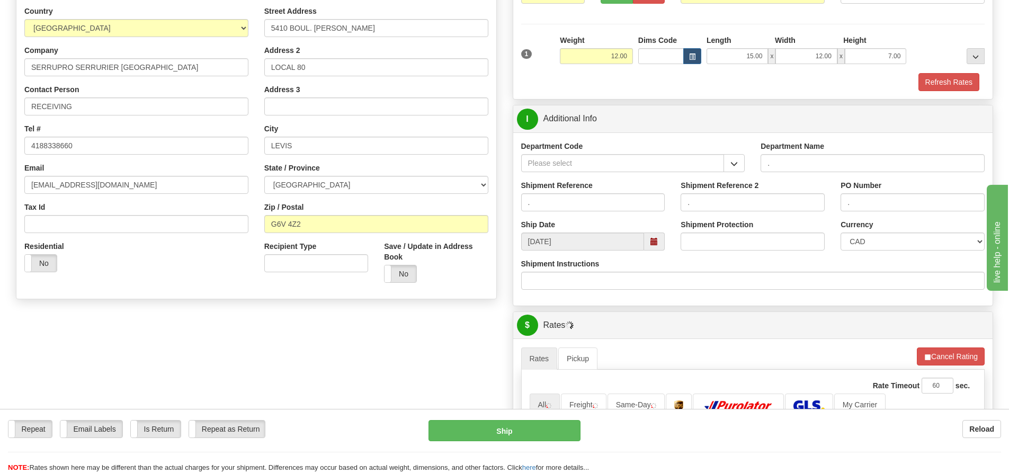
scroll to position [265, 0]
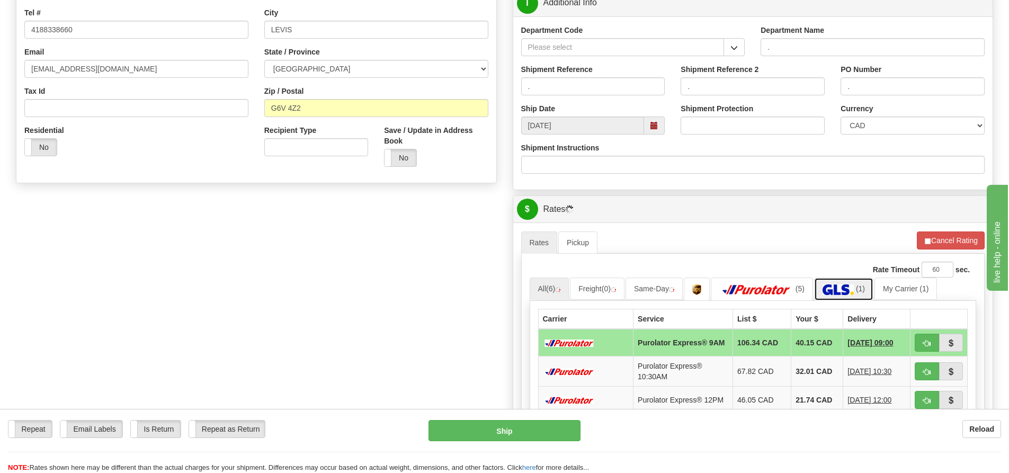
click at [840, 281] on link "(1)" at bounding box center [843, 289] width 59 height 23
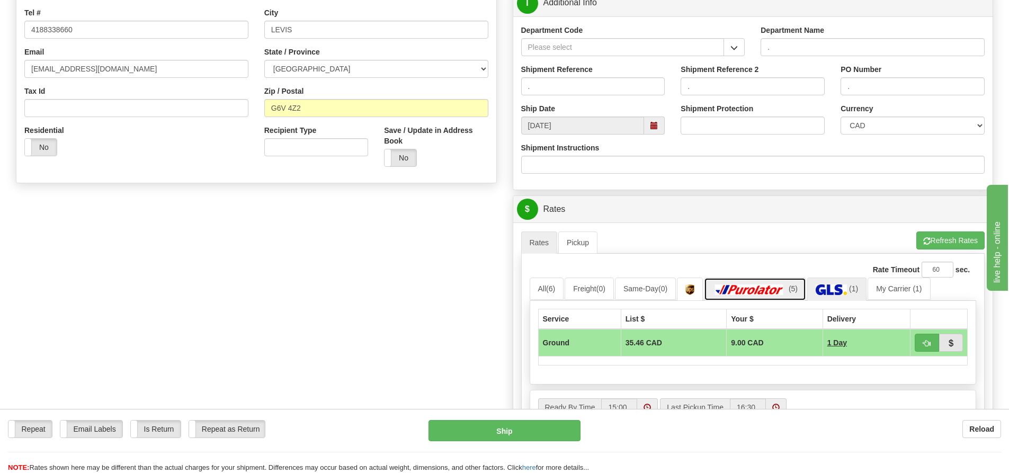
click at [758, 287] on img at bounding box center [750, 290] width 74 height 11
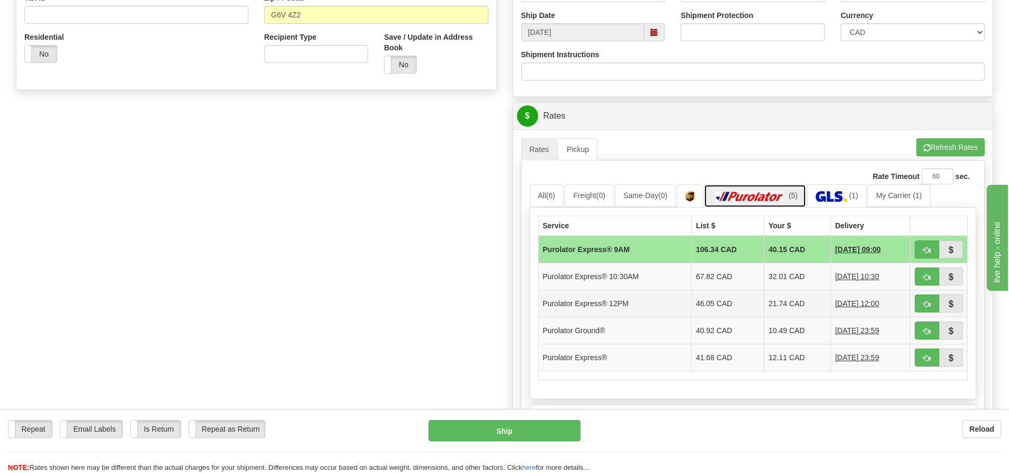
scroll to position [371, 0]
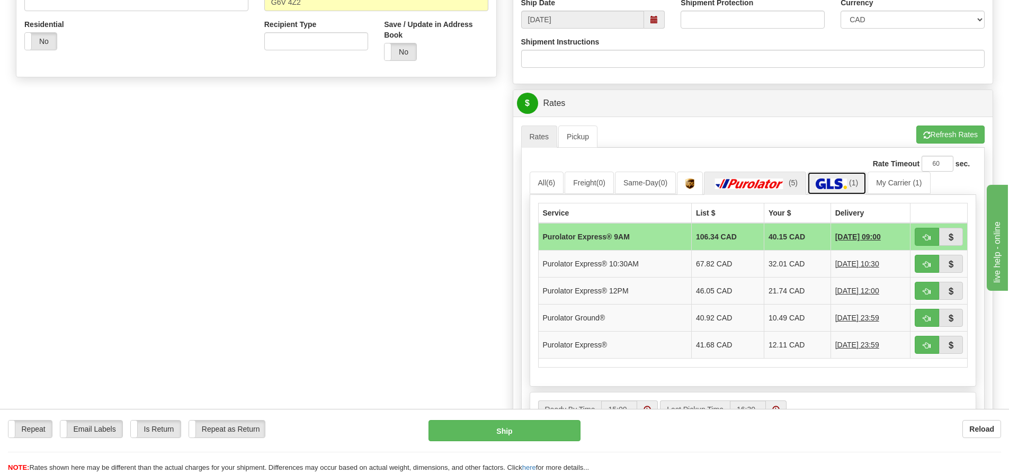
click at [845, 185] on img at bounding box center [831, 184] width 31 height 11
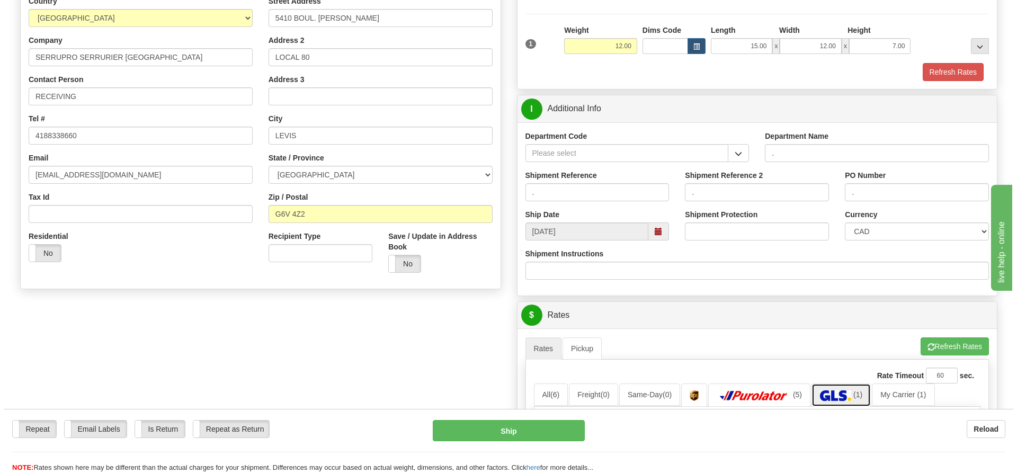
scroll to position [212, 0]
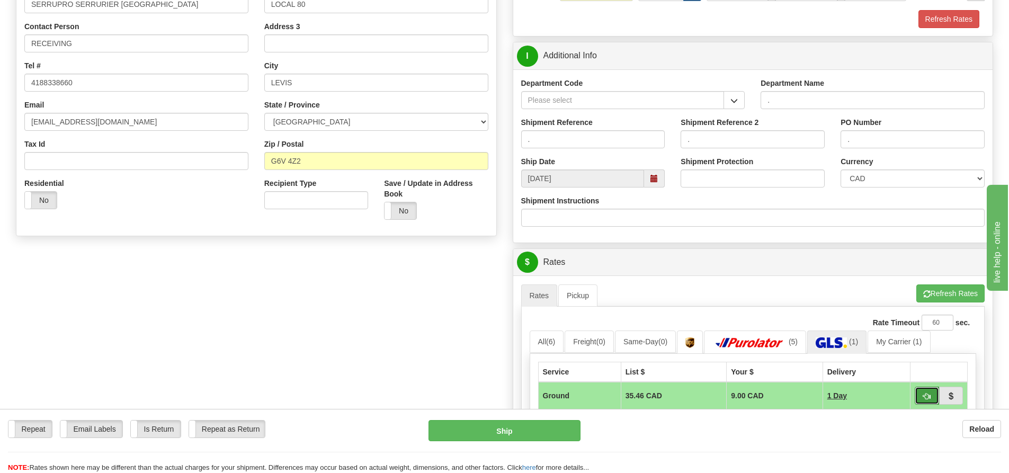
click at [927, 398] on span "button" at bounding box center [927, 396] width 7 height 7
type input "1"
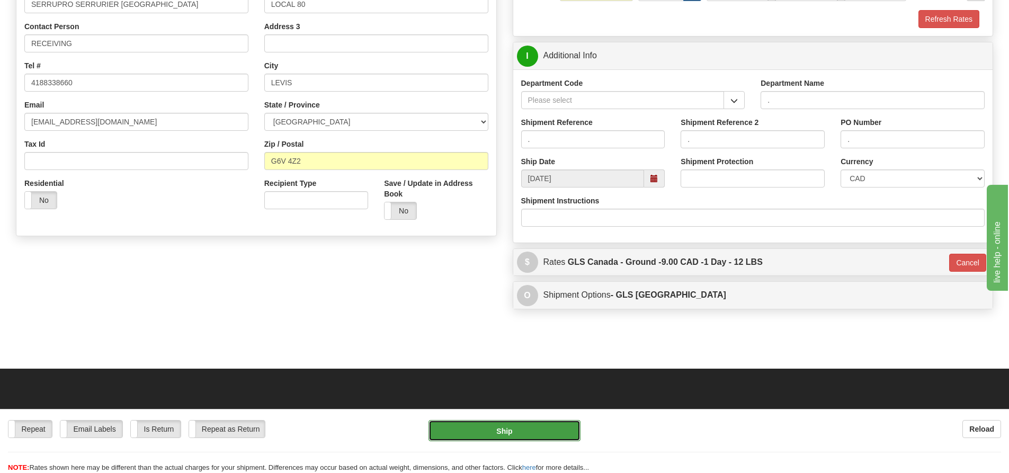
click at [516, 427] on button "Ship" at bounding box center [505, 430] width 152 height 21
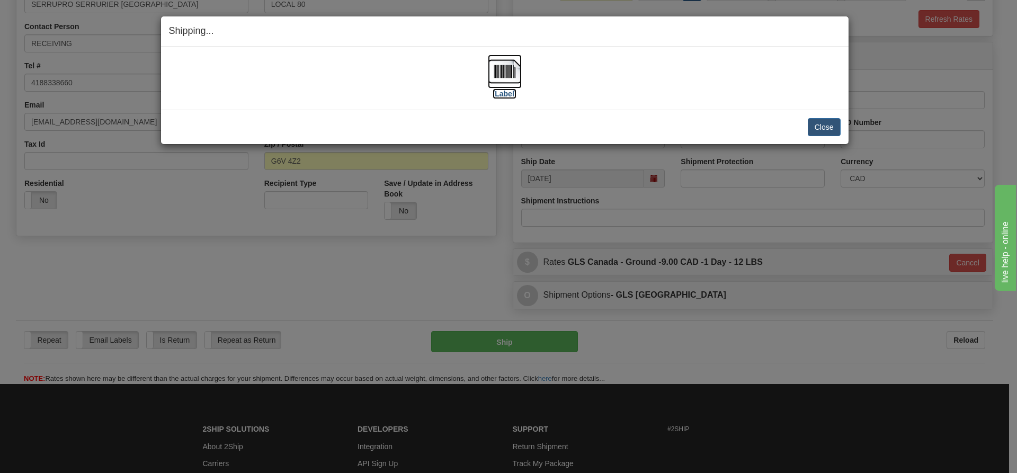
click at [507, 93] on label "[Label]" at bounding box center [505, 93] width 24 height 11
click at [817, 126] on button "Close" at bounding box center [824, 127] width 33 height 18
